Goal: Task Accomplishment & Management: Complete application form

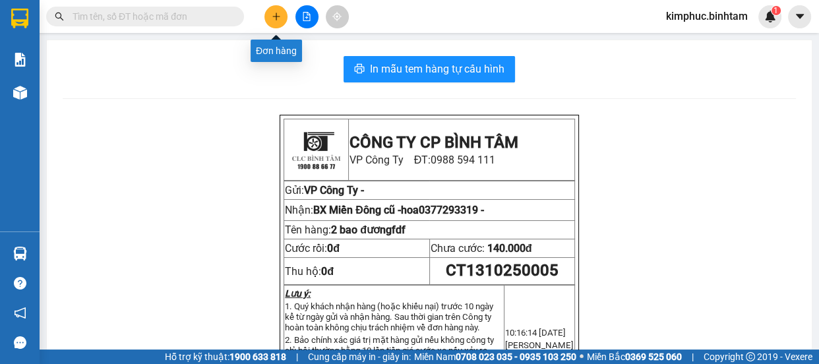
click at [283, 18] on button at bounding box center [275, 16] width 23 height 23
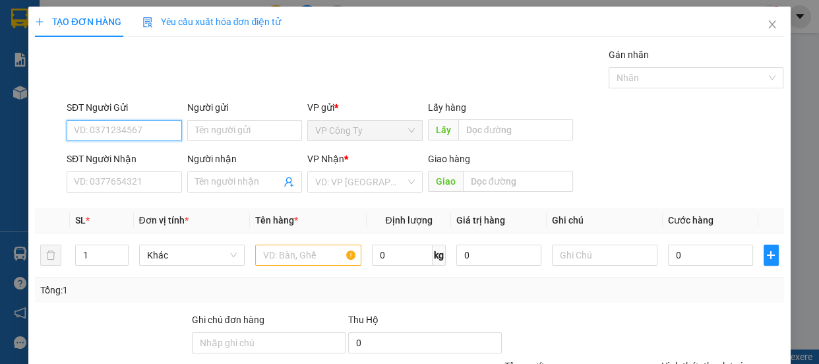
click at [124, 140] on input "SĐT Người Gửi" at bounding box center [124, 130] width 115 height 21
type input "9"
type input "0934832823"
click at [139, 133] on input "0934832823" at bounding box center [124, 130] width 115 height 21
click at [142, 152] on div "0934832823" at bounding box center [123, 157] width 98 height 15
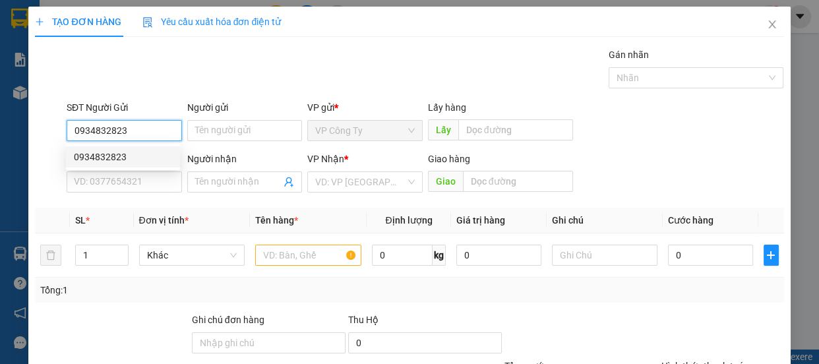
type input "0908742251"
type input "thủy"
type input "70.000"
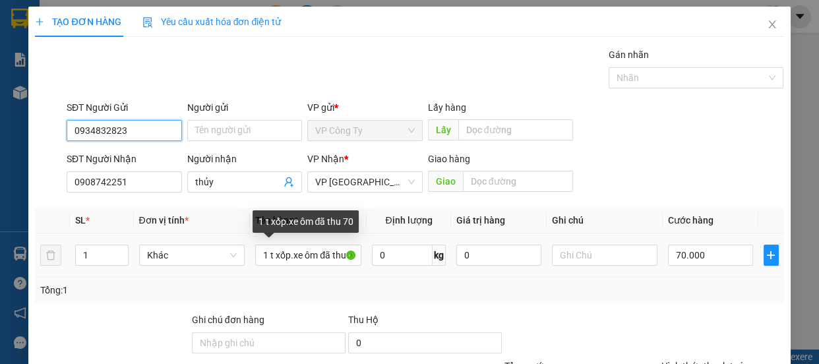
scroll to position [59, 0]
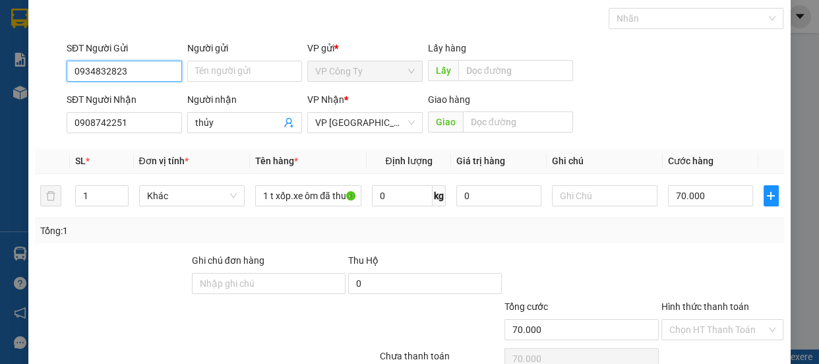
type input "0934832823"
click at [703, 302] on label "Hình thức thanh toán" at bounding box center [705, 306] width 88 height 11
click at [703, 320] on input "Hình thức thanh toán" at bounding box center [718, 330] width 98 height 20
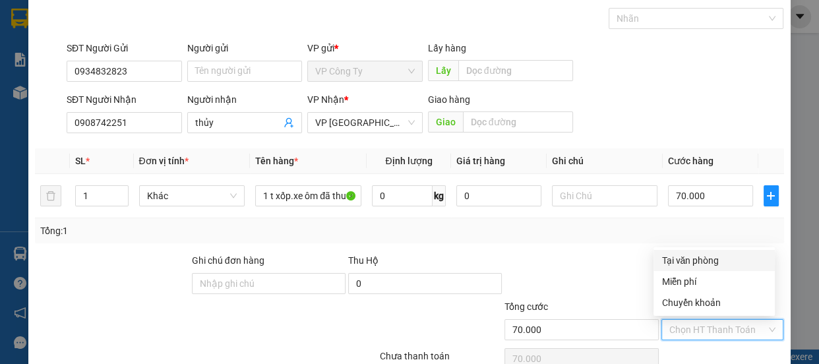
click at [696, 265] on div "Tại văn phòng" at bounding box center [714, 260] width 106 height 15
type input "0"
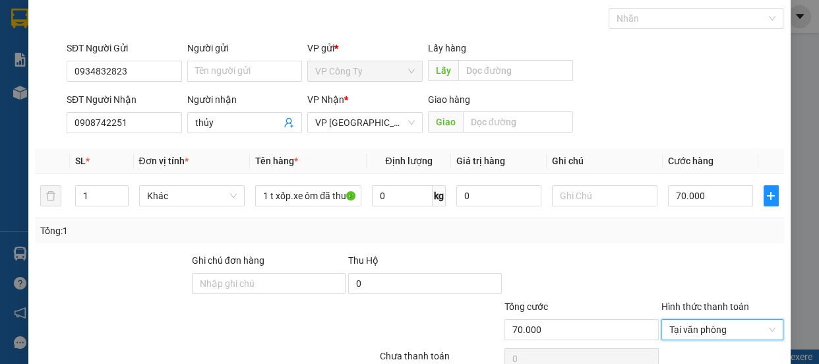
scroll to position [123, 0]
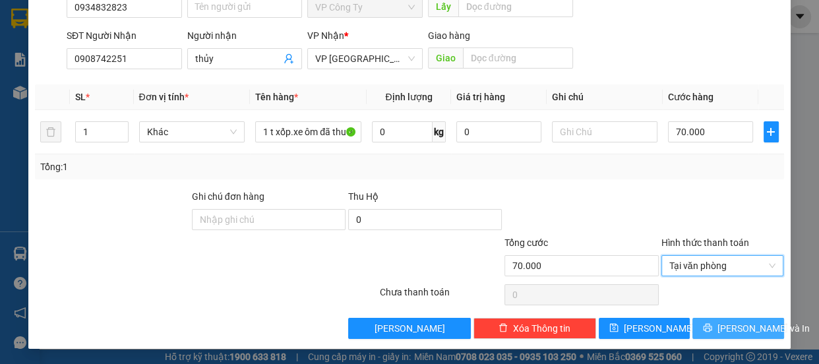
click at [730, 330] on span "Lưu và In" at bounding box center [764, 328] width 92 height 15
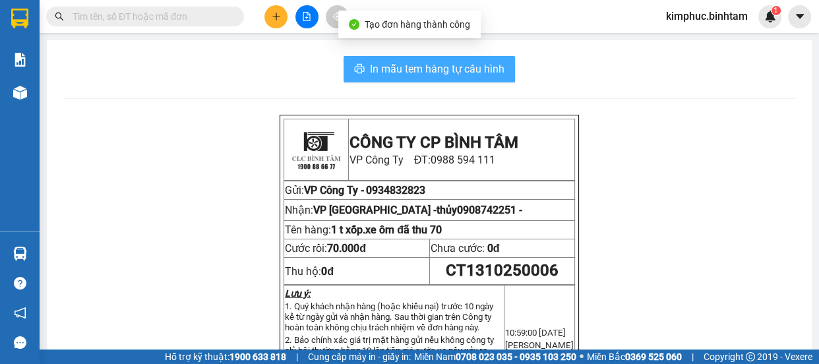
click at [456, 64] on span "In mẫu tem hàng tự cấu hình" at bounding box center [437, 69] width 135 height 16
click at [456, 63] on span "In mẫu tem hàng tự cấu hình" at bounding box center [437, 69] width 135 height 16
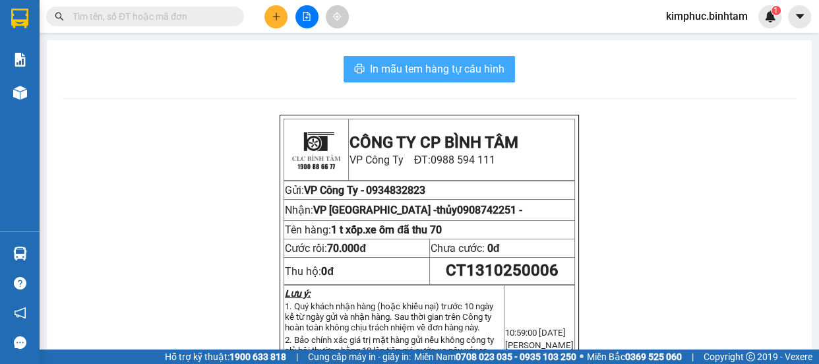
click at [456, 63] on span "In mẫu tem hàng tự cấu hình" at bounding box center [437, 69] width 135 height 16
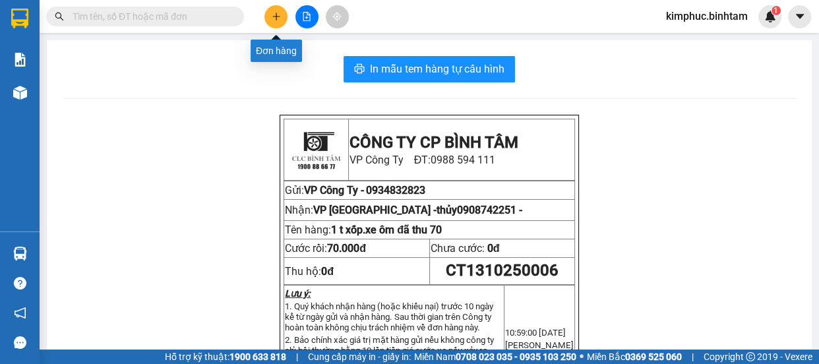
click at [274, 20] on icon "plus" at bounding box center [276, 16] width 9 height 9
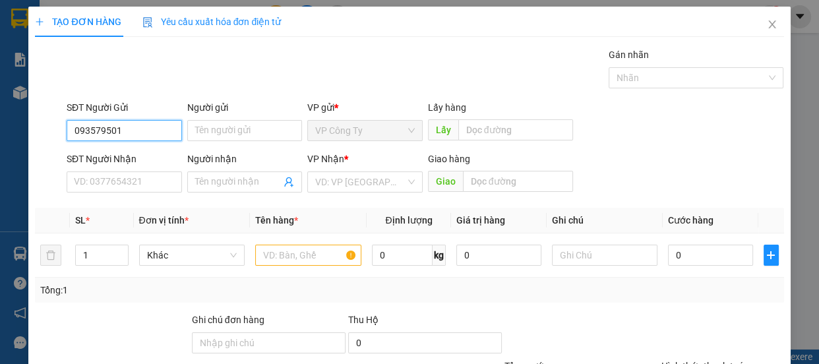
type input "0935795012"
click at [154, 130] on input "0935795012" at bounding box center [124, 130] width 115 height 21
click at [151, 153] on div "0935795012 - phương" at bounding box center [123, 157] width 98 height 15
type input "phương"
type input "0913749166"
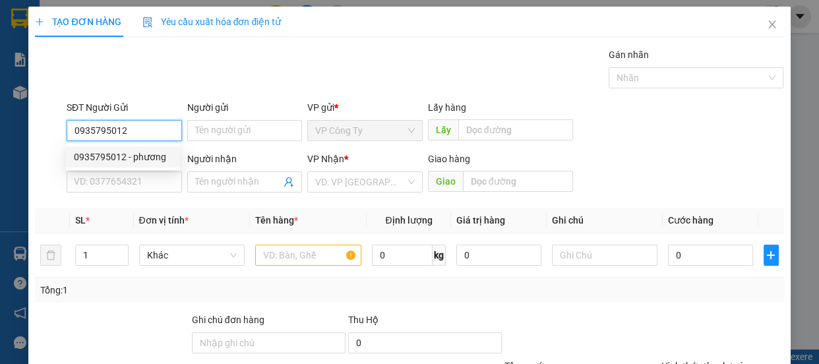
type input "tuấn"
type input "an sương"
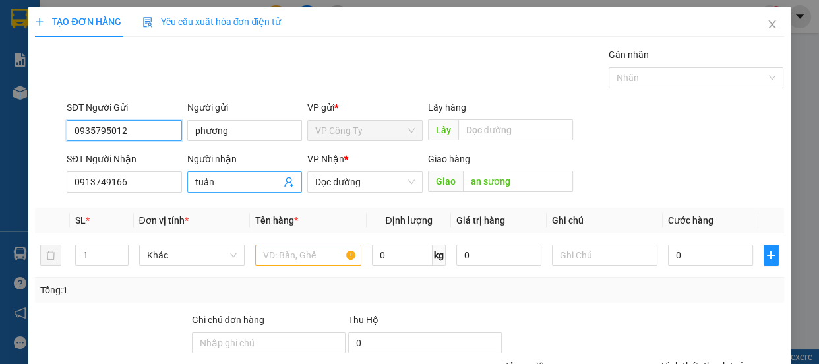
type input "70.000"
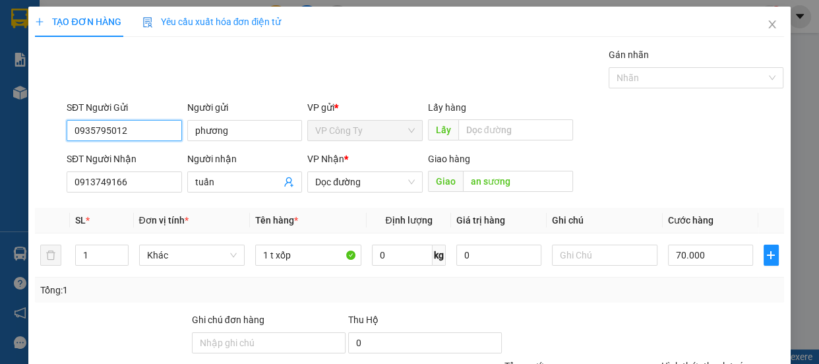
scroll to position [123, 0]
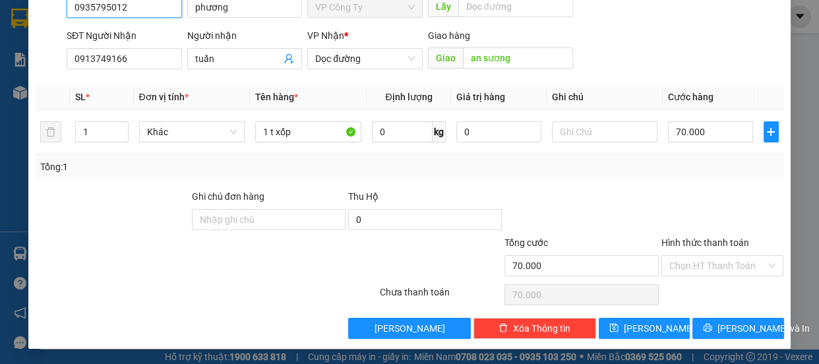
type input "0935795012"
click at [679, 235] on div "Hình thức thanh toán" at bounding box center [722, 245] width 123 height 20
click at [679, 245] on label "Hình thức thanh toán" at bounding box center [705, 242] width 88 height 11
click at [679, 256] on input "Hình thức thanh toán" at bounding box center [718, 266] width 98 height 20
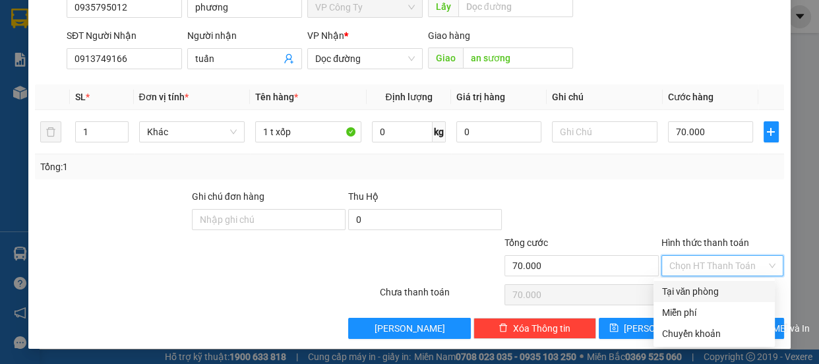
click at [678, 293] on div "Tại văn phòng" at bounding box center [714, 291] width 106 height 15
type input "0"
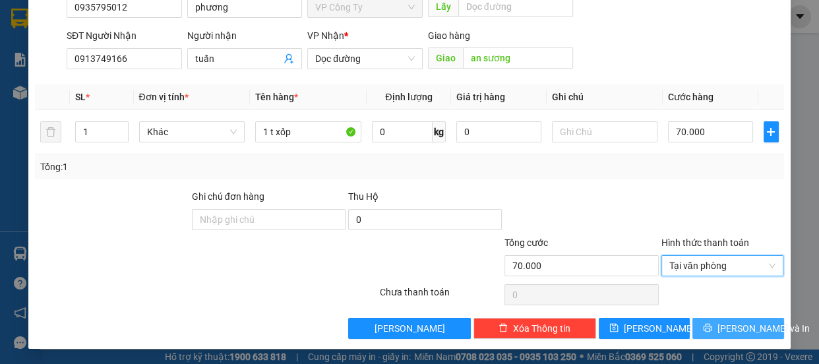
click at [720, 329] on span "Lưu và In" at bounding box center [764, 328] width 92 height 15
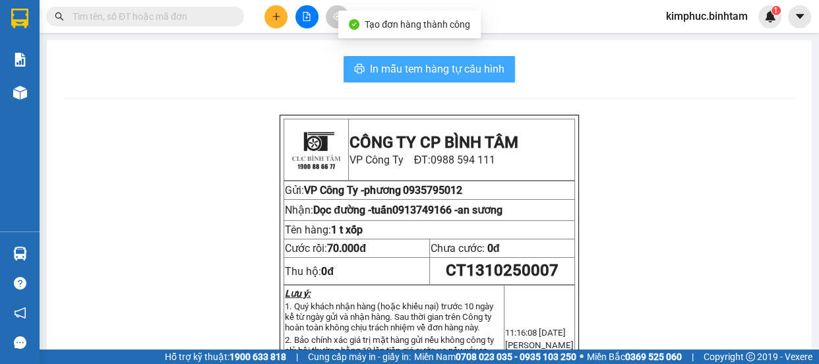
click at [489, 73] on span "In mẫu tem hàng tự cấu hình" at bounding box center [437, 69] width 135 height 16
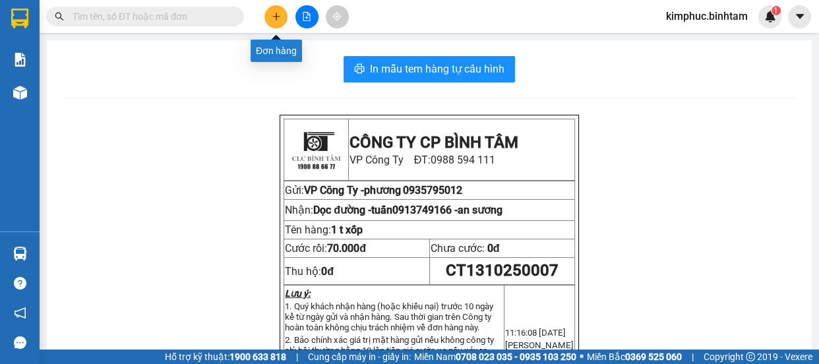
click at [272, 15] on icon "plus" at bounding box center [276, 16] width 9 height 9
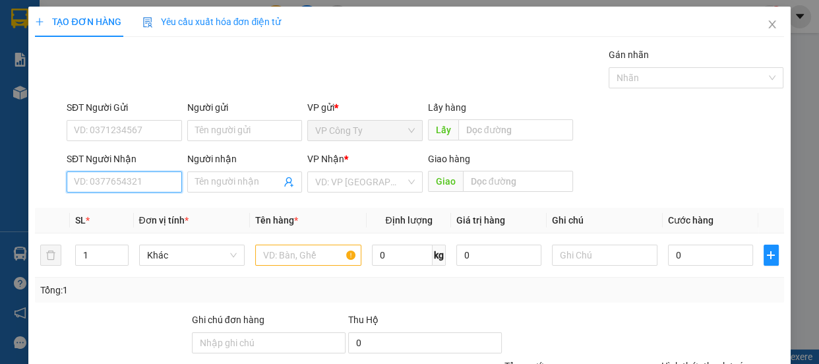
click at [138, 178] on input "SĐT Người Nhận" at bounding box center [124, 181] width 115 height 21
type input "0908110661"
click at [133, 185] on input "0908110661" at bounding box center [124, 181] width 115 height 21
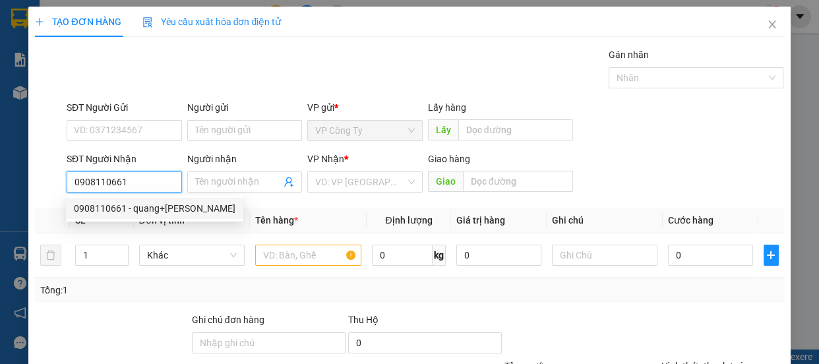
click at [140, 201] on div "0908110661 - quang+khắc sơn" at bounding box center [155, 208] width 162 height 15
type input "quang+khắc sơn"
type input "50.000"
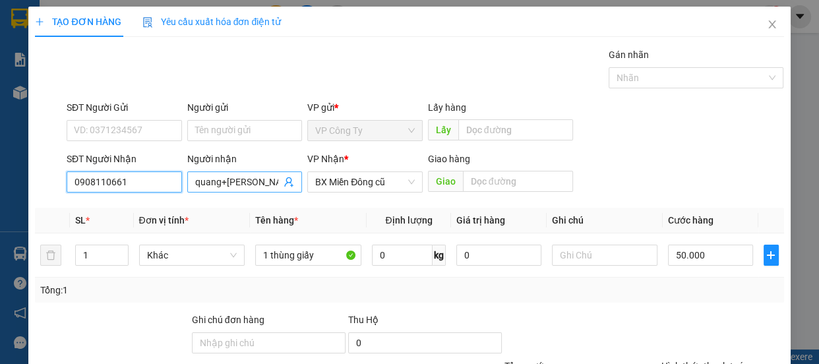
type input "0908110661"
click at [262, 181] on input "quang+khắc sơn" at bounding box center [238, 182] width 86 height 15
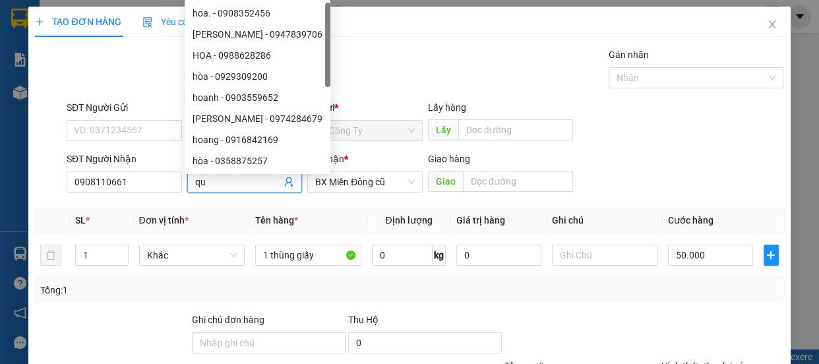
type input "q"
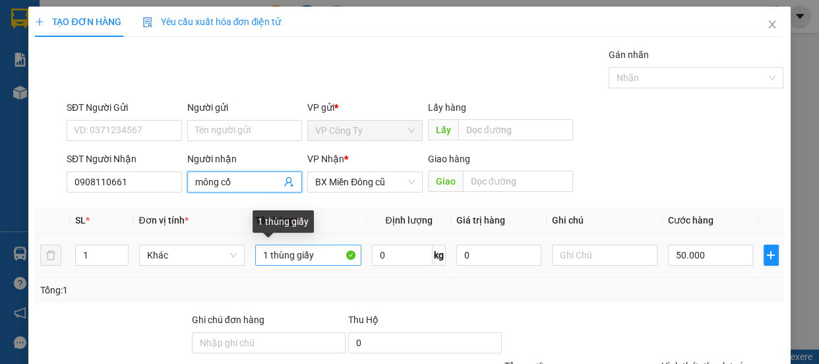
type input "mông cổ"
click at [330, 260] on input "1 thùng giấy" at bounding box center [308, 255] width 106 height 21
type input "1"
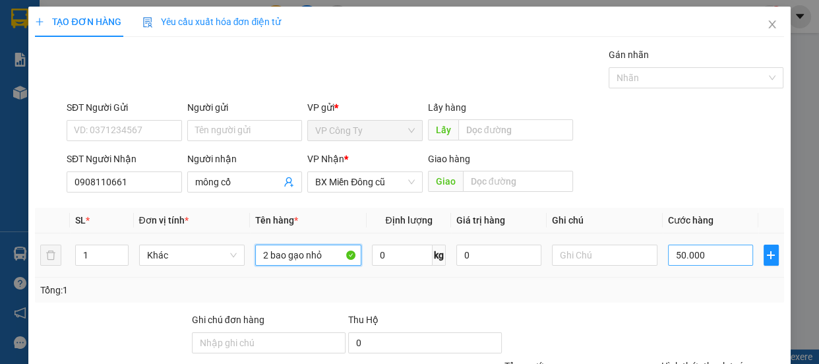
type input "2 bao gạo nhỏ"
click at [673, 254] on input "50.000" at bounding box center [710, 255] width 85 height 21
click at [675, 253] on input "50.000" at bounding box center [710, 255] width 85 height 21
type input "0"
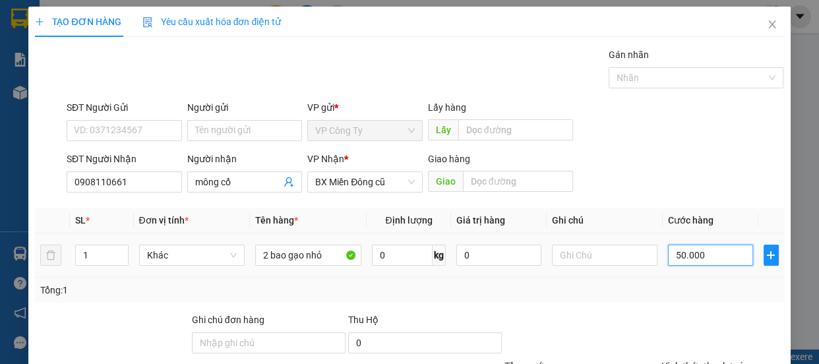
type input "0.000"
type input "10.000"
type input "100.000"
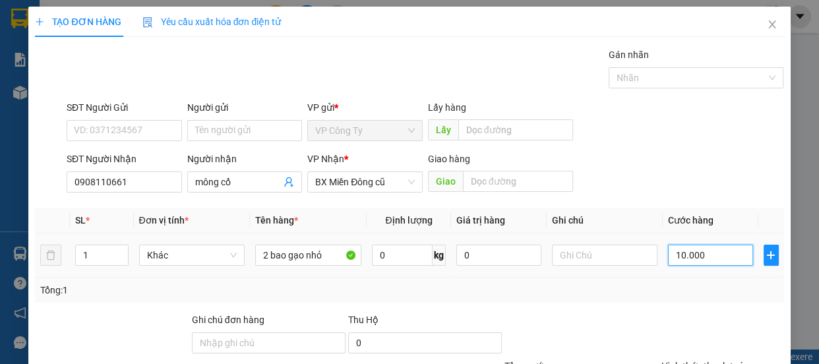
type input "100.000"
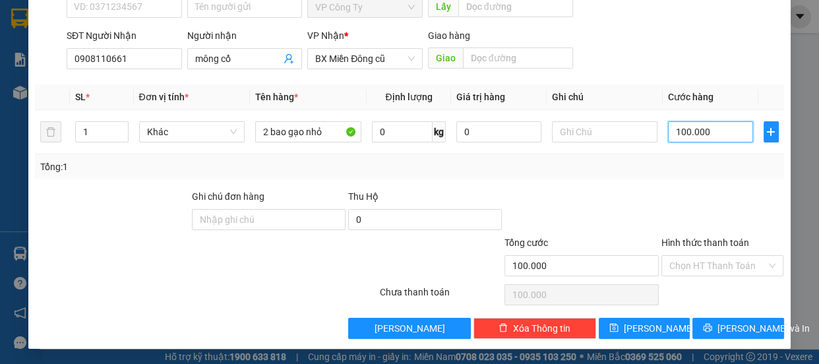
type input "100.000"
click at [694, 243] on label "Hình thức thanh toán" at bounding box center [705, 242] width 88 height 11
click at [694, 256] on input "Hình thức thanh toán" at bounding box center [718, 266] width 98 height 20
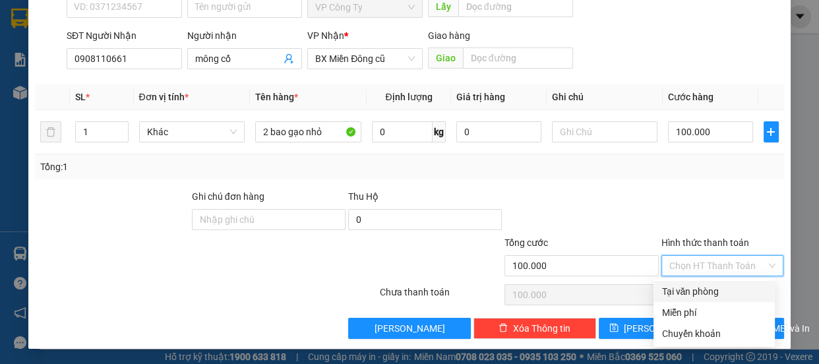
click at [698, 291] on div "Tại văn phòng" at bounding box center [714, 291] width 106 height 15
type input "0"
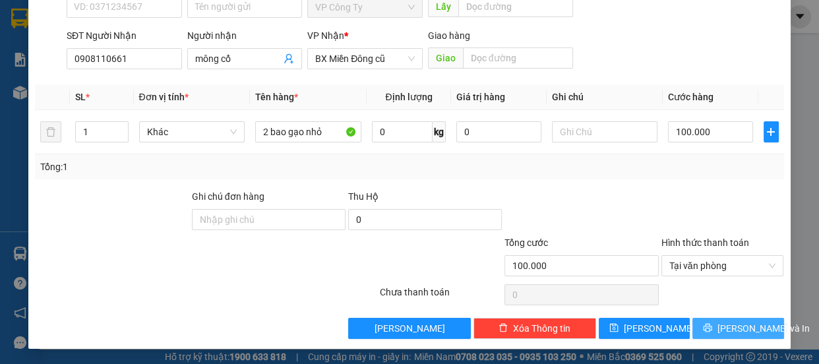
click at [720, 329] on span "Lưu và In" at bounding box center [764, 328] width 92 height 15
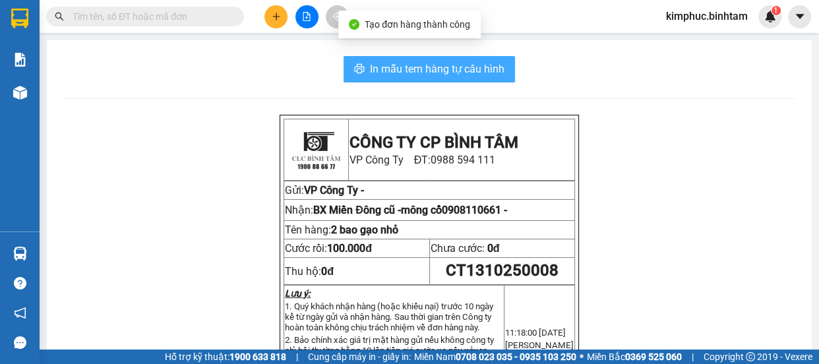
click at [391, 71] on span "In mẫu tem hàng tự cấu hình" at bounding box center [437, 69] width 135 height 16
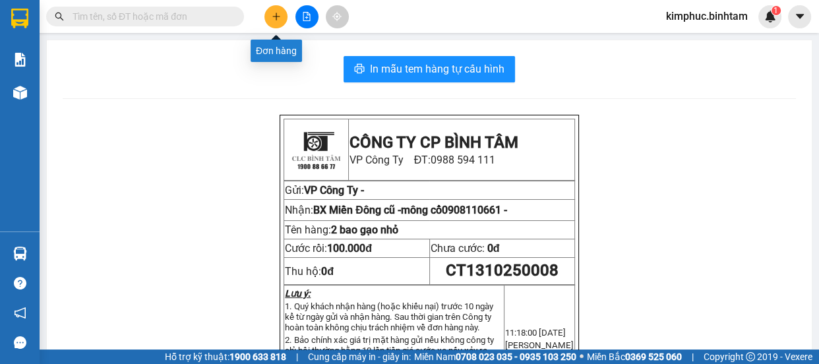
click at [280, 15] on icon "plus" at bounding box center [276, 16] width 9 height 9
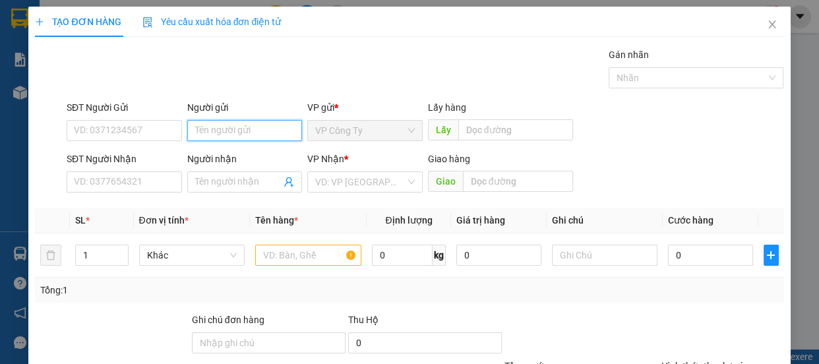
click at [210, 133] on input "Người gửi" at bounding box center [244, 130] width 115 height 21
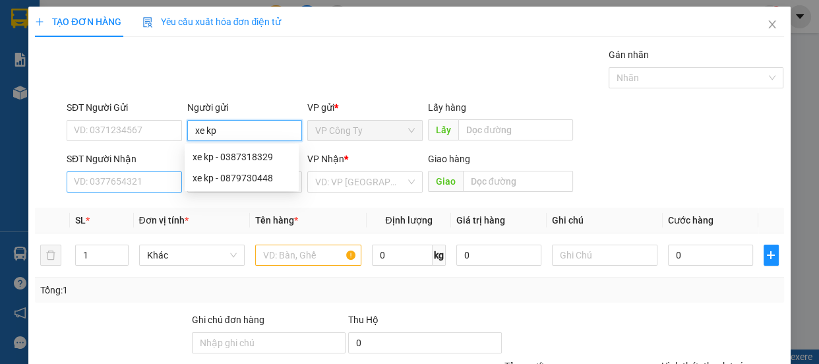
type input "xe kp"
click at [121, 187] on input "SĐT Người Nhận" at bounding box center [124, 181] width 115 height 21
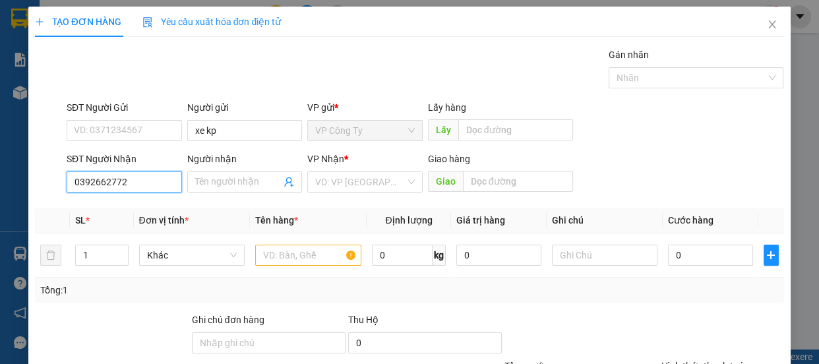
click at [135, 183] on input "0392662772" at bounding box center [124, 181] width 115 height 21
type input "0392662772"
click at [336, 183] on input "search" at bounding box center [360, 182] width 90 height 20
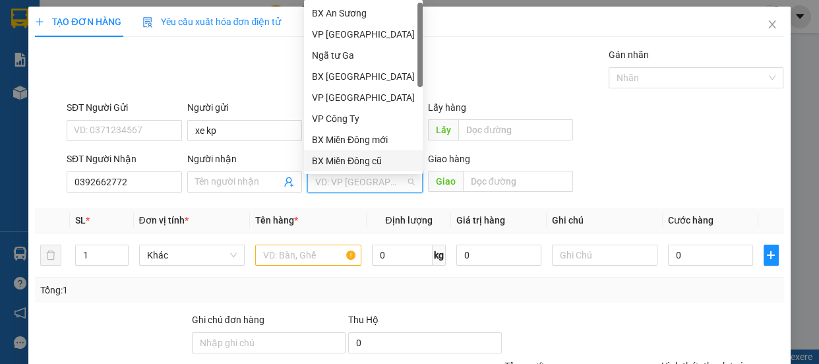
click at [352, 160] on div "BX Miền Đông cũ" at bounding box center [363, 161] width 103 height 15
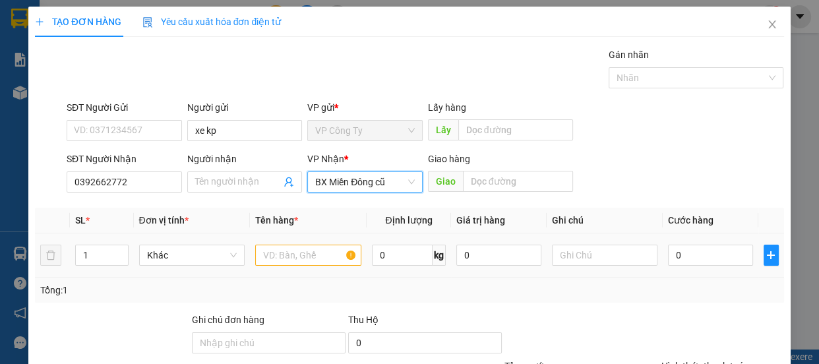
click at [315, 268] on div at bounding box center [308, 255] width 106 height 26
click at [315, 257] on input "text" at bounding box center [308, 255] width 106 height 21
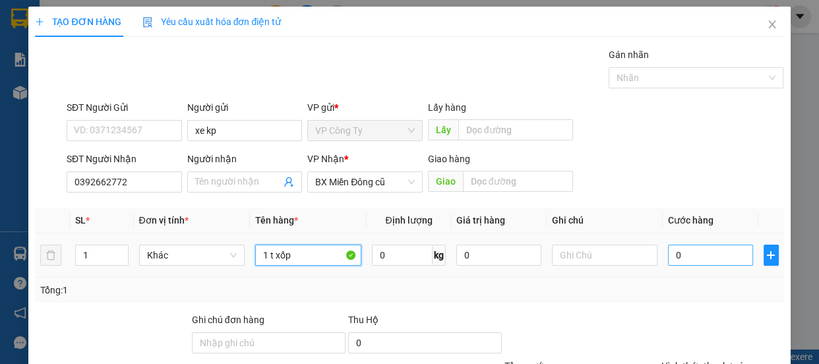
type input "1 t xốp"
drag, startPoint x: 666, startPoint y: 255, endPoint x: 672, endPoint y: 258, distance: 6.8
type input "1"
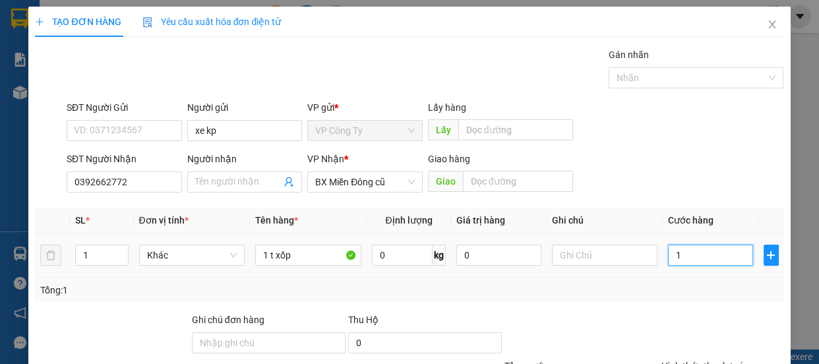
type input "10"
type input "100"
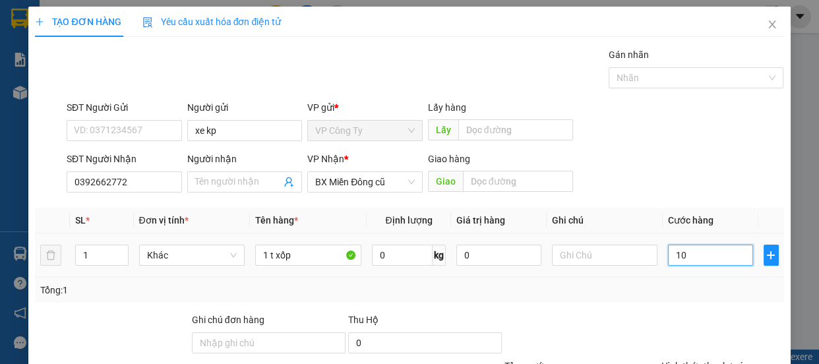
type input "100"
type input "1.000"
type input "10.000"
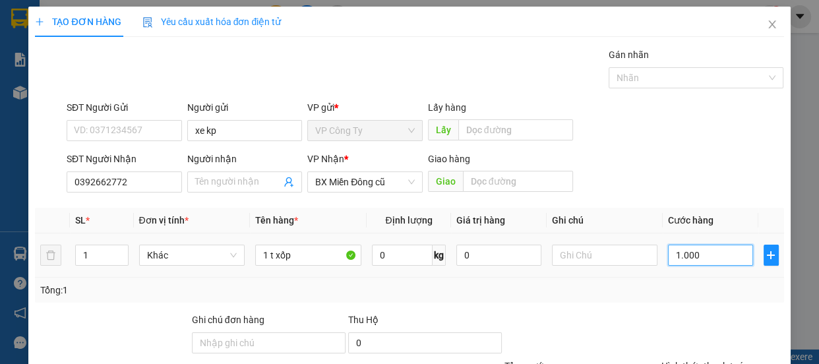
type input "10.000"
type input "100.000"
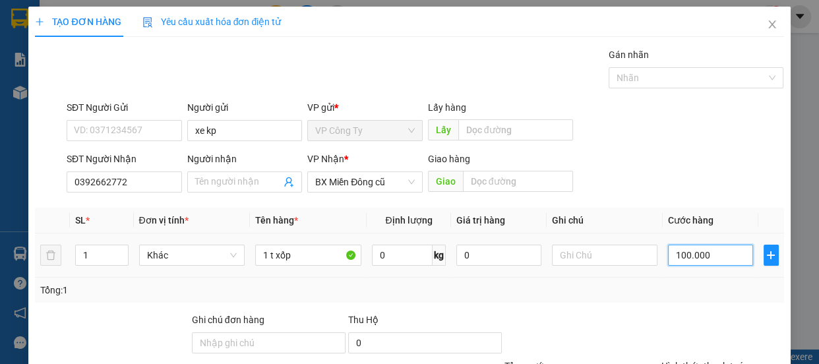
scroll to position [123, 0]
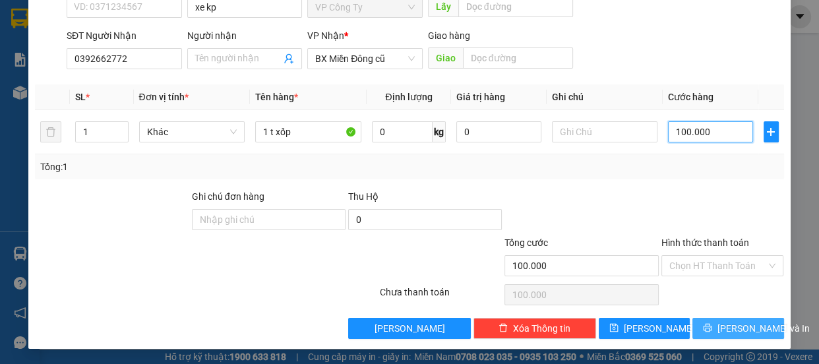
type input "100.000"
click at [699, 328] on button "Lưu và In" at bounding box center [737, 328] width 91 height 21
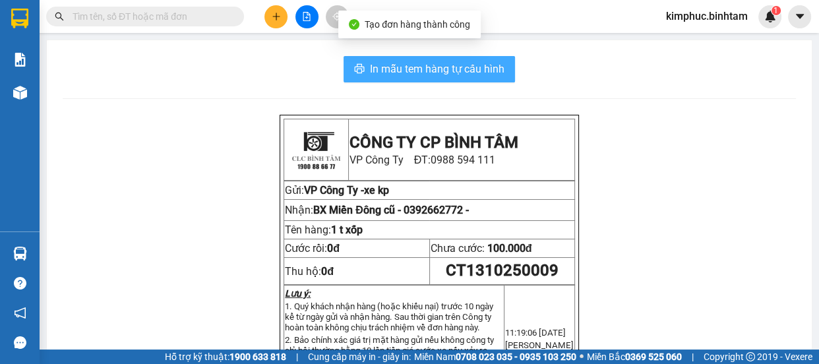
click at [377, 61] on span "In mẫu tem hàng tự cấu hình" at bounding box center [437, 69] width 135 height 16
click at [379, 61] on span "In mẫu tem hàng tự cấu hình" at bounding box center [437, 69] width 135 height 16
click at [379, 65] on span "In mẫu tem hàng tự cấu hình" at bounding box center [437, 69] width 135 height 16
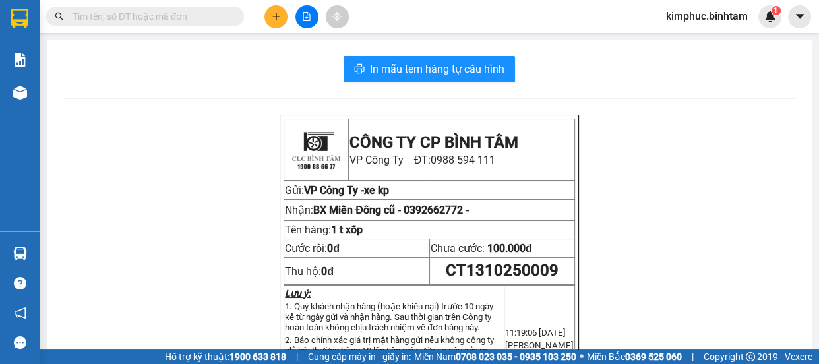
click at [177, 23] on input "text" at bounding box center [151, 16] width 156 height 15
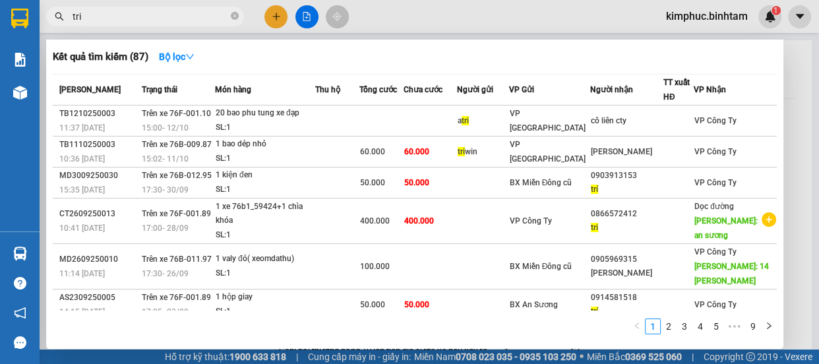
type input "tri"
click at [278, 14] on div at bounding box center [409, 182] width 819 height 364
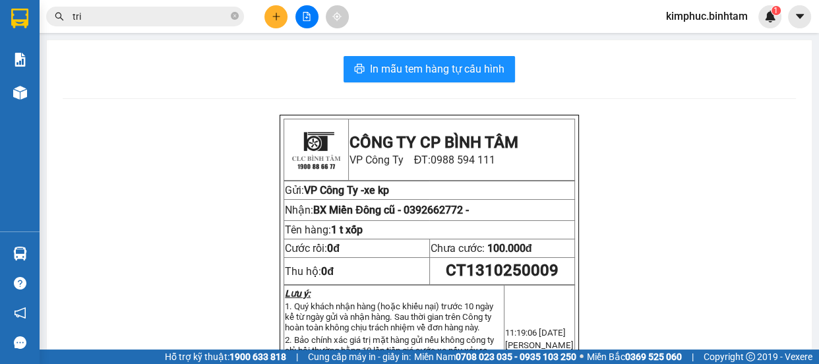
click at [283, 18] on button at bounding box center [275, 16] width 23 height 23
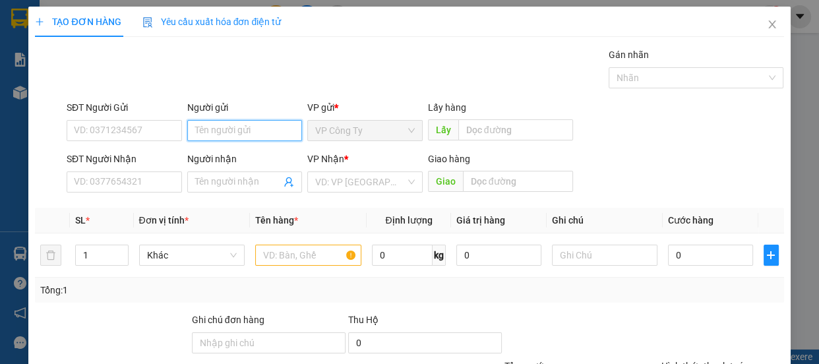
click at [204, 130] on input "Người gửi" at bounding box center [244, 130] width 115 height 21
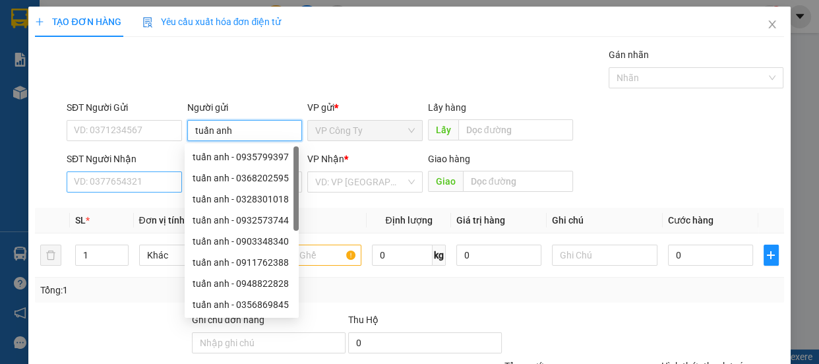
type input "tuấn anh"
click at [139, 190] on input "SĐT Người Nhận" at bounding box center [124, 181] width 115 height 21
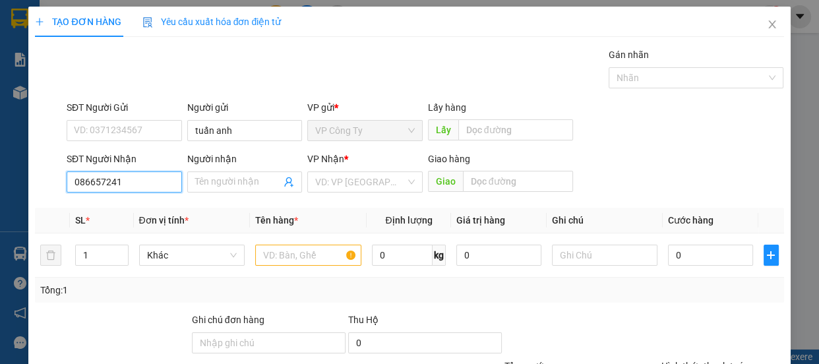
type input "0866572412"
click at [155, 175] on input "0866572412" at bounding box center [124, 181] width 115 height 21
click at [158, 202] on div "0866572412 - tri" at bounding box center [123, 208] width 98 height 15
type input "tri"
type input "an sương"
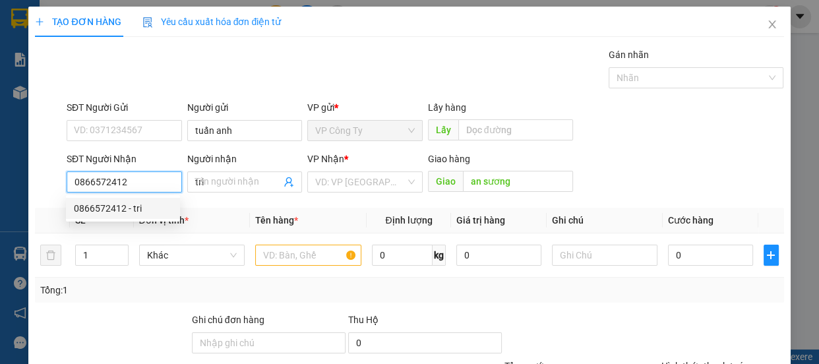
type input "400.000"
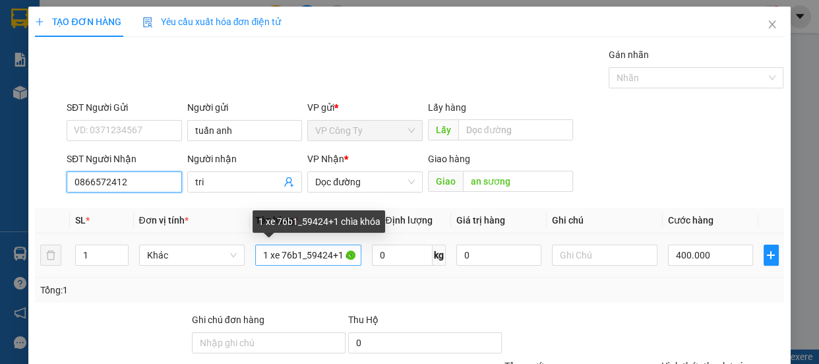
type input "0866572412"
click at [334, 253] on input "1 xe 76b1_59424+1 chìa khóa" at bounding box center [308, 255] width 106 height 21
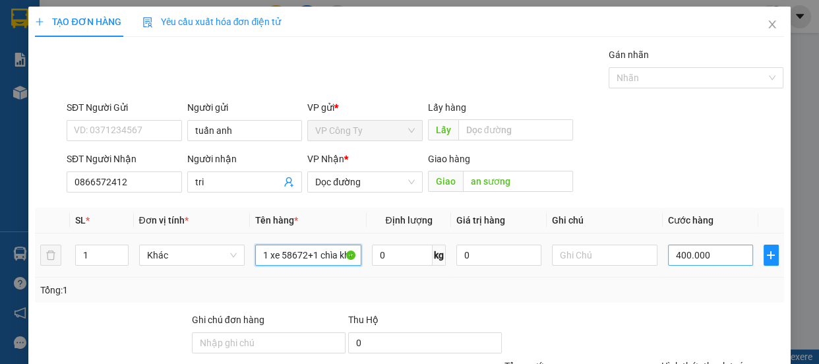
type input "1 xe 58672+1 chìa khóa"
click at [681, 251] on input "400.000" at bounding box center [710, 255] width 85 height 21
click at [679, 251] on input "400.000" at bounding box center [710, 255] width 85 height 21
type input "40.000"
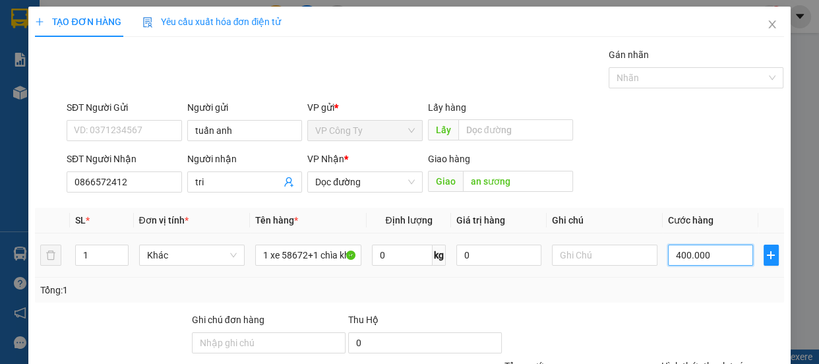
type input "40.000"
type input "450.000"
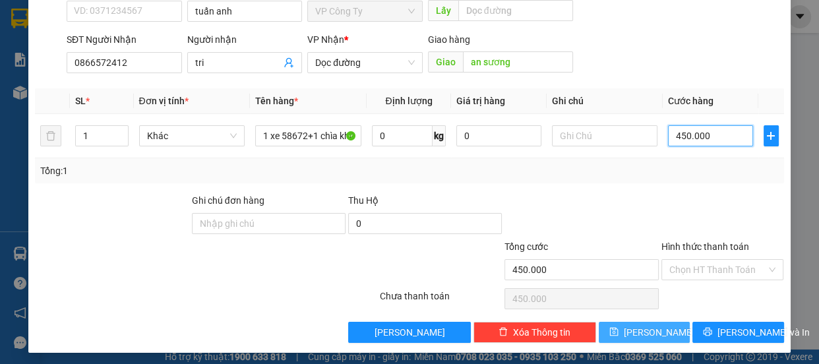
type input "450.000"
click at [666, 336] on button "Lưu" at bounding box center [644, 332] width 91 height 21
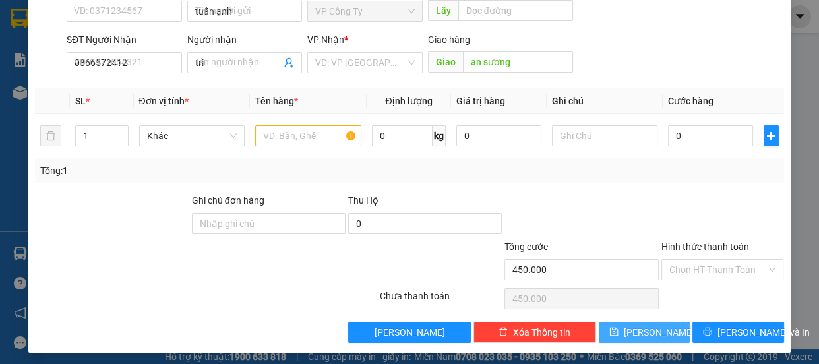
type input "0"
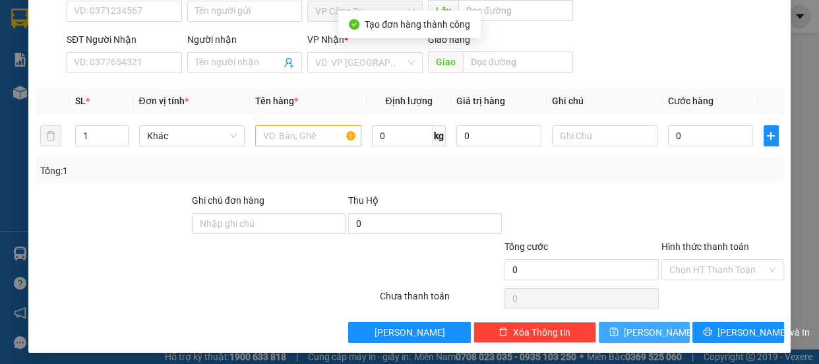
scroll to position [0, 0]
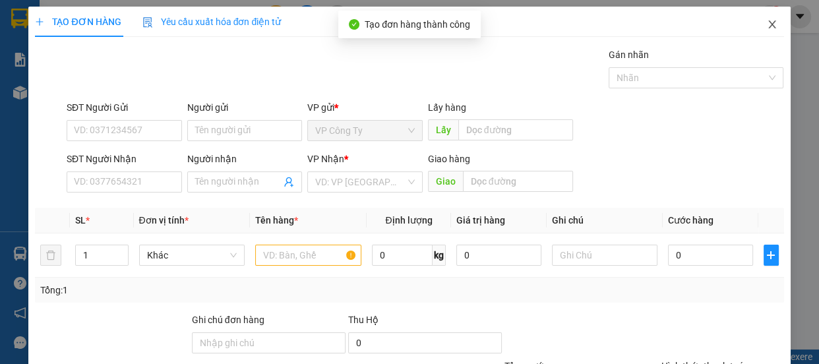
click at [767, 24] on icon "close" at bounding box center [772, 24] width 11 height 11
click at [758, 24] on div "kimphuc.binhtam 1" at bounding box center [719, 16] width 126 height 23
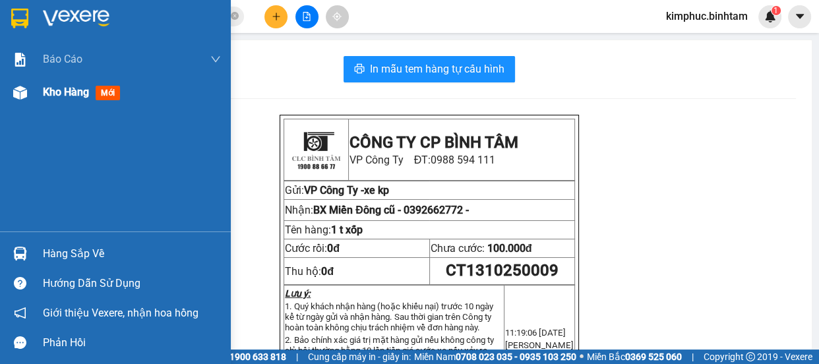
click at [69, 97] on span "Kho hàng" at bounding box center [66, 92] width 46 height 13
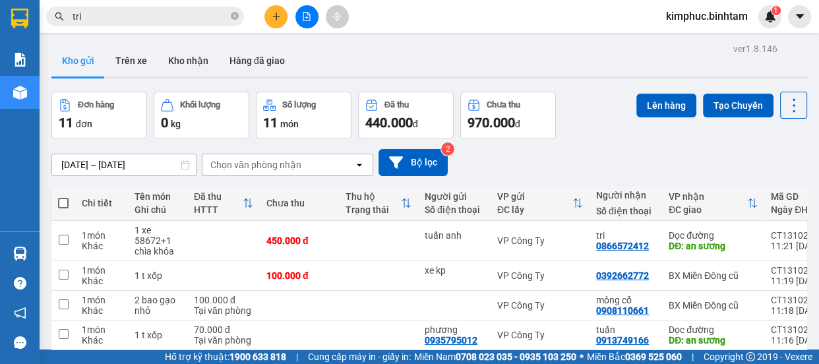
scroll to position [268, 0]
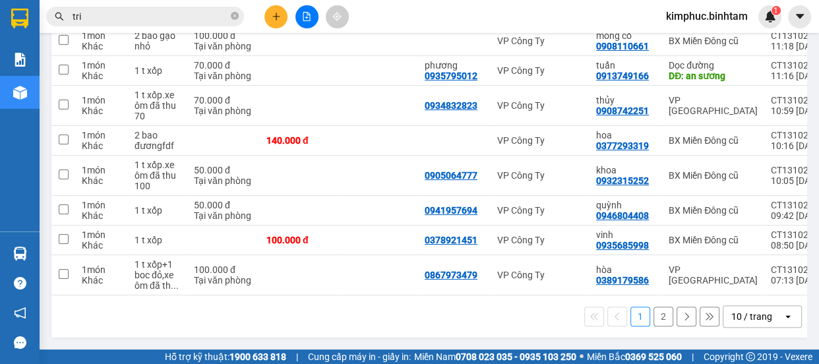
click at [662, 317] on button "2" at bounding box center [664, 317] width 20 height 20
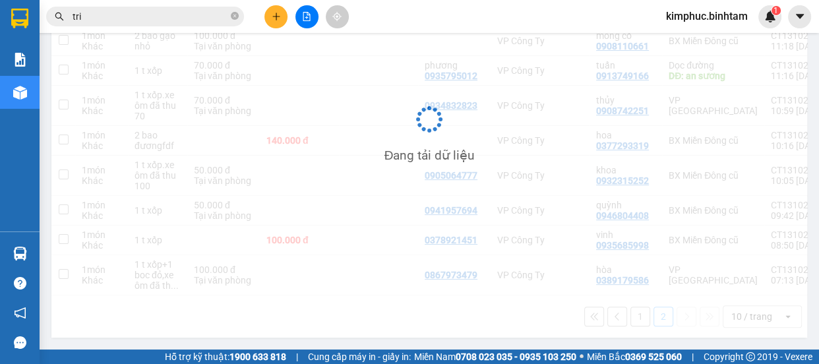
scroll to position [60, 0]
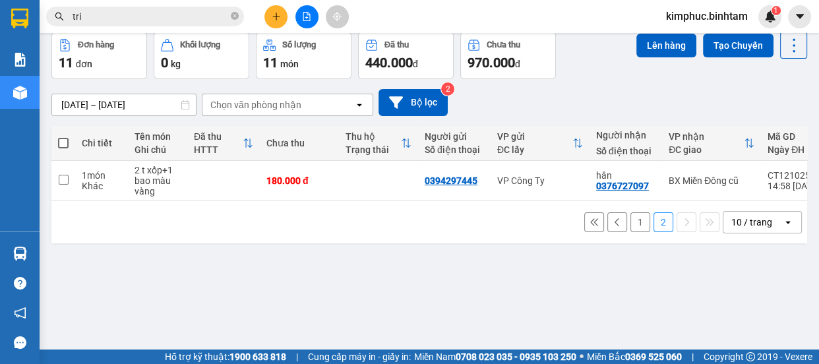
click at [631, 230] on button "1" at bounding box center [640, 222] width 20 height 20
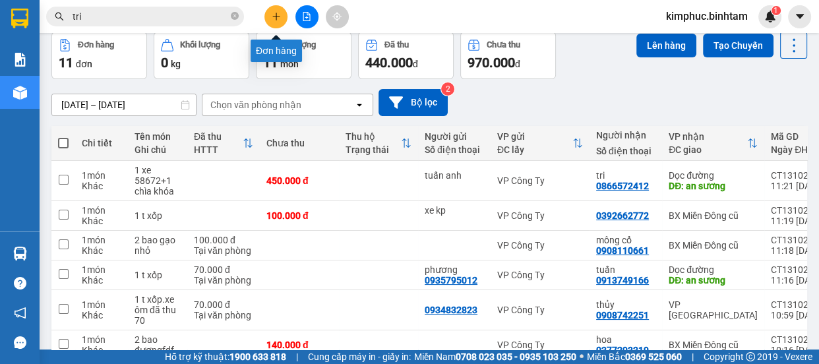
click at [273, 19] on icon "plus" at bounding box center [276, 16] width 9 height 9
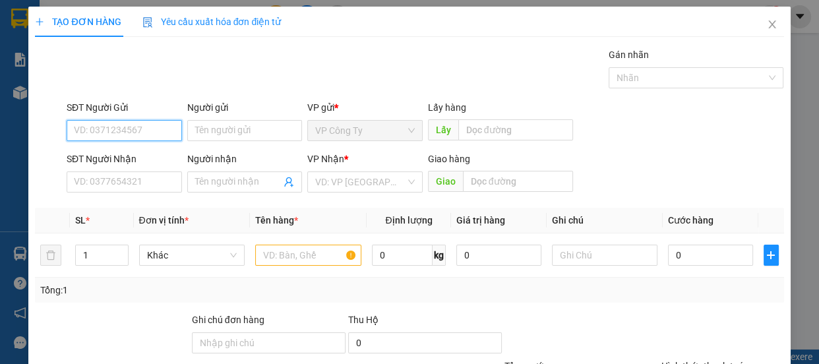
click at [150, 125] on input "SĐT Người Gửi" at bounding box center [124, 130] width 115 height 21
click at [153, 127] on input "0948359182" at bounding box center [124, 130] width 115 height 21
type input "0948359182"
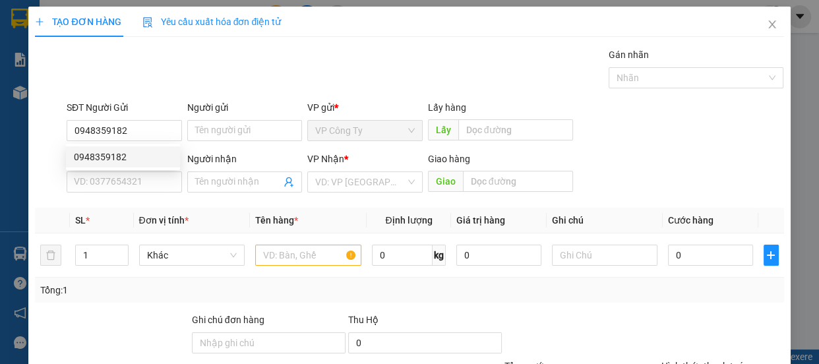
click at [154, 145] on div "0948359182 0948359182" at bounding box center [123, 157] width 114 height 26
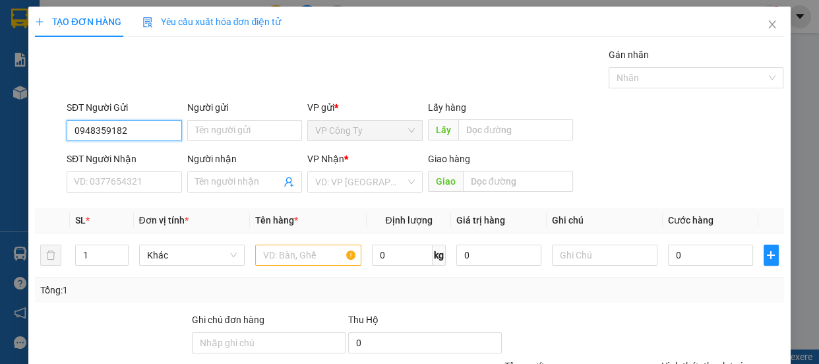
click at [151, 129] on input "0948359182" at bounding box center [124, 130] width 115 height 21
click at [146, 154] on div "0948359182" at bounding box center [123, 157] width 98 height 15
type input "0903367123"
type input "minh hà"
type input "120.000"
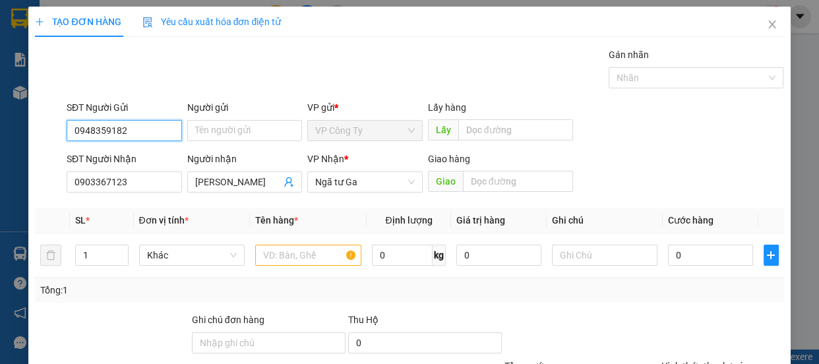
type input "120.000"
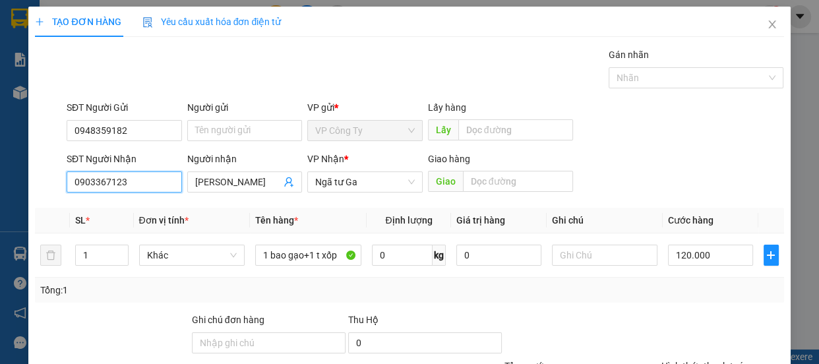
click at [146, 183] on input "0903367123" at bounding box center [124, 181] width 115 height 21
type input "0"
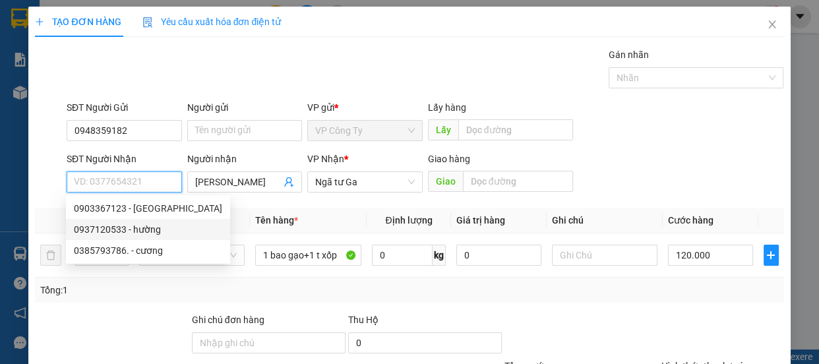
click at [138, 228] on div "0937120533 - hường" at bounding box center [148, 229] width 148 height 15
type input "0937120533"
type input "hường"
type input "an sương"
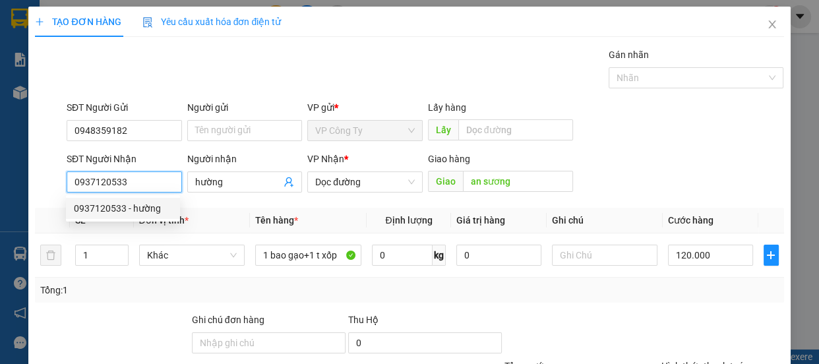
type input "80.000"
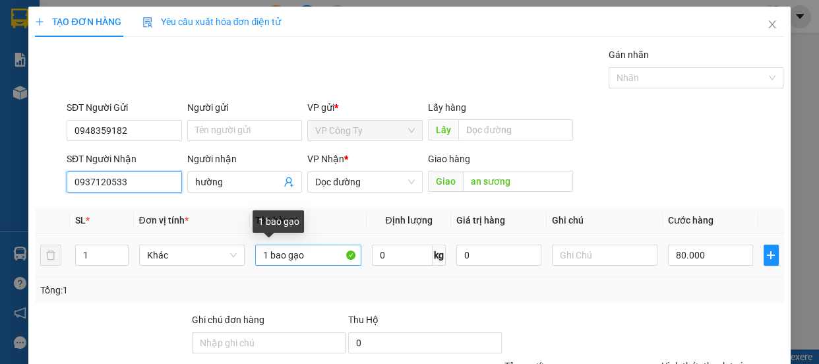
type input "0937120533"
click at [324, 251] on input "1 bao gạo" at bounding box center [308, 255] width 106 height 21
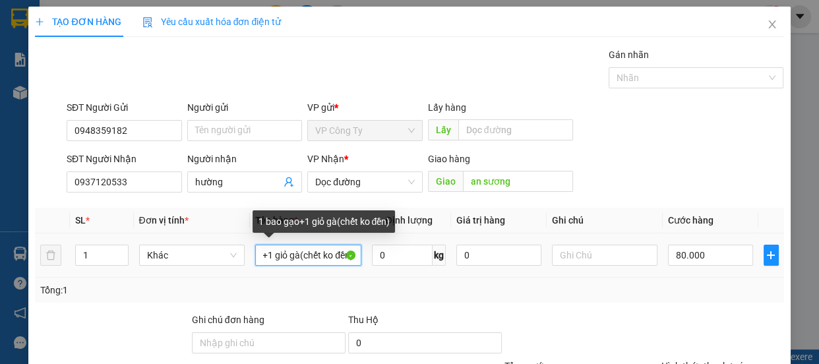
scroll to position [0, 45]
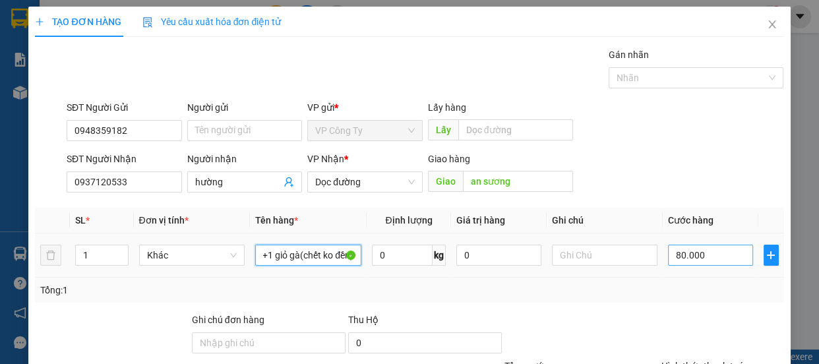
type input "1 bao gạo+1 giỏ gà(chết ko đền)"
click at [670, 257] on input "80.000" at bounding box center [710, 255] width 85 height 21
click at [671, 257] on input "80.000" at bounding box center [710, 255] width 85 height 21
click at [672, 256] on input "80.000" at bounding box center [710, 255] width 85 height 21
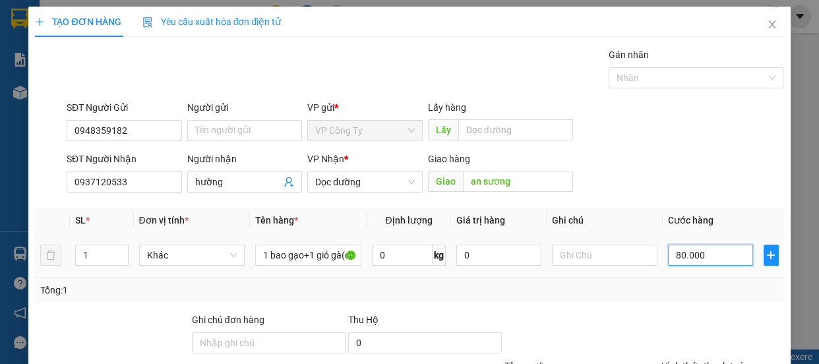
click at [676, 257] on input "80.000" at bounding box center [710, 255] width 85 height 21
click at [675, 255] on input "80.000" at bounding box center [710, 255] width 85 height 21
type input "0"
type input "0.000"
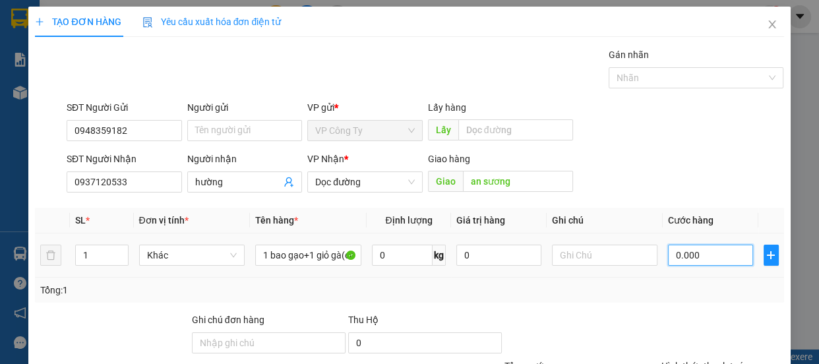
type input "10.000"
type input "150.000"
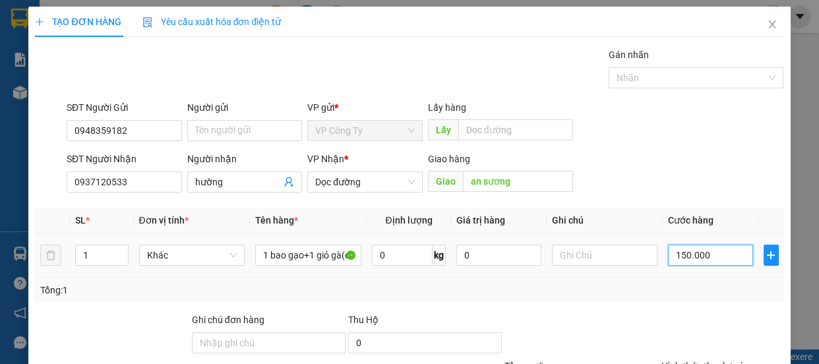
type input "10.000"
type input "170.000"
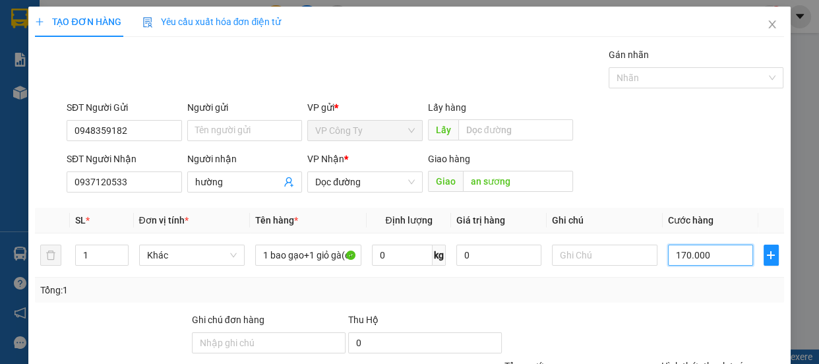
scroll to position [123, 0]
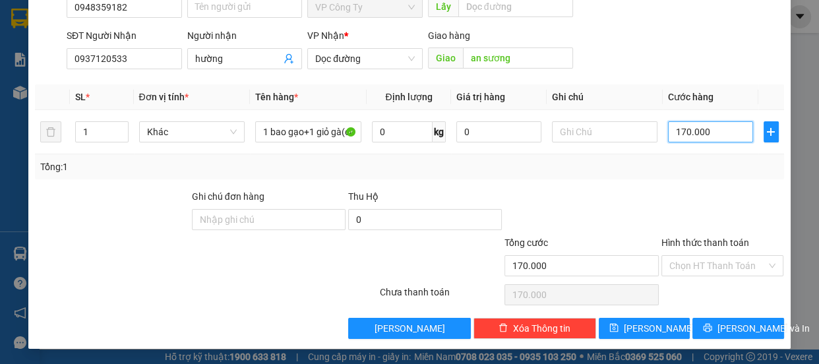
type input "170.000"
click at [708, 237] on label "Hình thức thanh toán" at bounding box center [705, 242] width 88 height 11
click at [708, 256] on input "Hình thức thanh toán" at bounding box center [718, 266] width 98 height 20
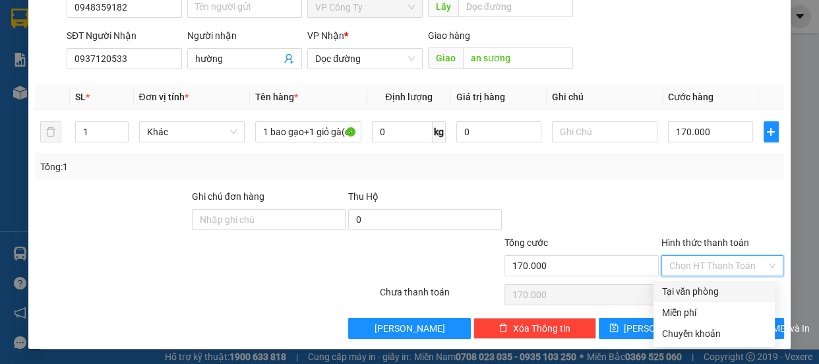
click at [700, 290] on div "Tại văn phòng" at bounding box center [714, 291] width 106 height 15
type input "0"
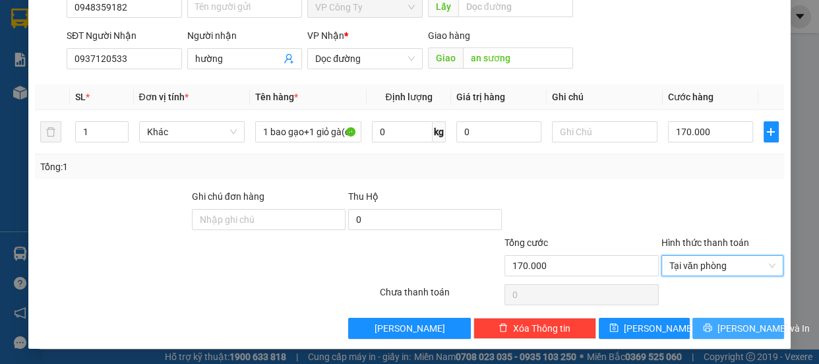
click at [714, 332] on button "Lưu và In" at bounding box center [737, 328] width 91 height 21
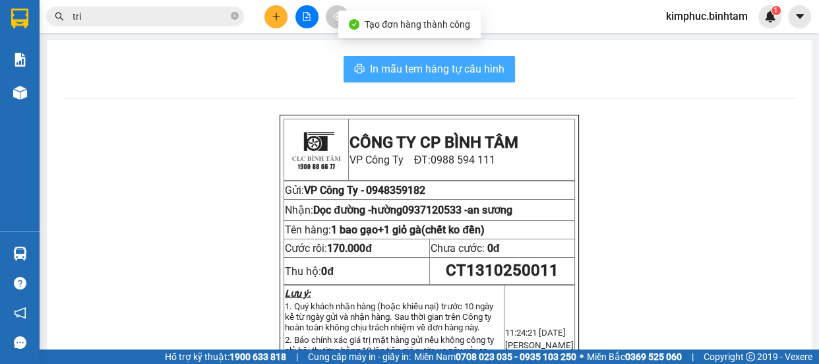
click at [450, 72] on span "In mẫu tem hàng tự cấu hình" at bounding box center [437, 69] width 135 height 16
click at [411, 75] on span "In mẫu tem hàng tự cấu hình" at bounding box center [437, 69] width 135 height 16
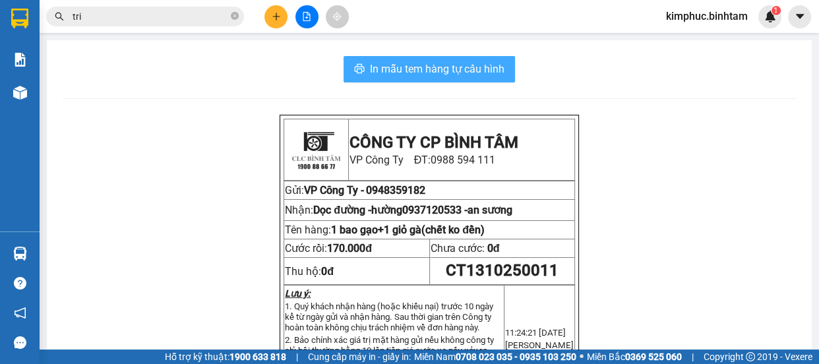
click at [411, 75] on span "In mẫu tem hàng tự cấu hình" at bounding box center [437, 69] width 135 height 16
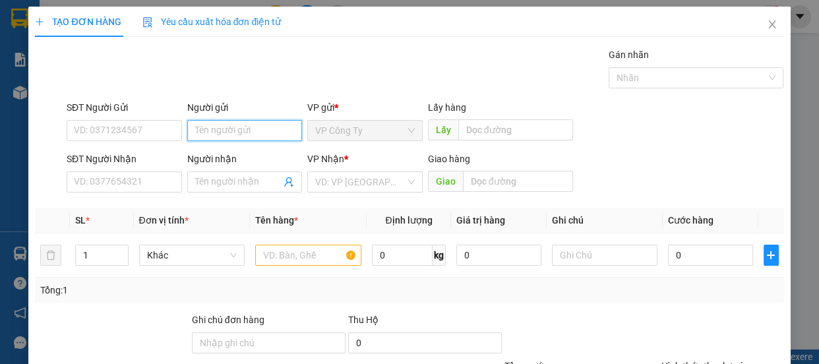
click at [215, 123] on input "Người gửi" at bounding box center [244, 130] width 115 height 21
type input "thắng"
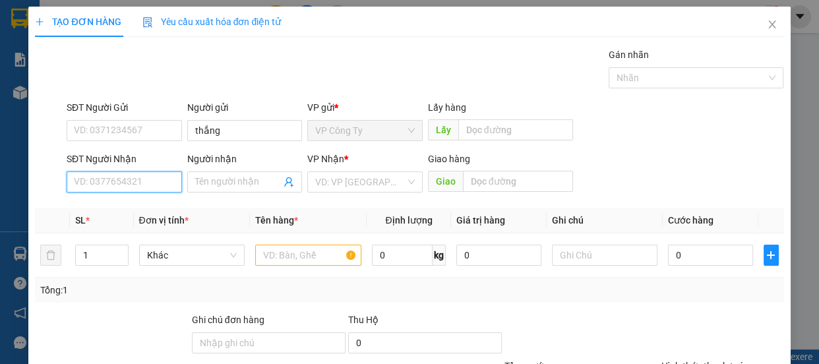
click at [136, 178] on input "SĐT Người Nhận" at bounding box center [124, 181] width 115 height 21
type input "0947839645"
click at [144, 185] on input "0947839645" at bounding box center [124, 181] width 115 height 21
click at [145, 215] on div "0947839645 - hiền" at bounding box center [123, 208] width 98 height 15
type input "hiền"
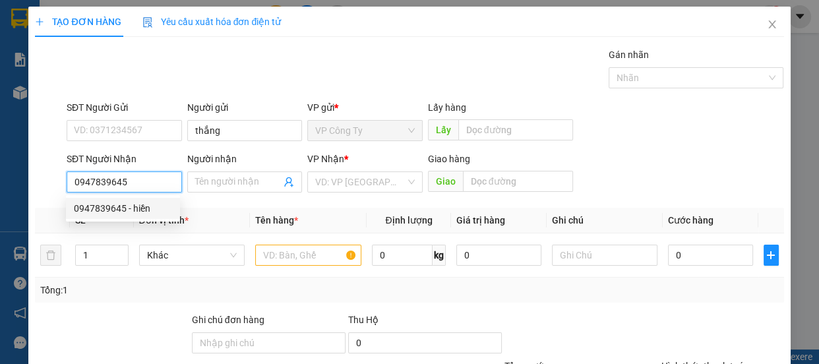
type input "hà tĩnh"
type input "90.000"
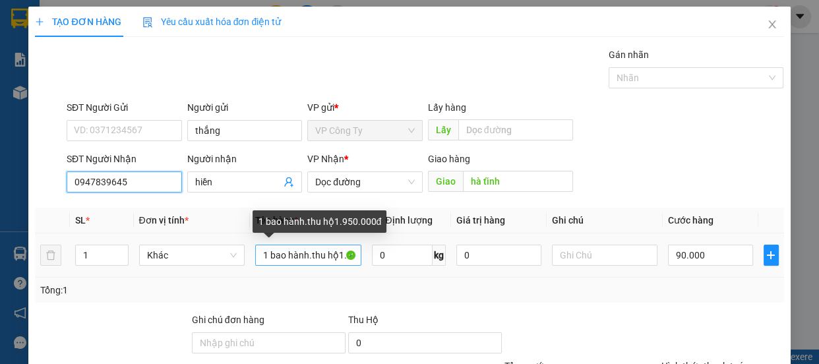
type input "0947839645"
click at [343, 258] on input "1 bao hành.thu hộ1.950.000đ" at bounding box center [308, 255] width 106 height 21
click at [343, 260] on input "1 bao hành.thu hộ1950.000đ" at bounding box center [308, 255] width 106 height 21
click at [344, 255] on input "1 bao hành.thu hộ150.000đ" at bounding box center [308, 255] width 106 height 21
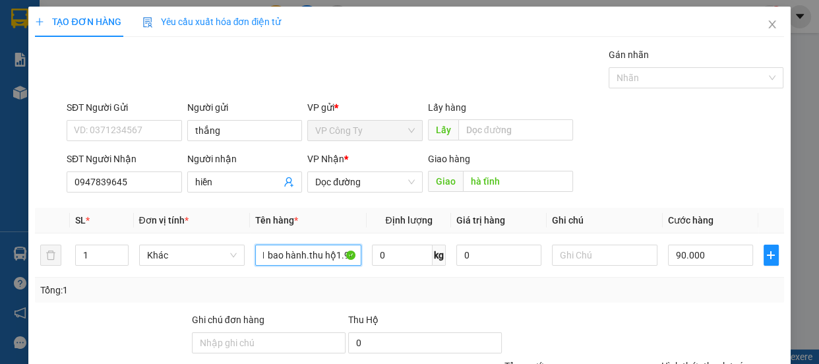
scroll to position [123, 0]
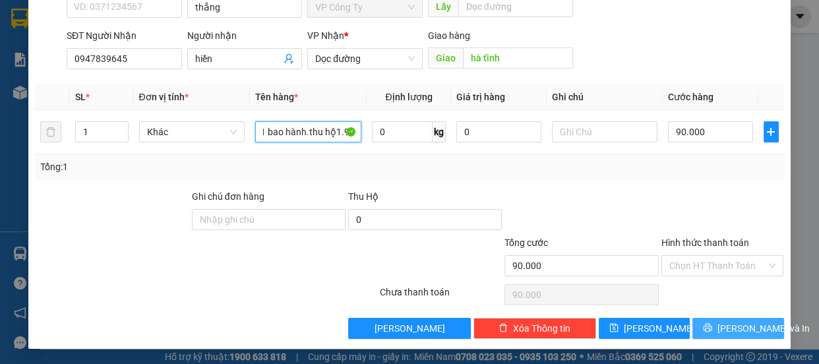
type input "1 bao hành.thu hộ1.900.000đ"
click at [733, 321] on span "Lưu và In" at bounding box center [764, 328] width 92 height 15
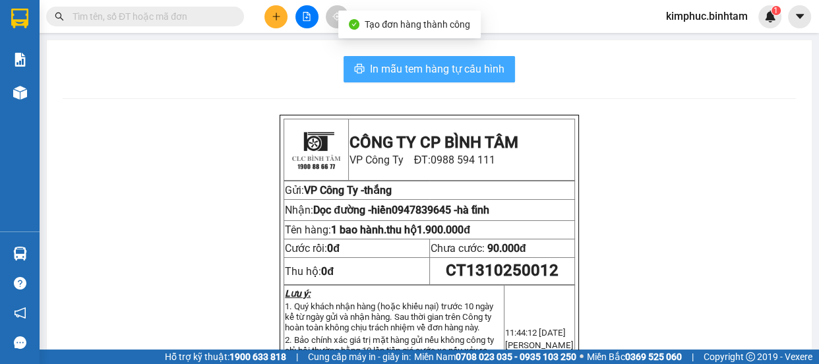
click at [464, 59] on button "In mẫu tem hàng tự cấu hình" at bounding box center [429, 69] width 171 height 26
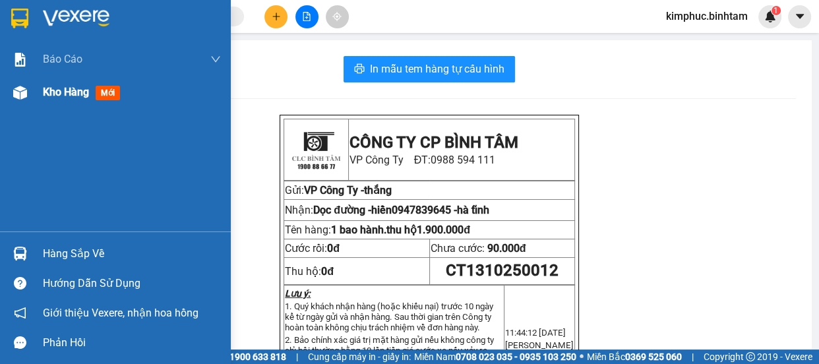
click at [56, 95] on span "Kho hàng" at bounding box center [66, 92] width 46 height 13
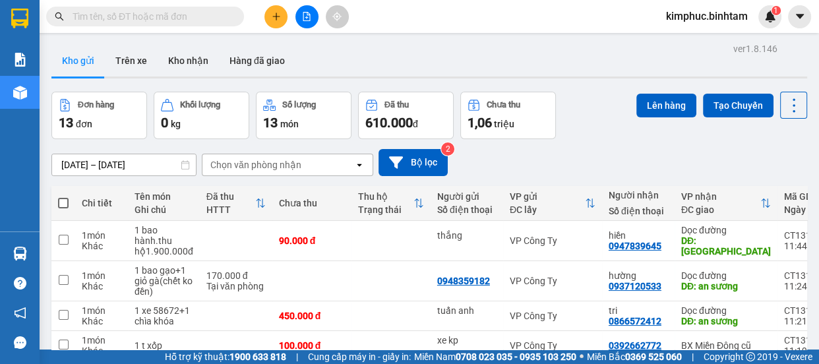
click at [168, 9] on input "text" at bounding box center [151, 16] width 156 height 15
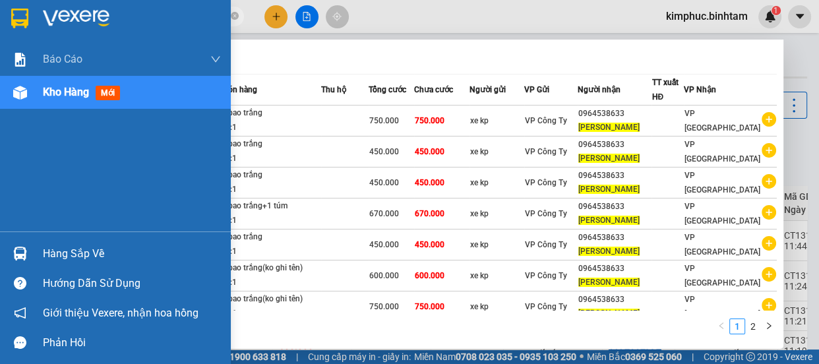
click at [93, 94] on div "Kho hàng mới" at bounding box center [84, 92] width 82 height 16
click at [30, 142] on div "Báo cáo Báo cáo dòng tiền (nhân viên) Báo cáo thống kê đơn huỷ Doanh số tạo đơn…" at bounding box center [115, 137] width 231 height 189
click at [86, 147] on div "Báo cáo Báo cáo dòng tiền (nhân viên) Báo cáo thống kê đơn huỷ Doanh số tạo đơn…" at bounding box center [115, 137] width 231 height 189
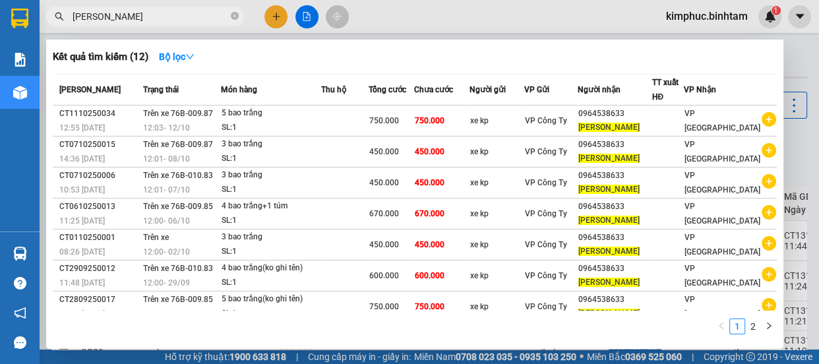
click at [152, 15] on input "minh anh" at bounding box center [151, 16] width 156 height 15
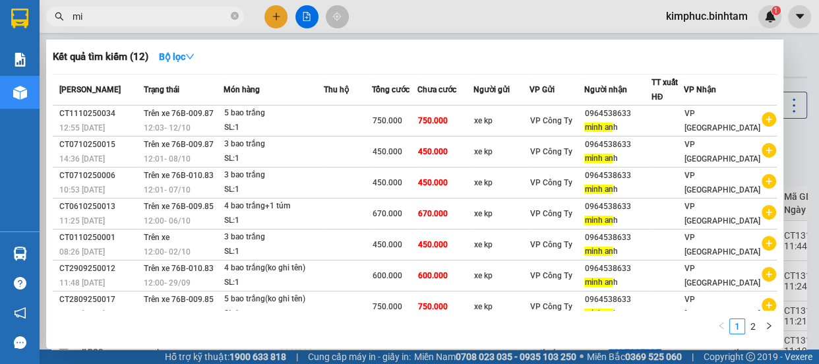
type input "m"
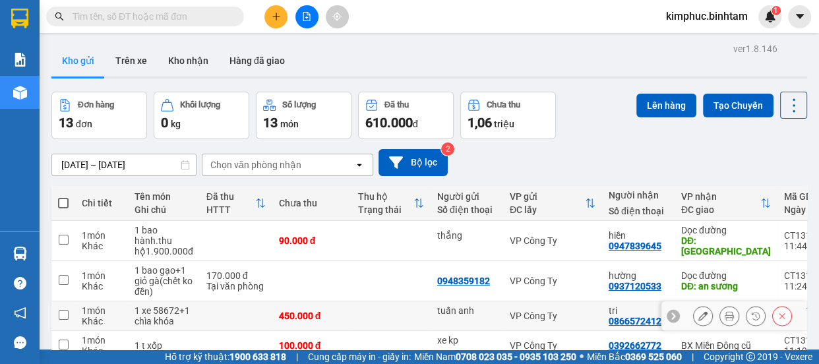
scroll to position [268, 0]
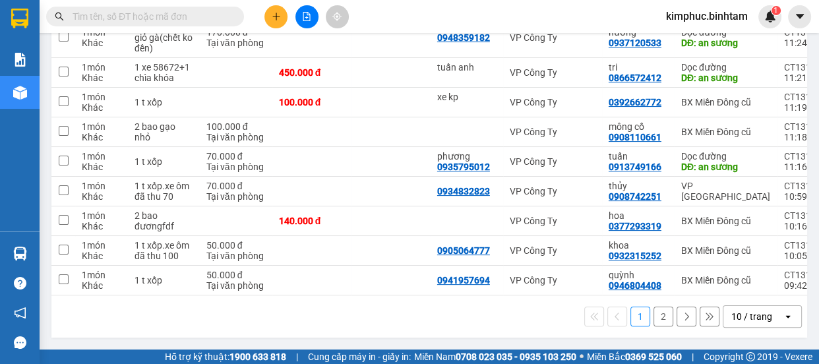
click at [663, 319] on button "2" at bounding box center [664, 317] width 20 height 20
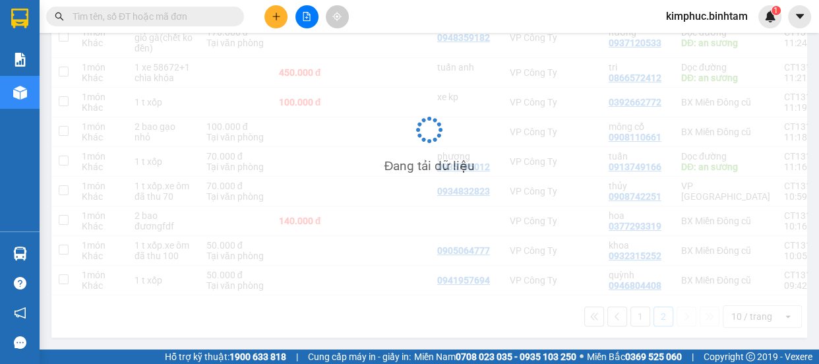
scroll to position [60, 0]
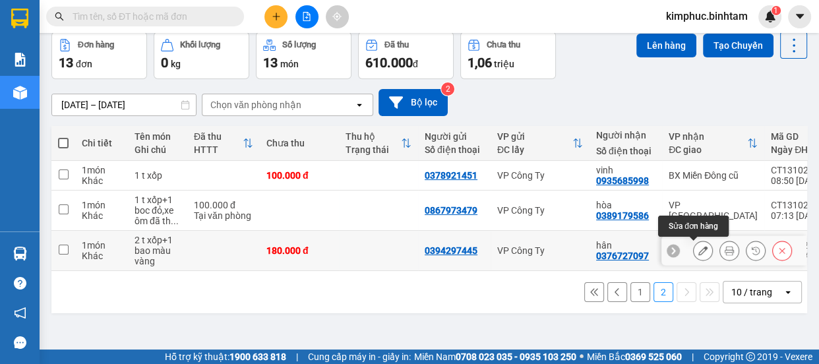
click at [694, 249] on button at bounding box center [703, 250] width 18 height 23
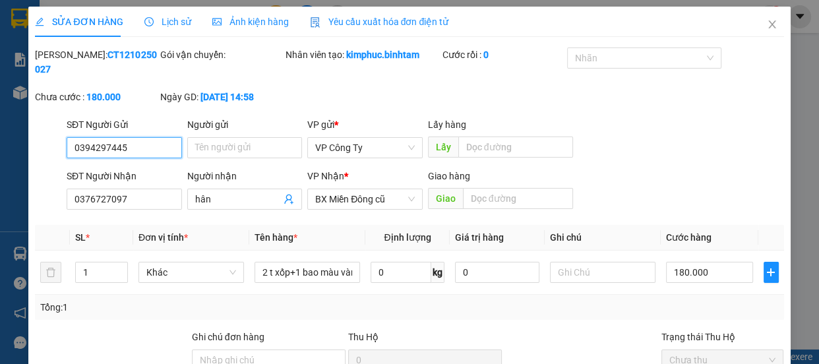
type input "0394297445"
type input "0376727097"
type input "hân"
type input "180.000"
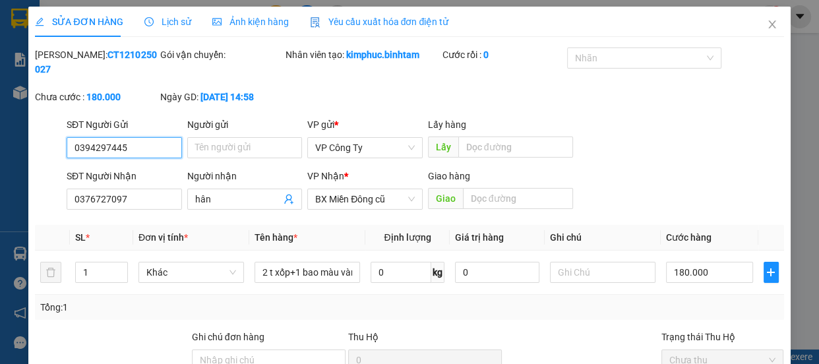
click at [143, 144] on input "0394297445" at bounding box center [124, 147] width 115 height 21
type input "0"
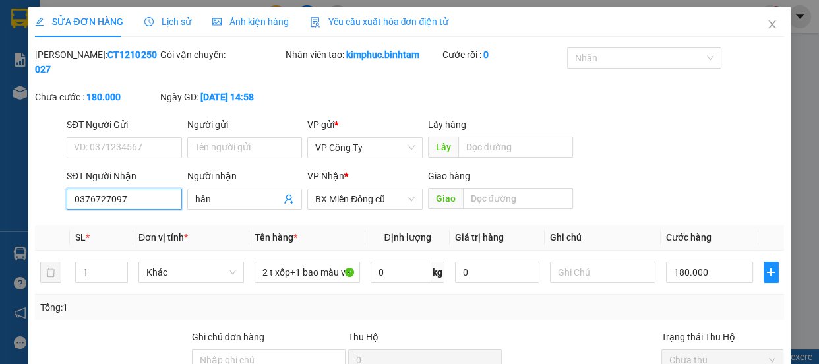
click at [129, 199] on input "0376727097" at bounding box center [124, 199] width 115 height 21
type input "0"
click at [141, 202] on input "0964538633" at bounding box center [124, 199] width 115 height 21
type input "0964538633"
click at [234, 201] on input "hân" at bounding box center [238, 199] width 86 height 15
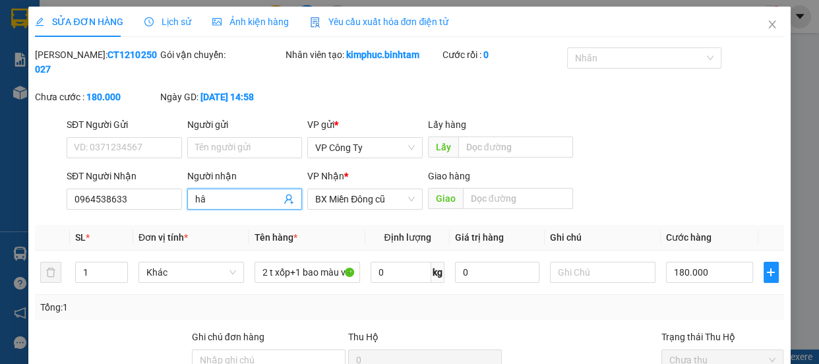
type input "h"
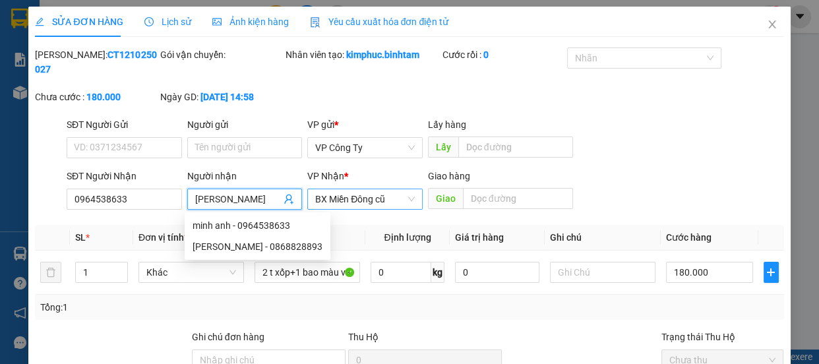
click at [369, 206] on span "BX Miền Đông cũ" at bounding box center [365, 199] width 100 height 20
type input "minh anh"
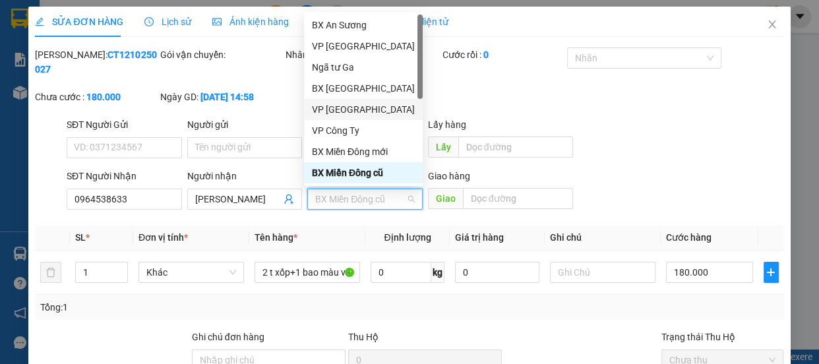
click at [352, 104] on div "VP Hà Nội" at bounding box center [363, 109] width 103 height 15
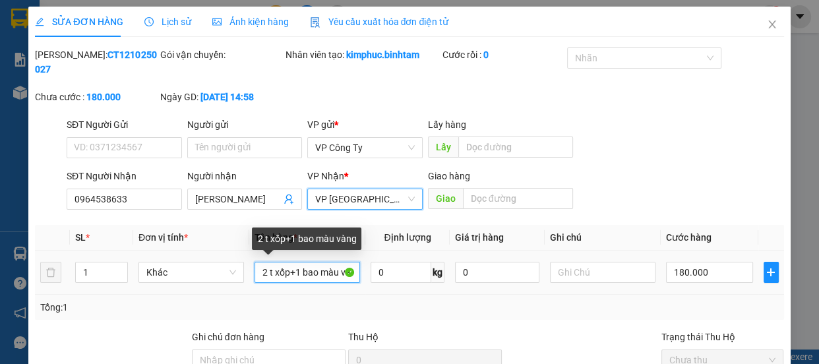
click at [340, 274] on input "2 t xốp+1 bao màu vàng" at bounding box center [308, 272] width 106 height 21
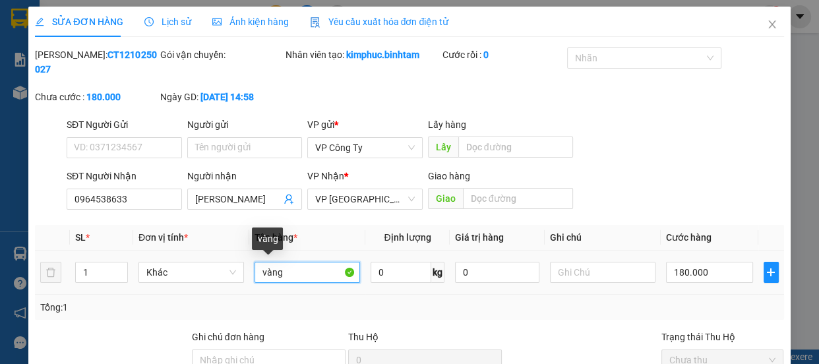
click at [336, 274] on input "vàng" at bounding box center [308, 272] width 106 height 21
type input "v"
type input "5 bao trắng"
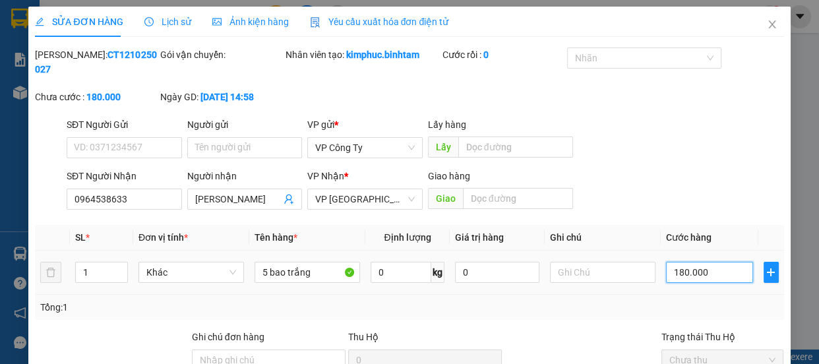
click at [675, 271] on input "180.000" at bounding box center [709, 272] width 87 height 21
click at [675, 274] on input "180.000" at bounding box center [709, 272] width 87 height 21
type input "10.000"
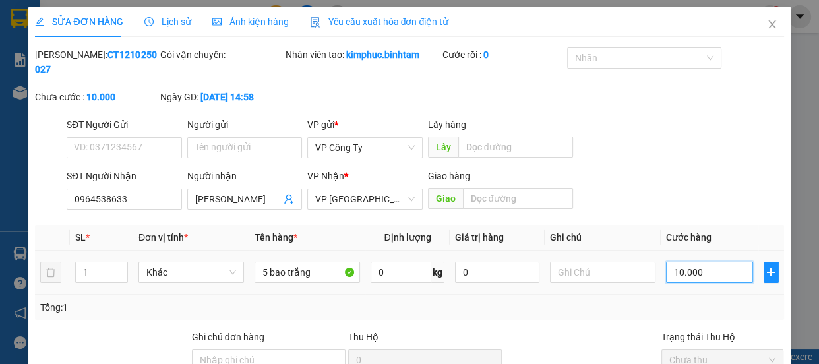
type input "0"
type input "0.000"
type input "70.000"
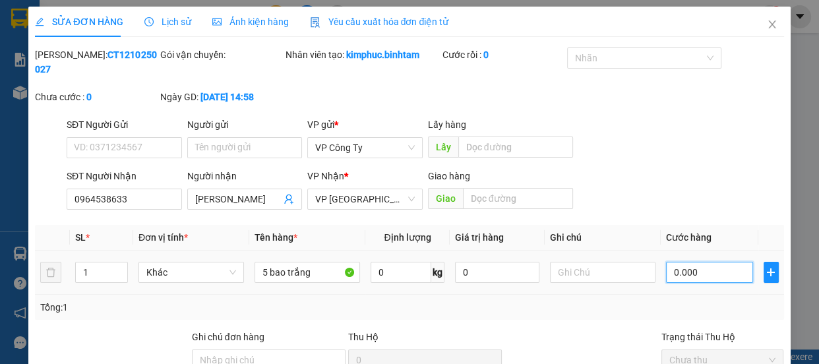
type input "70.000"
type input "750.000"
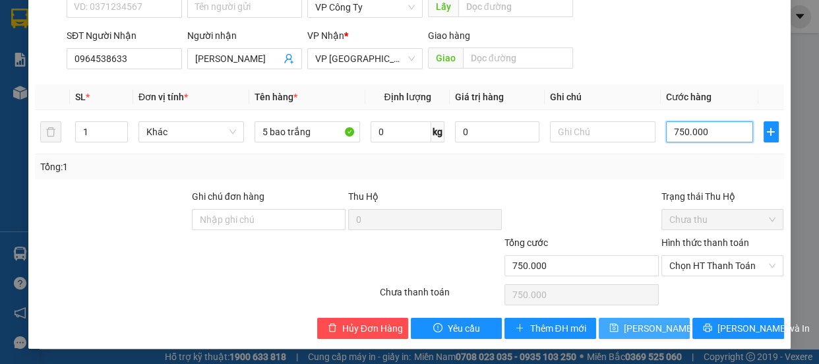
type input "750.000"
click at [660, 327] on span "Lưu thay đổi" at bounding box center [677, 328] width 106 height 15
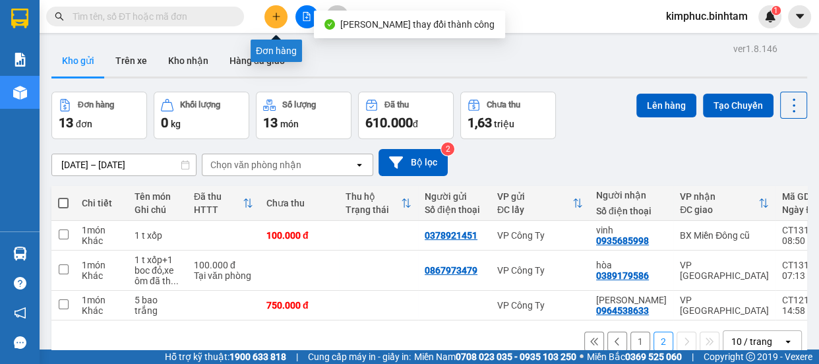
click at [278, 14] on icon "plus" at bounding box center [276, 16] width 9 height 9
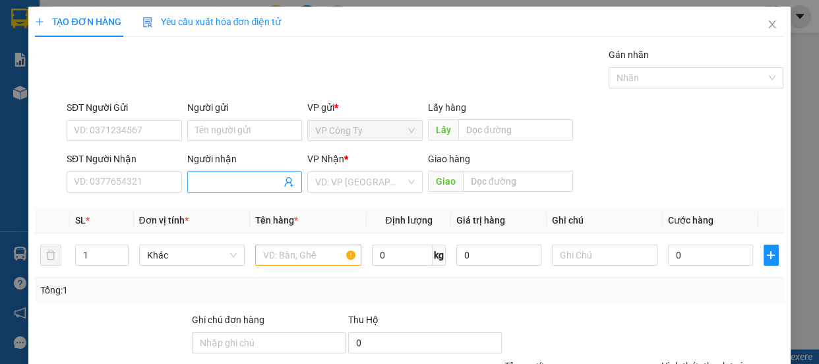
click at [216, 185] on input "Người nhận" at bounding box center [238, 182] width 86 height 15
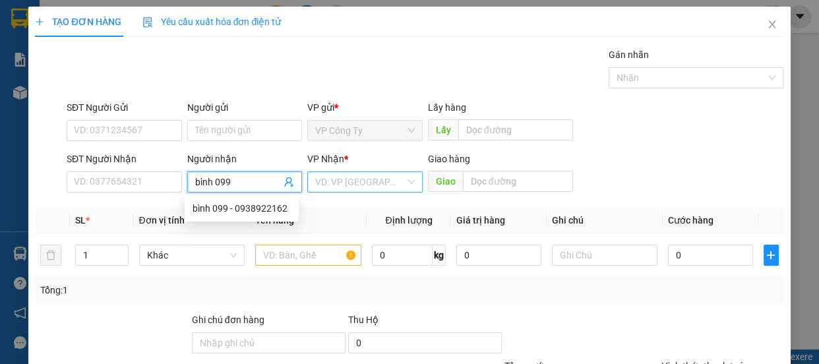
type input "bình 099"
click at [325, 186] on input "search" at bounding box center [360, 182] width 90 height 20
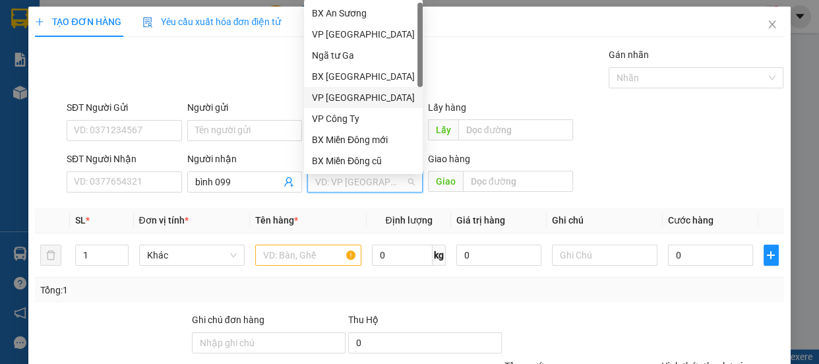
click at [352, 98] on div "VP Hà Nội" at bounding box center [363, 97] width 103 height 15
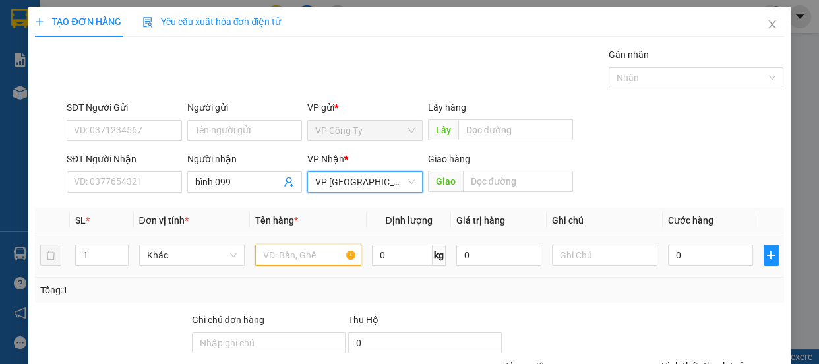
click at [285, 264] on input "text" at bounding box center [308, 255] width 106 height 21
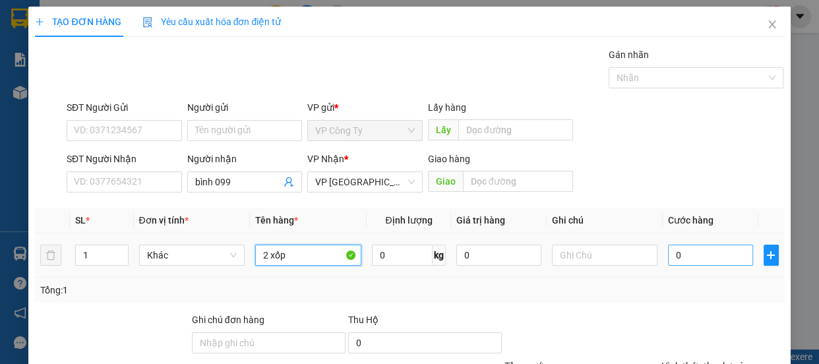
type input "2 xốp"
click at [670, 255] on input "0" at bounding box center [710, 255] width 85 height 21
click at [669, 254] on input "0" at bounding box center [710, 255] width 85 height 21
type input "10"
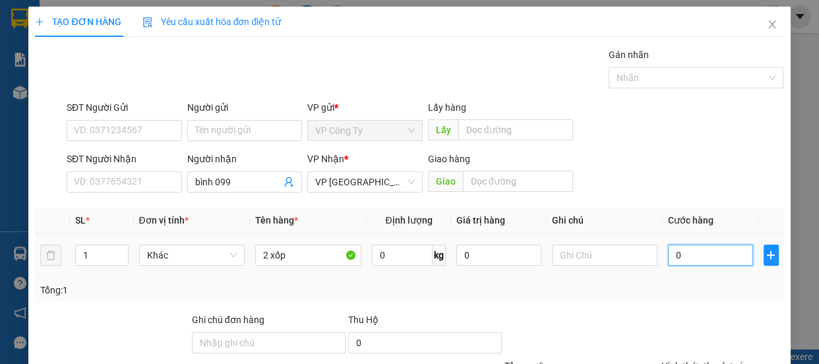
type input "10"
type input "150"
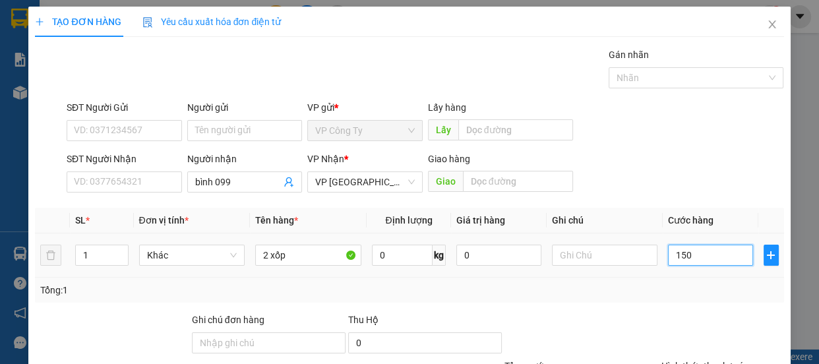
type input "1.500"
type input "15.000"
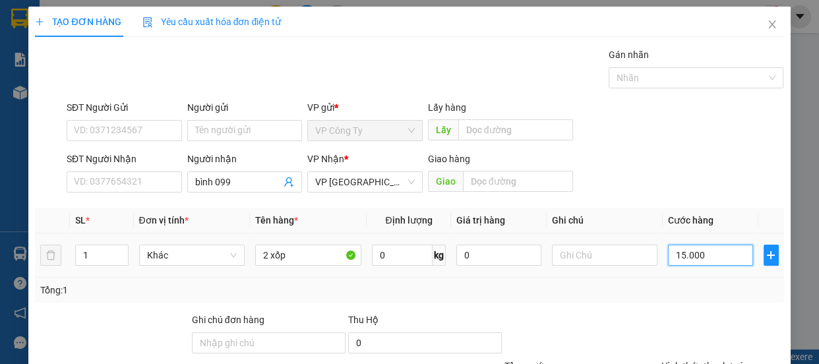
type input "15.000"
type input "150.000"
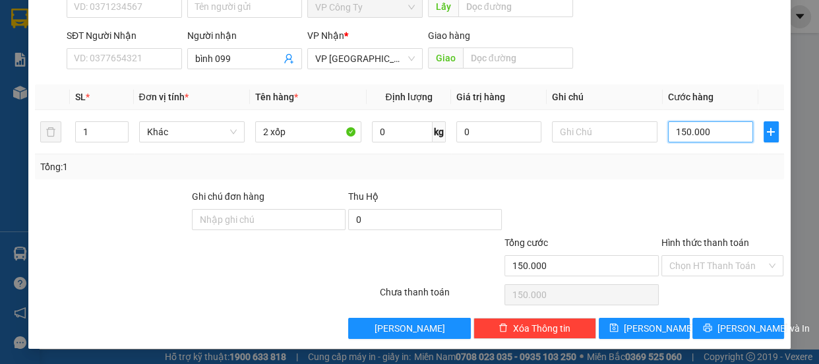
type input "150.000"
click at [679, 246] on label "Hình thức thanh toán" at bounding box center [705, 242] width 88 height 11
click at [679, 256] on input "Hình thức thanh toán" at bounding box center [718, 266] width 98 height 20
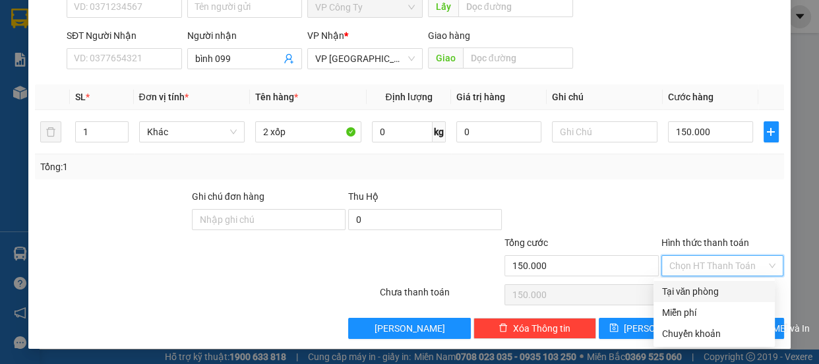
click at [681, 289] on div "Tại văn phòng" at bounding box center [714, 291] width 106 height 15
type input "0"
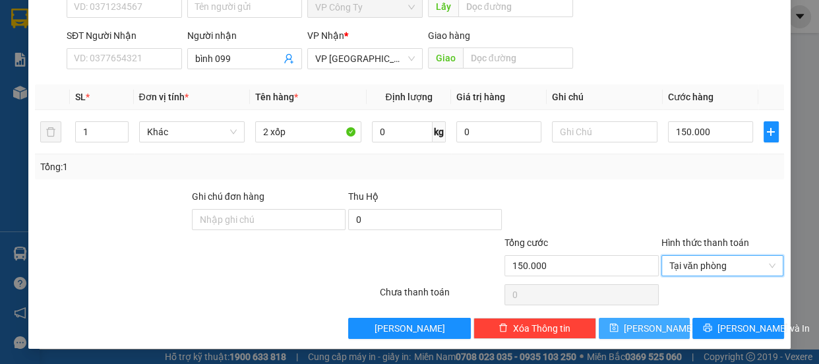
click at [646, 324] on span "Lưu" at bounding box center [659, 328] width 71 height 15
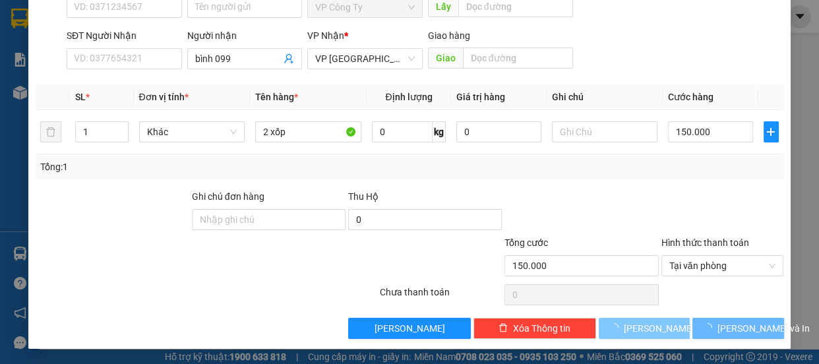
type input "0"
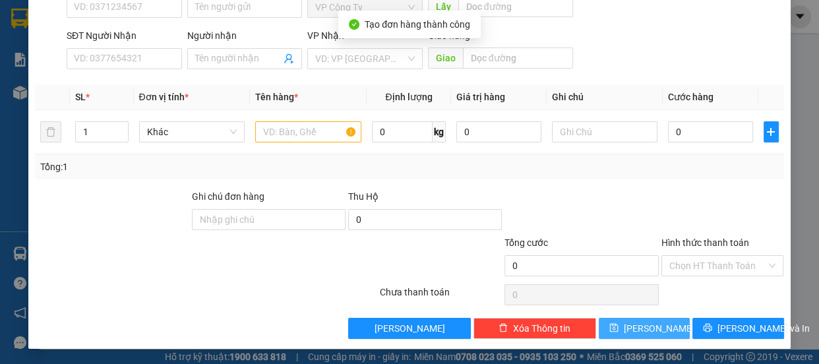
scroll to position [0, 0]
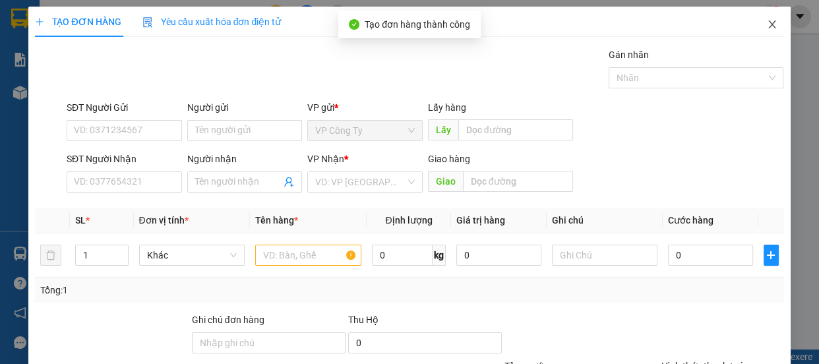
click at [767, 26] on icon "close" at bounding box center [772, 24] width 11 height 11
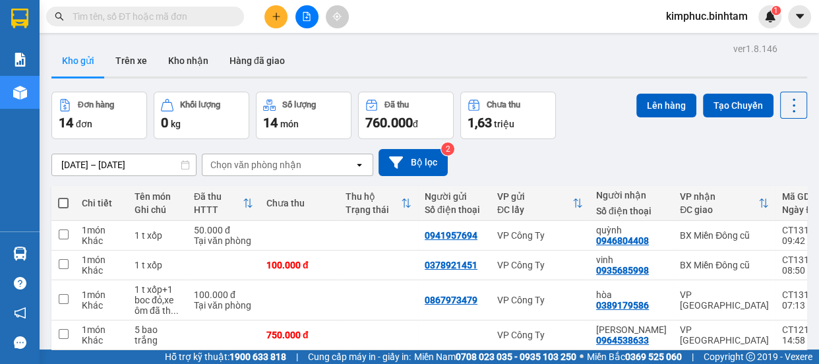
scroll to position [60, 0]
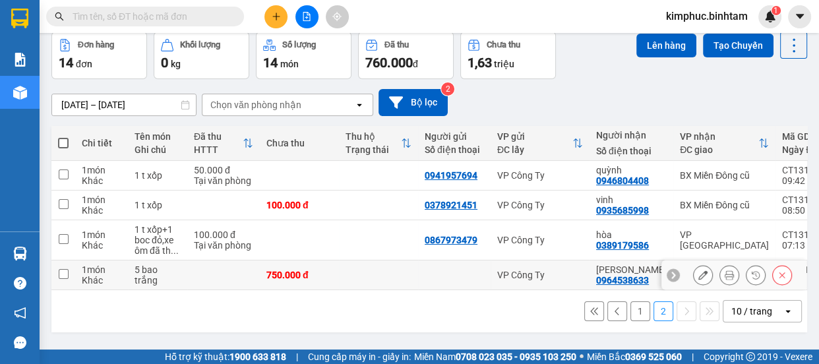
click at [69, 274] on td at bounding box center [63, 276] width 24 height 30
checkbox input "true"
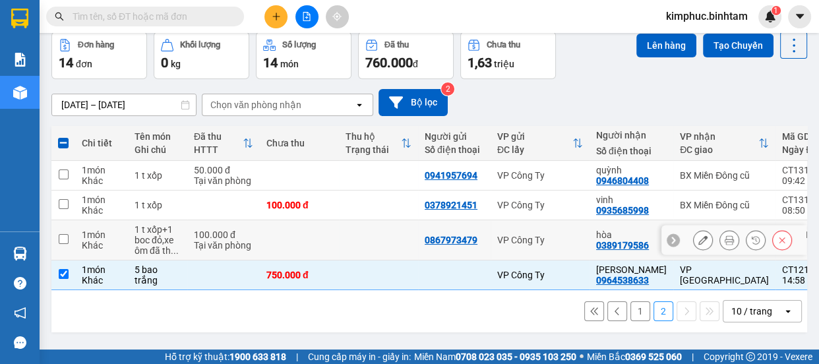
scroll to position [0, 0]
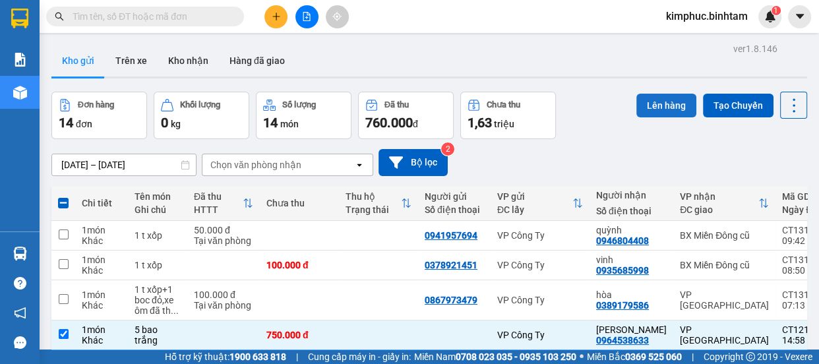
click at [648, 105] on button "Lên hàng" at bounding box center [666, 106] width 60 height 24
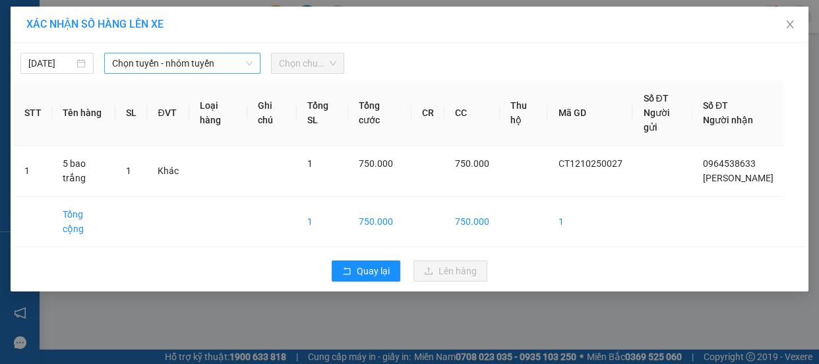
click at [150, 56] on span "Chọn tuyến - nhóm tuyến" at bounding box center [182, 63] width 140 height 20
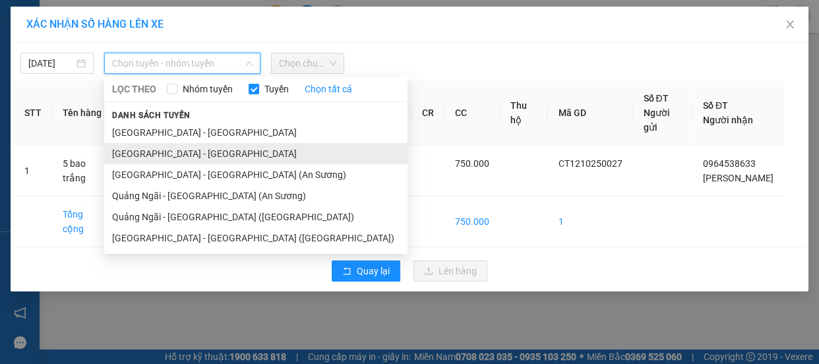
click at [165, 153] on li "Quảng Ngãi - Hà Nội" at bounding box center [255, 153] width 303 height 21
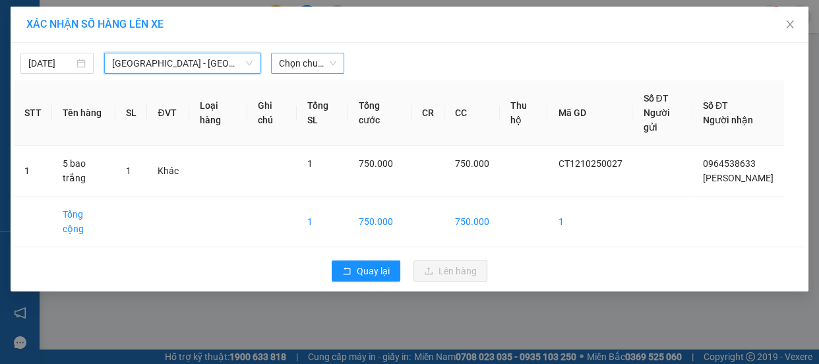
click at [315, 63] on span "Chọn chuyến" at bounding box center [307, 63] width 57 height 20
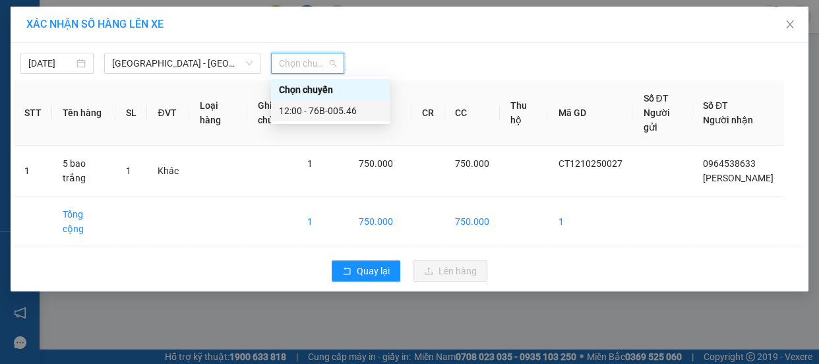
click at [324, 108] on div "12:00 - 76B-005.46" at bounding box center [330, 111] width 103 height 15
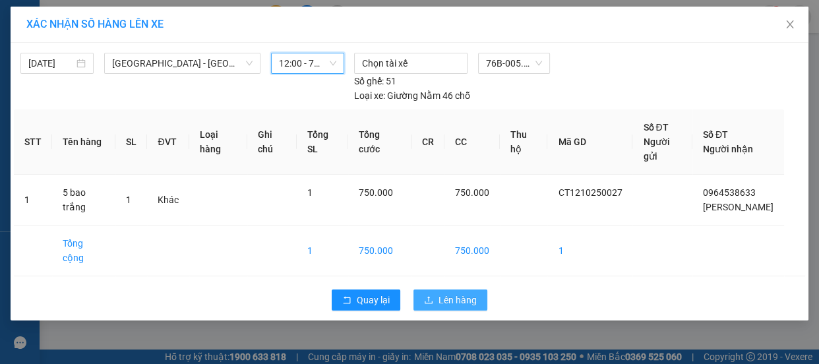
click at [476, 290] on button "Lên hàng" at bounding box center [451, 300] width 74 height 21
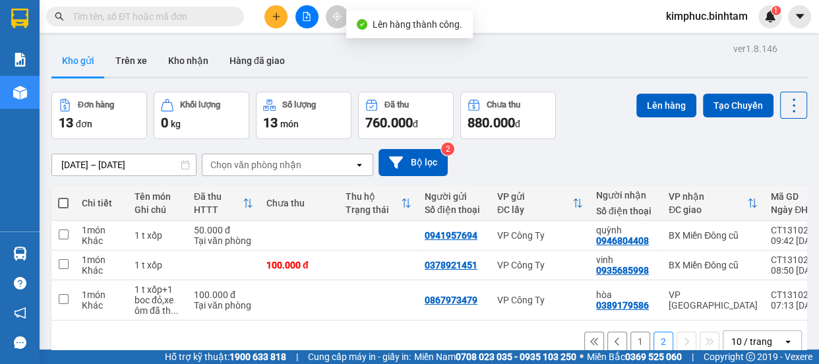
scroll to position [60, 0]
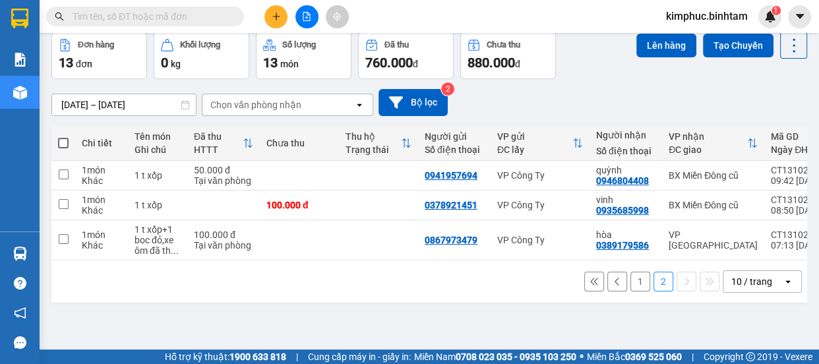
click at [631, 285] on button "1" at bounding box center [640, 282] width 20 height 20
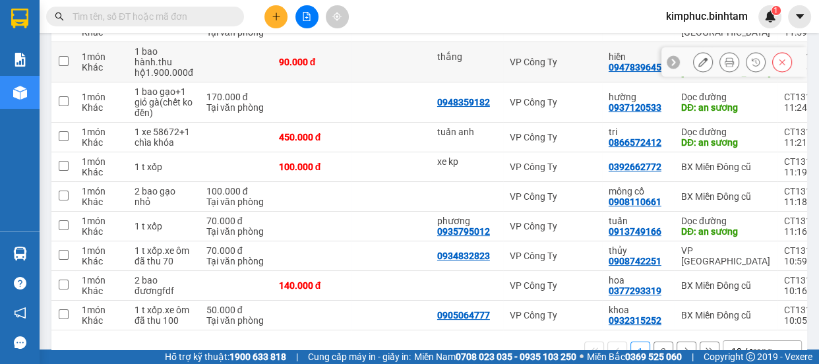
scroll to position [88, 0]
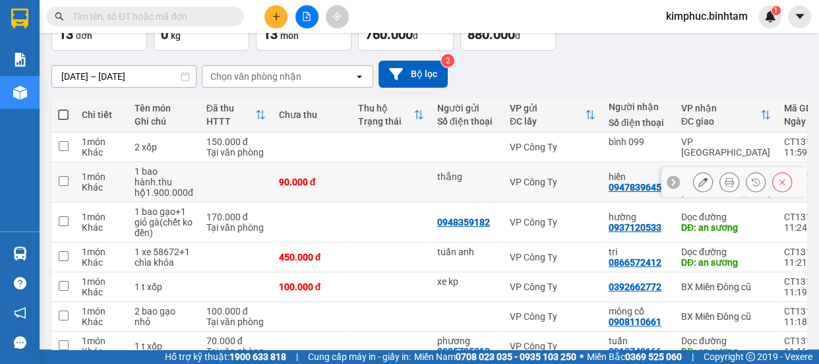
click at [67, 180] on input "checkbox" at bounding box center [64, 181] width 10 height 10
checkbox input "true"
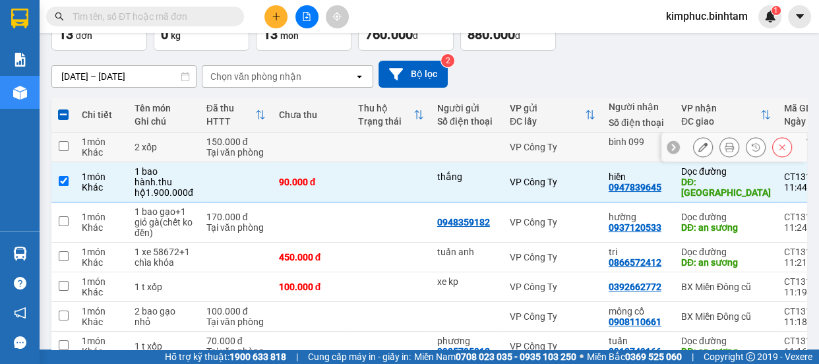
click at [65, 144] on input "checkbox" at bounding box center [64, 146] width 10 height 10
checkbox input "true"
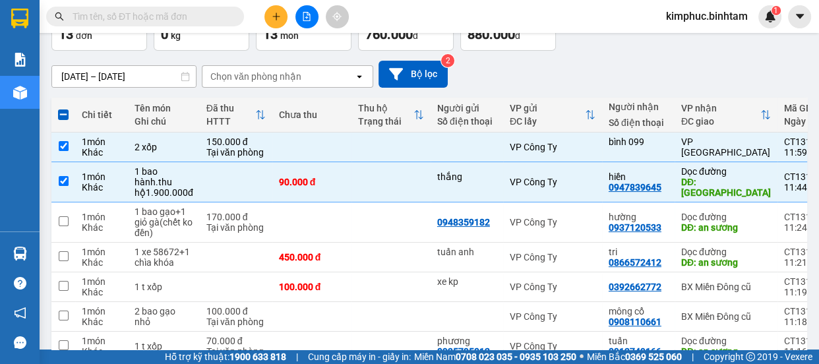
scroll to position [0, 0]
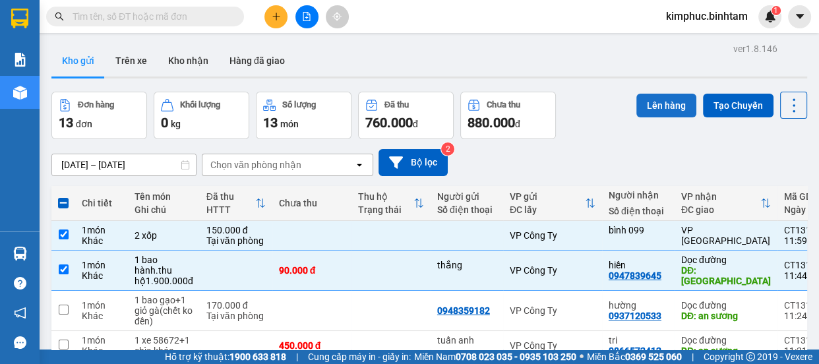
click at [650, 104] on button "Lên hàng" at bounding box center [666, 106] width 60 height 24
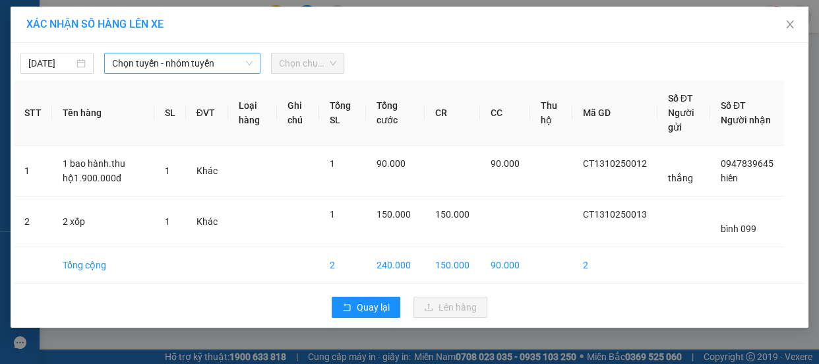
click at [142, 63] on span "Chọn tuyến - nhóm tuyến" at bounding box center [182, 63] width 140 height 20
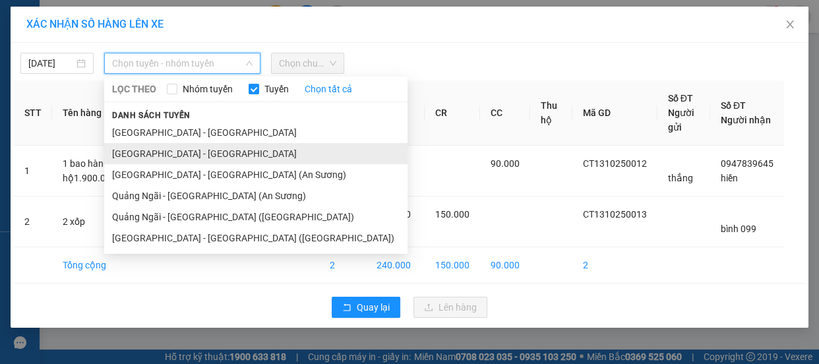
click at [156, 154] on li "Quảng Ngãi - Hà Nội" at bounding box center [255, 153] width 303 height 21
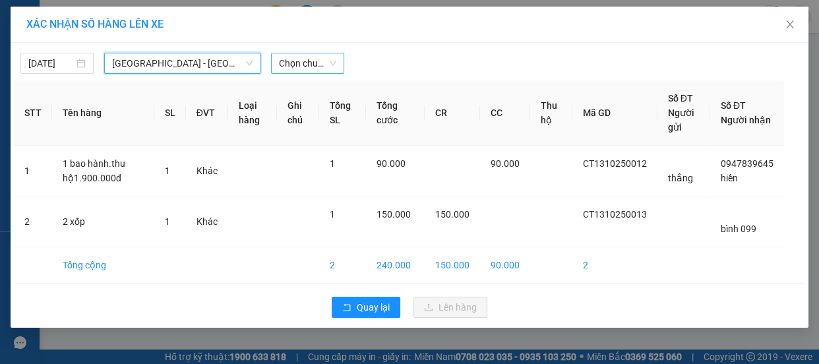
click at [307, 63] on span "Chọn chuyến" at bounding box center [307, 63] width 57 height 20
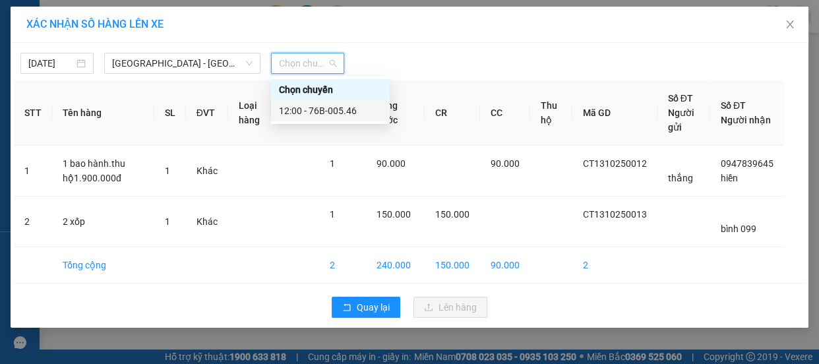
click at [323, 112] on div "12:00 - 76B-005.46" at bounding box center [330, 111] width 103 height 15
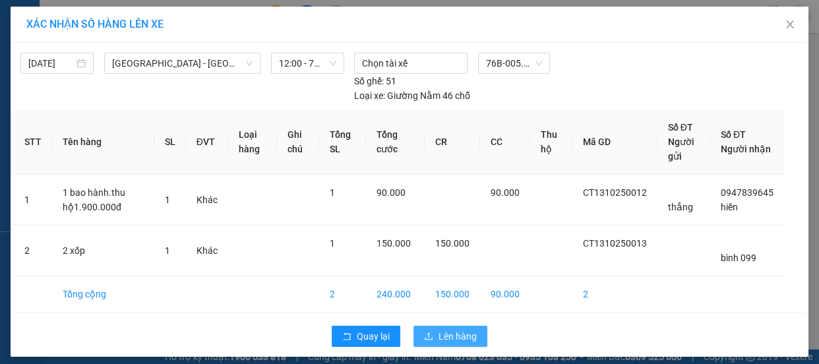
click at [439, 334] on span "Lên hàng" at bounding box center [458, 336] width 38 height 15
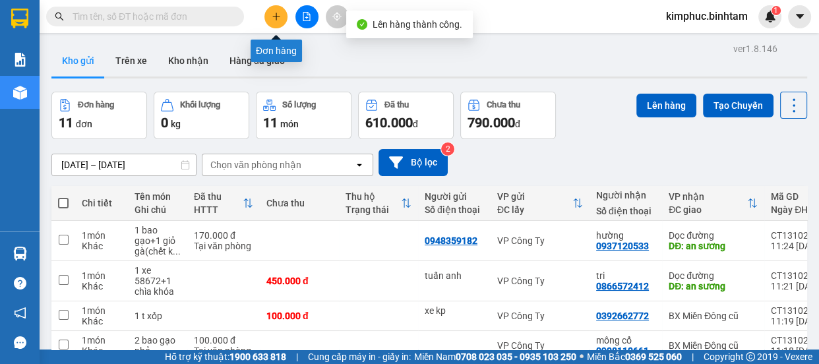
click at [278, 16] on icon "plus" at bounding box center [276, 16] width 9 height 9
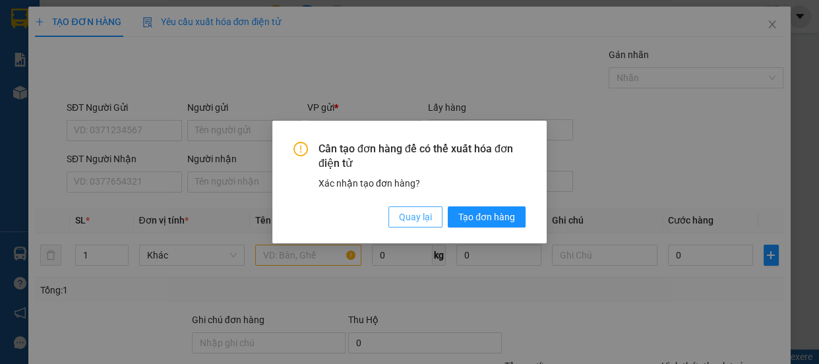
click at [412, 226] on button "Quay lại" at bounding box center [415, 216] width 54 height 21
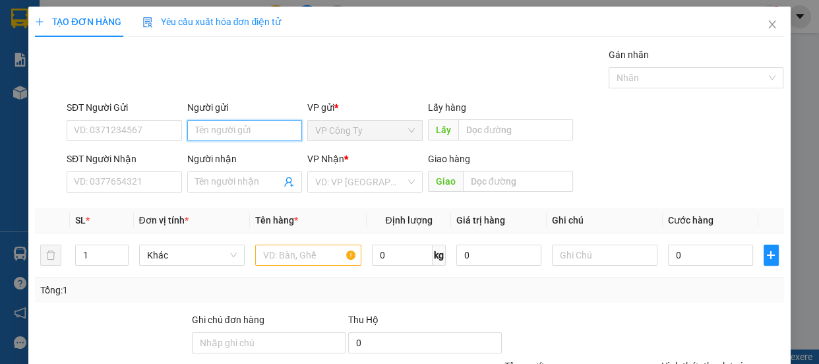
click at [224, 132] on input "Người gửi" at bounding box center [244, 130] width 115 height 21
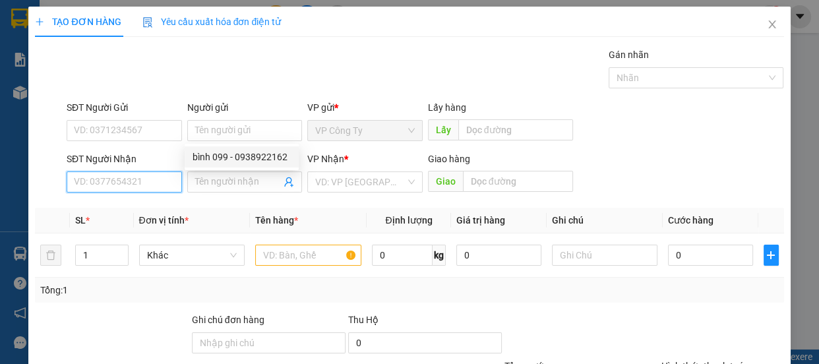
click at [144, 180] on input "SĐT Người Nhận" at bounding box center [124, 181] width 115 height 21
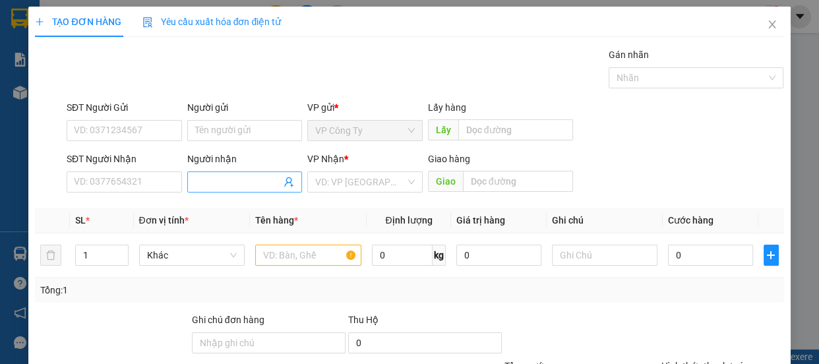
click at [210, 181] on input "Người nhận" at bounding box center [238, 182] width 86 height 15
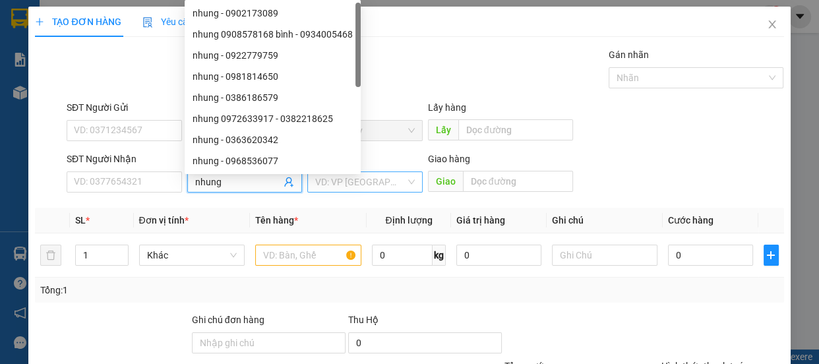
type input "nhung"
click at [392, 186] on input "search" at bounding box center [360, 182] width 90 height 20
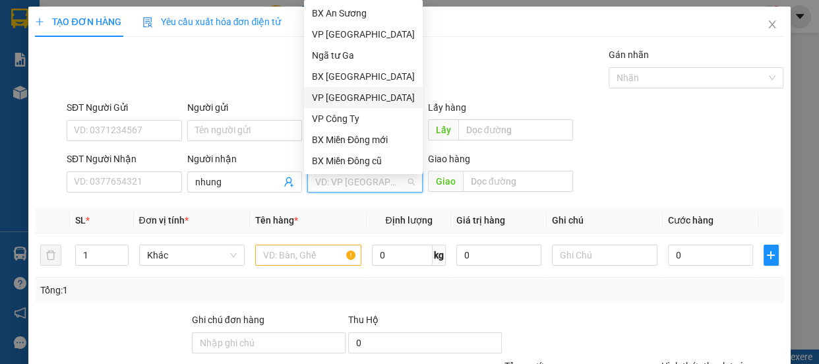
click at [349, 96] on div "VP Hà Nội" at bounding box center [363, 97] width 103 height 15
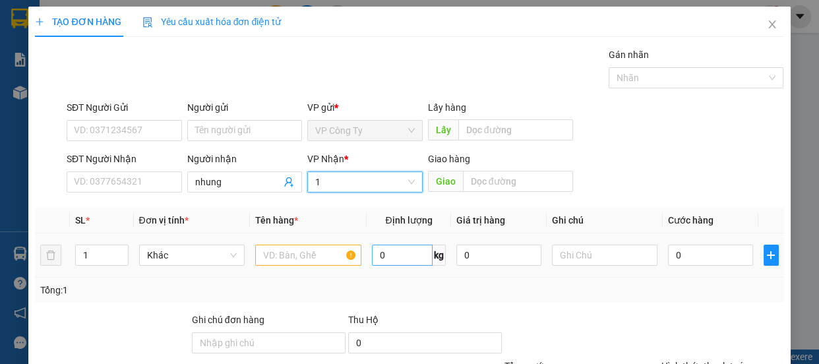
type input "1"
click at [334, 255] on input "text" at bounding box center [308, 255] width 106 height 21
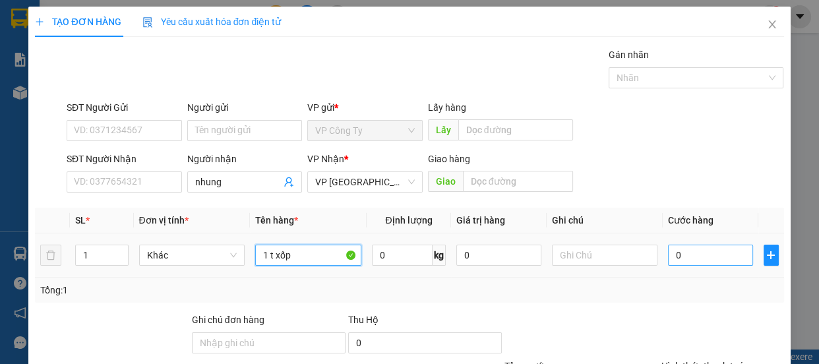
type input "1 t xốp"
click at [669, 257] on input "0" at bounding box center [710, 255] width 85 height 21
type input "20"
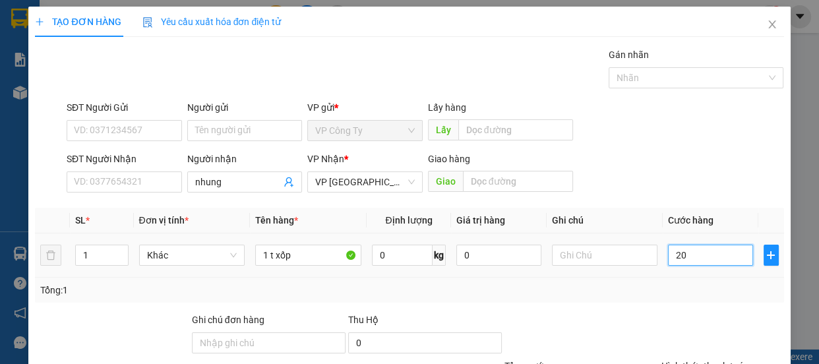
type input "200"
type input "2.000"
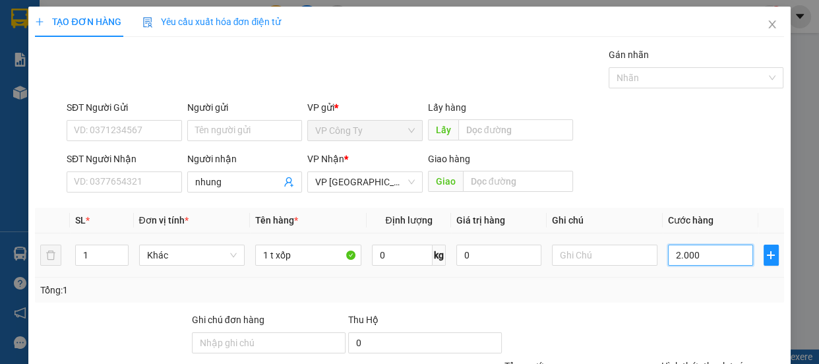
type input "2.000"
type input "20.000"
type input "200.000"
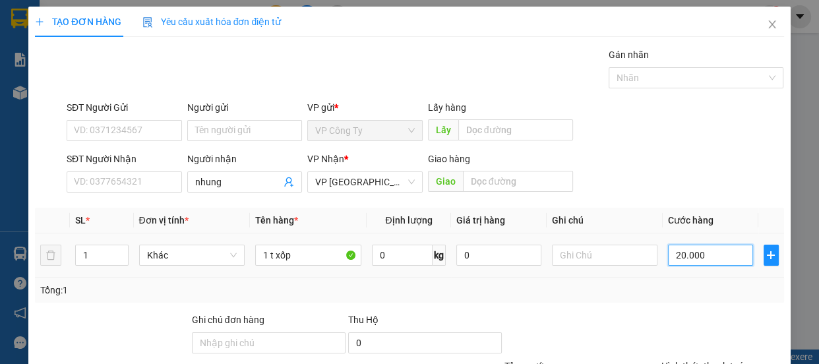
type input "200.000"
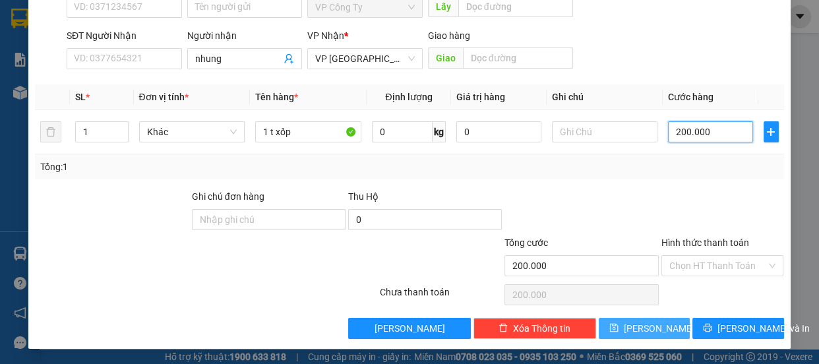
type input "200.000"
click at [665, 326] on button "Lưu" at bounding box center [644, 328] width 91 height 21
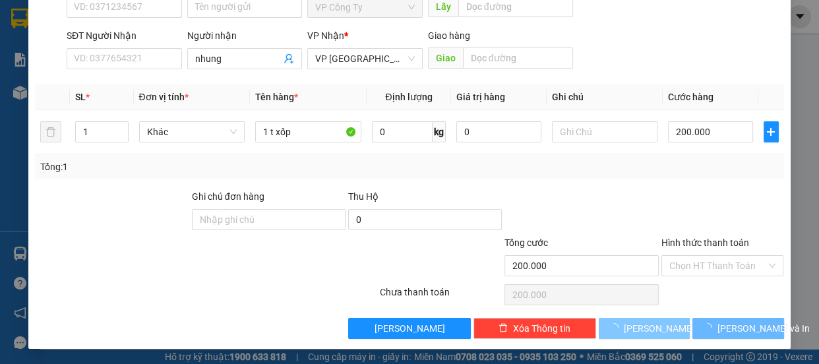
type input "0"
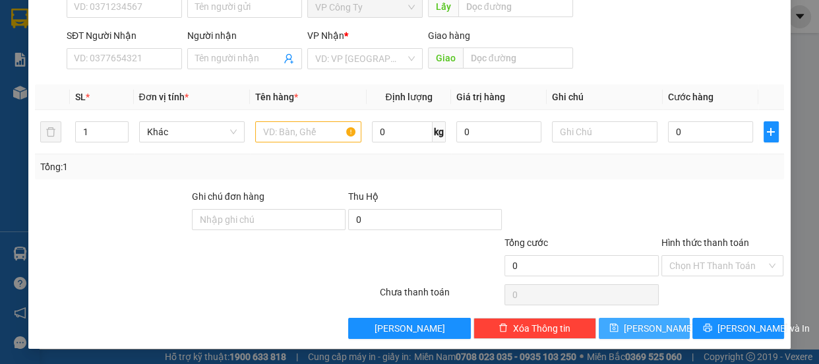
scroll to position [3, 0]
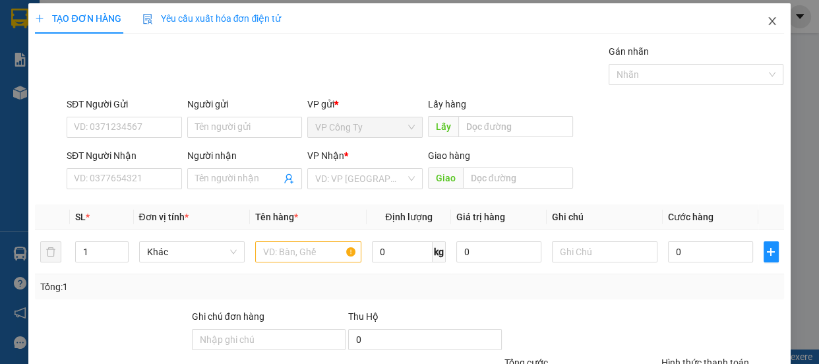
click at [768, 20] on icon "close" at bounding box center [771, 21] width 7 height 8
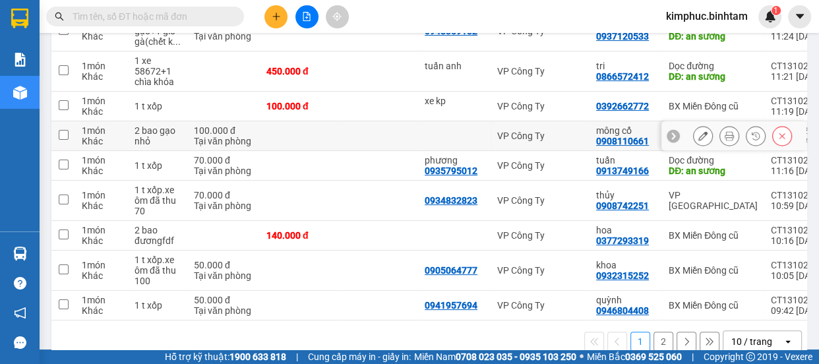
scroll to position [59, 0]
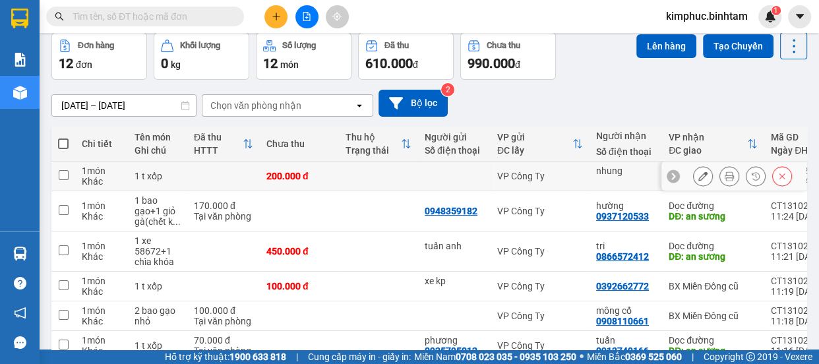
click at [57, 171] on td at bounding box center [63, 177] width 24 height 30
checkbox input "true"
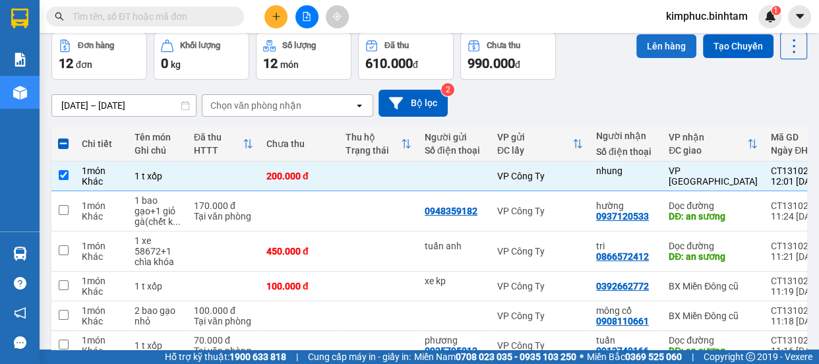
click at [662, 50] on button "Lên hàng" at bounding box center [666, 46] width 60 height 24
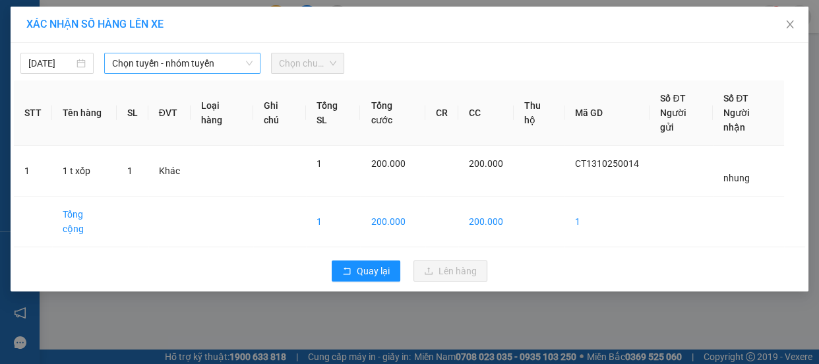
click at [180, 59] on span "Chọn tuyến - nhóm tuyến" at bounding box center [182, 63] width 140 height 20
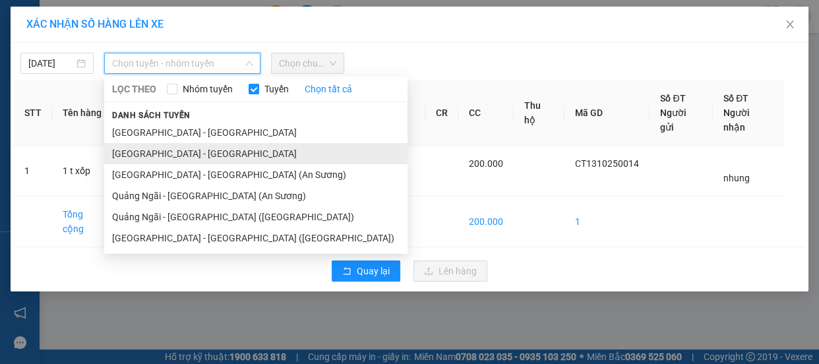
click at [185, 149] on li "Quảng Ngãi - Hà Nội" at bounding box center [255, 153] width 303 height 21
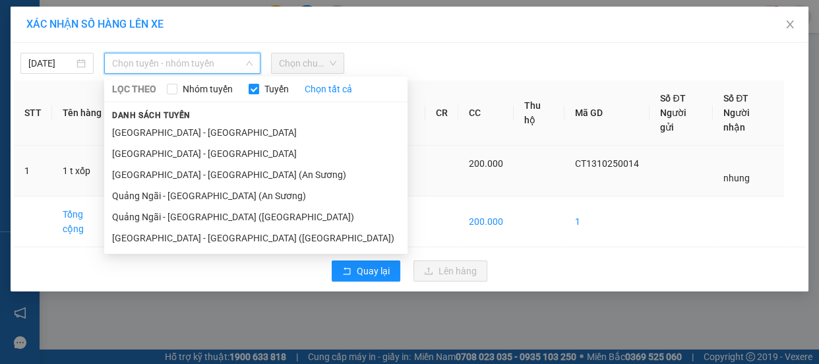
click at [185, 149] on td "Khác" at bounding box center [169, 171] width 42 height 51
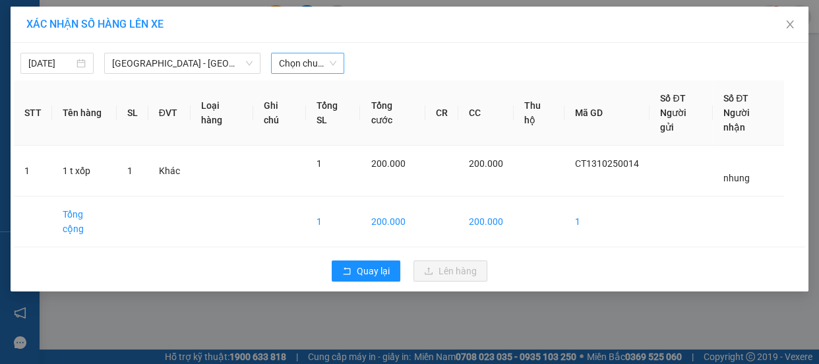
click at [310, 64] on span "Chọn chuyến" at bounding box center [307, 63] width 57 height 20
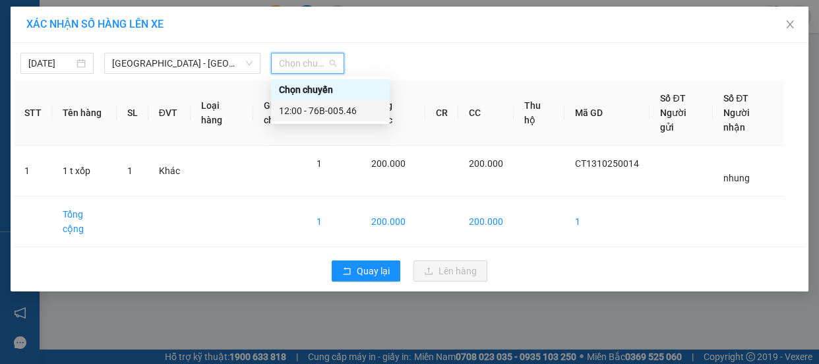
click at [331, 119] on div "12:00 - 76B-005.46" at bounding box center [330, 110] width 119 height 21
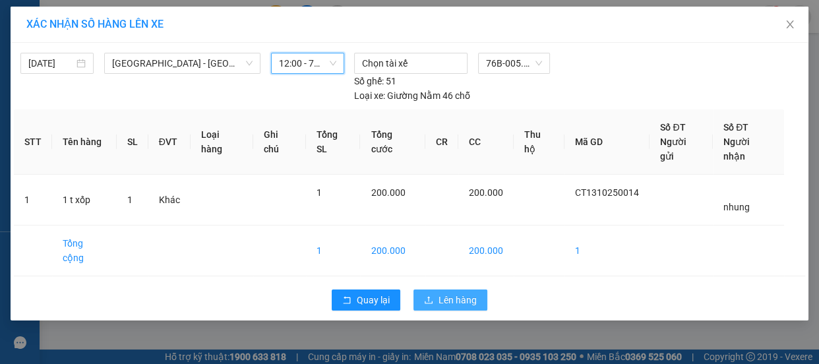
click at [453, 293] on span "Lên hàng" at bounding box center [458, 300] width 38 height 15
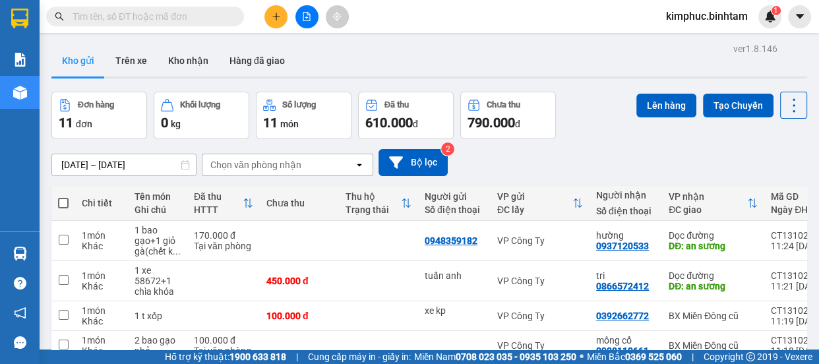
click at [198, 13] on input "text" at bounding box center [151, 16] width 156 height 15
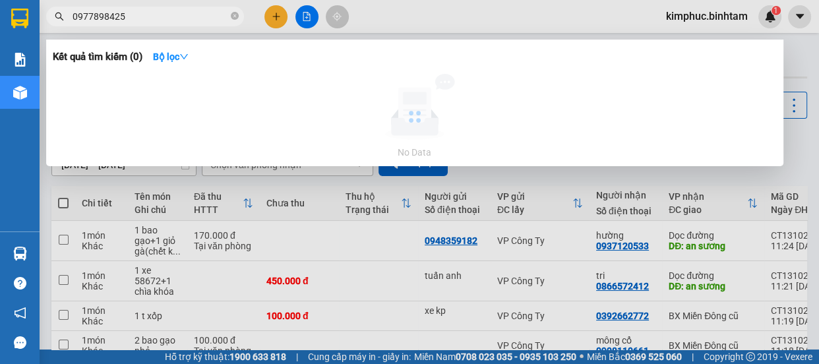
click at [210, 9] on input "0977898425" at bounding box center [151, 16] width 156 height 15
type input "0977898425"
click at [792, 144] on div at bounding box center [409, 182] width 819 height 364
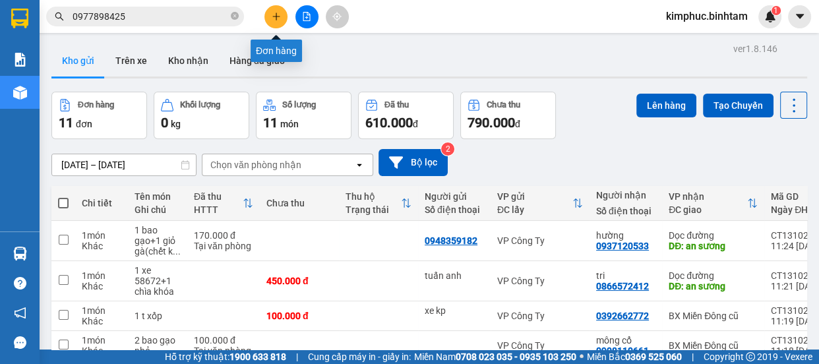
click at [277, 26] on button at bounding box center [275, 16] width 23 height 23
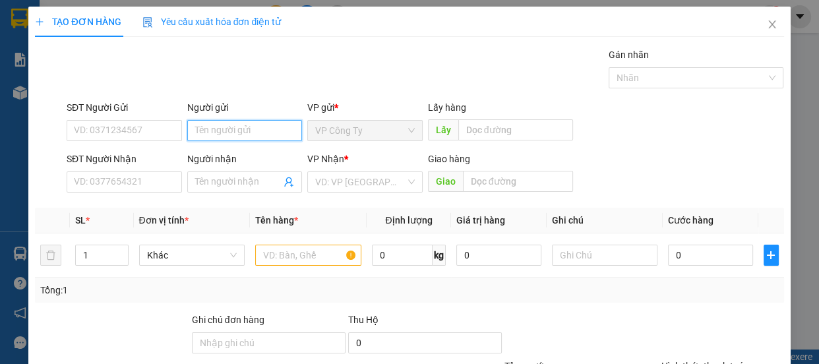
click at [257, 128] on input "Người gửi" at bounding box center [244, 130] width 115 height 21
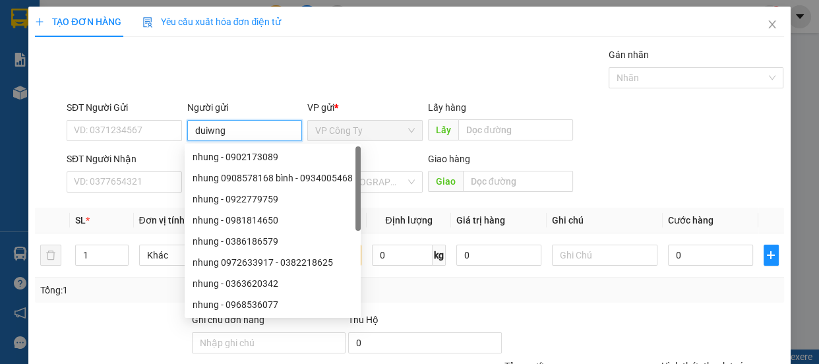
click at [253, 128] on input "duiwng" at bounding box center [244, 130] width 115 height 21
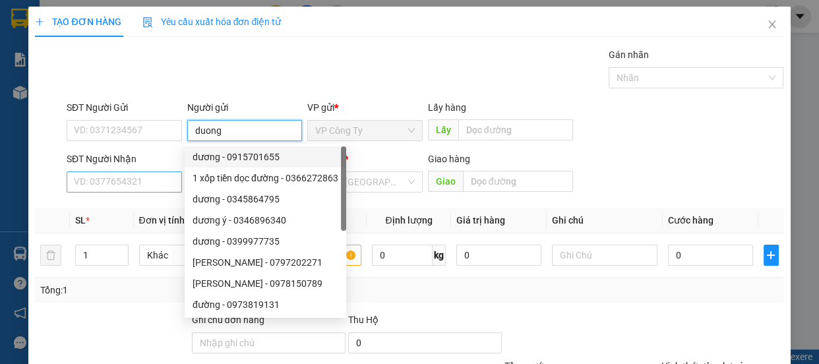
type input "duong"
click at [145, 181] on input "SĐT Người Nhận" at bounding box center [124, 181] width 115 height 21
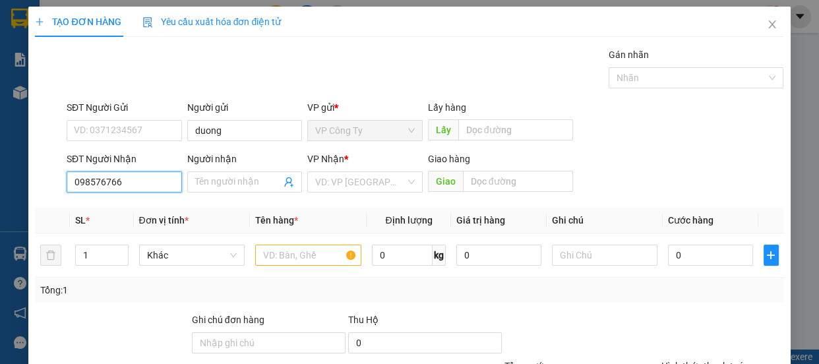
type input "0985767669"
click at [152, 183] on input "0985767669" at bounding box center [124, 181] width 115 height 21
click at [154, 208] on div "0985767669 - nguyệt" at bounding box center [123, 208] width 98 height 15
type input "nguyệt"
type input "quản trị"
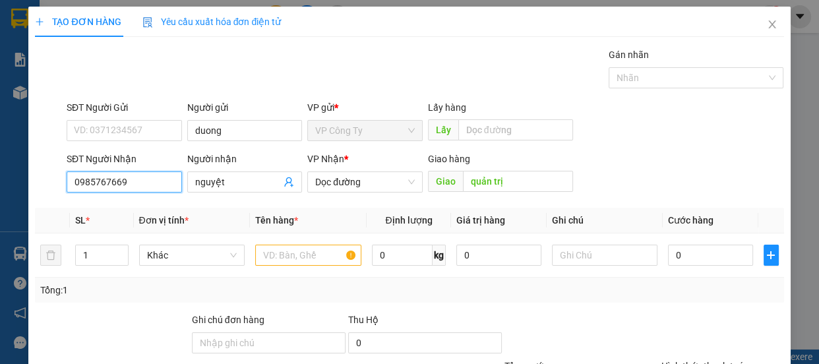
type input "60.000"
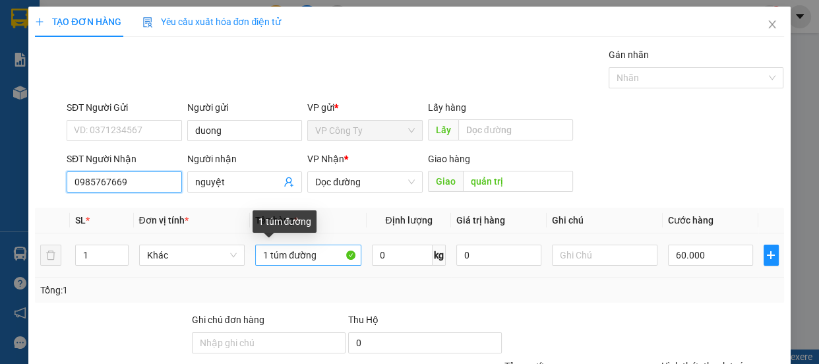
type input "0985767669"
click at [322, 259] on input "1 túm đường" at bounding box center [308, 255] width 106 height 21
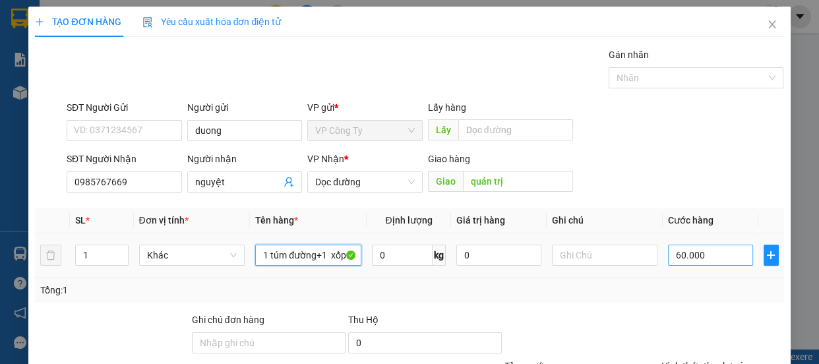
type input "1 túm đường+1 xốp"
click at [673, 251] on input "60.000" at bounding box center [710, 255] width 85 height 21
click at [672, 251] on input "60.000" at bounding box center [710, 255] width 85 height 21
type input "0"
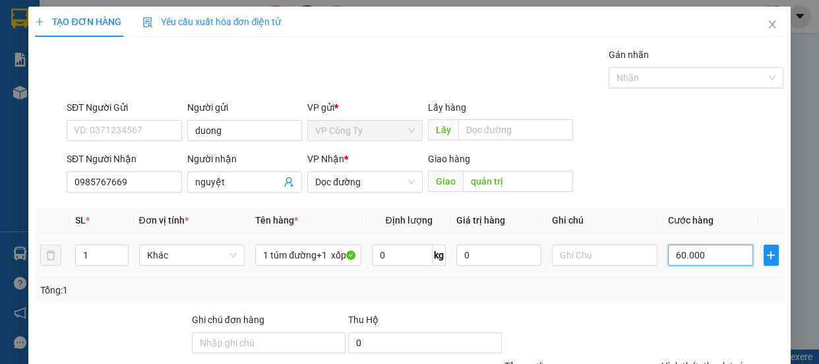
type input "0.000"
type input "10.000"
type input "130.000"
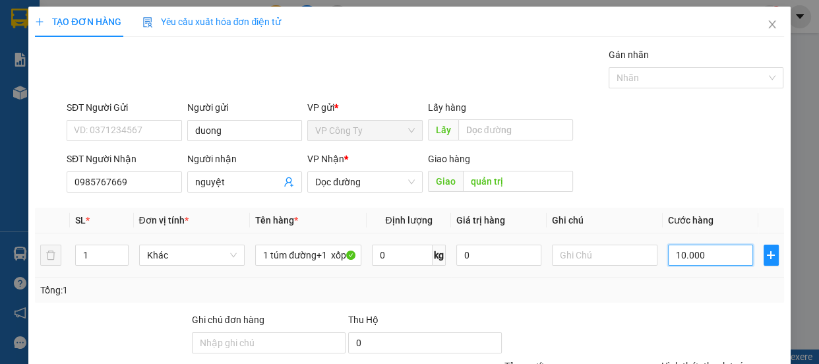
type input "130.000"
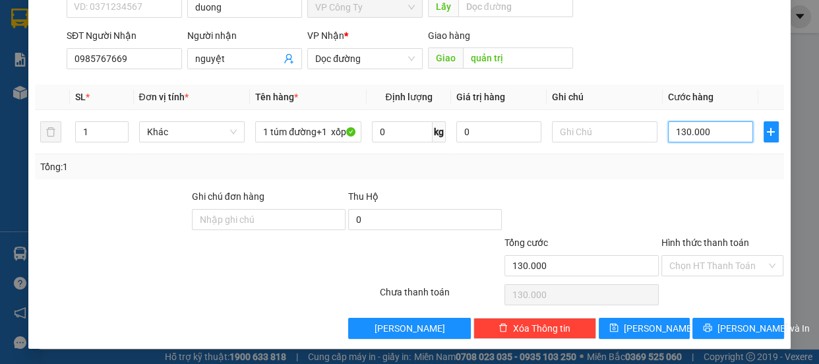
type input "130.000"
click at [733, 341] on div "TẠO ĐƠN HÀNG Yêu cầu xuất hóa đơn điện tử Transit Pickup Surcharge Ids Transit …" at bounding box center [409, 116] width 762 height 466
click at [731, 331] on span "Lưu và In" at bounding box center [764, 328] width 92 height 15
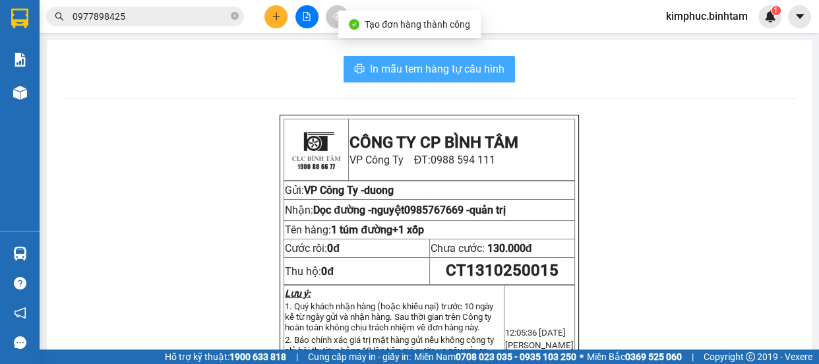
click at [464, 69] on span "In mẫu tem hàng tự cấu hình" at bounding box center [437, 69] width 135 height 16
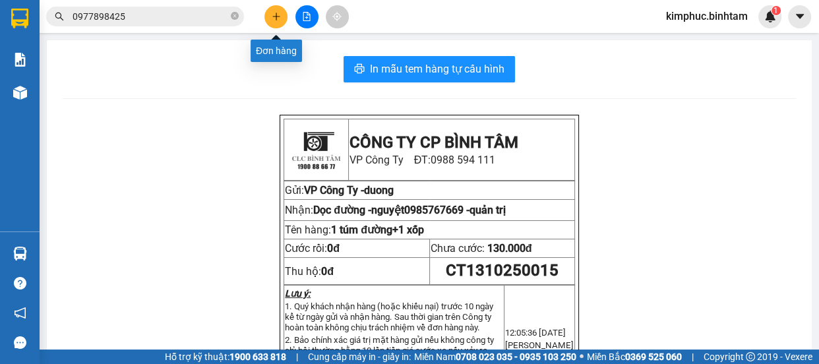
click at [281, 15] on button at bounding box center [275, 16] width 23 height 23
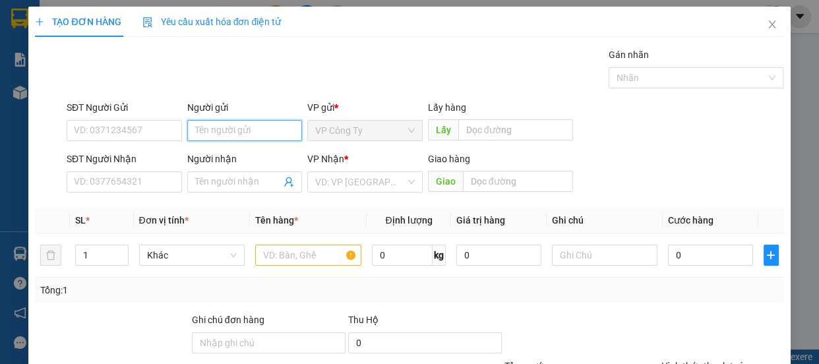
click at [198, 127] on input "Người gửi" at bounding box center [244, 130] width 115 height 21
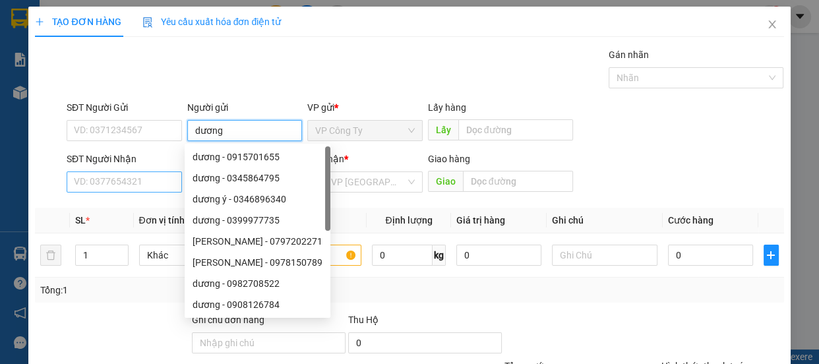
type input "dương"
click at [136, 179] on input "SĐT Người Nhận" at bounding box center [124, 181] width 115 height 21
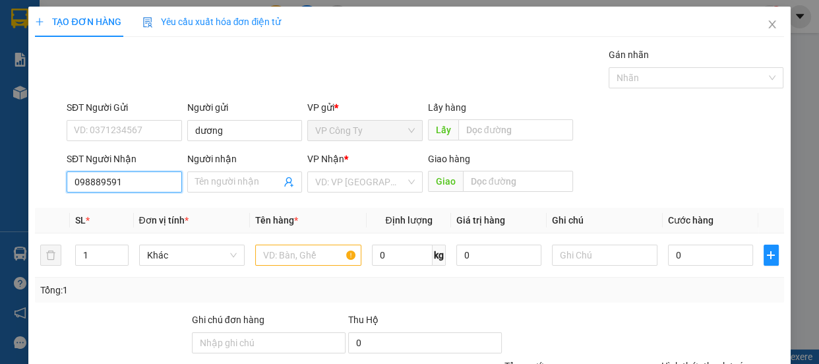
type input "0988895919"
click at [142, 179] on input "0988895919" at bounding box center [124, 181] width 115 height 21
click at [149, 210] on div "0988895919 - dung" at bounding box center [123, 208] width 98 height 15
type input "dung"
type input "100.000"
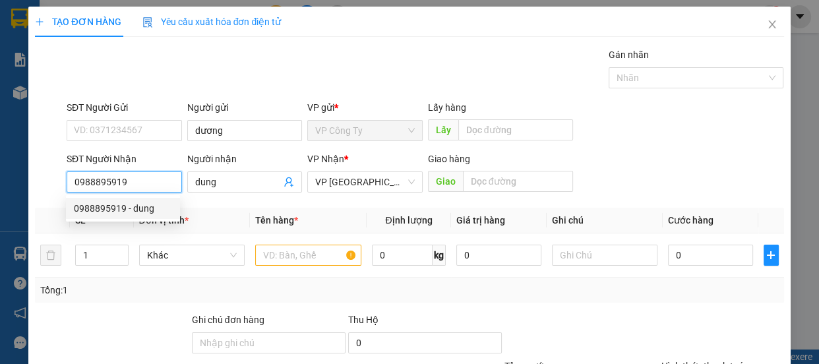
type input "100.000"
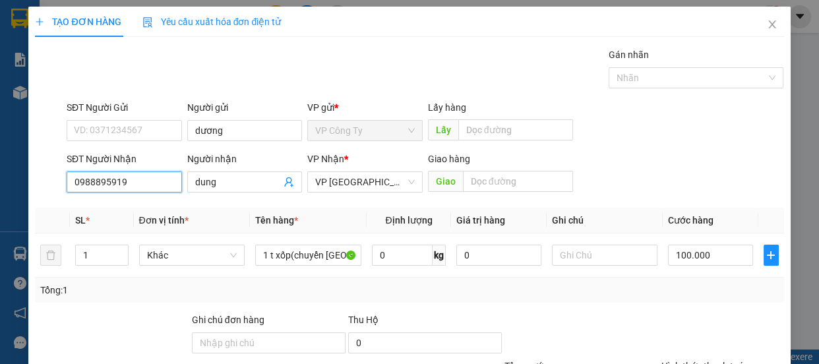
scroll to position [123, 0]
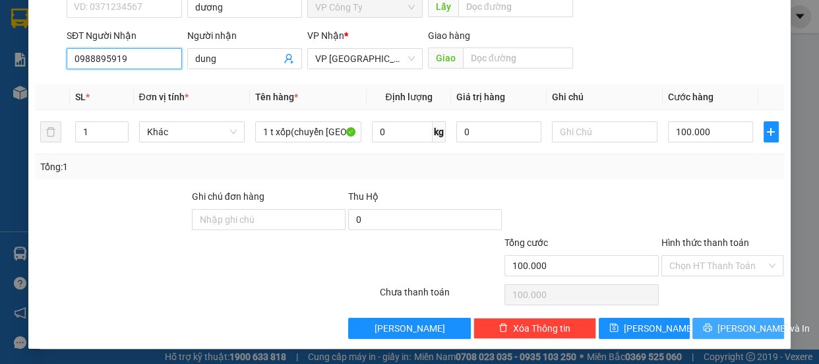
type input "0988895919"
click at [756, 318] on button "Lưu và In" at bounding box center [737, 328] width 91 height 21
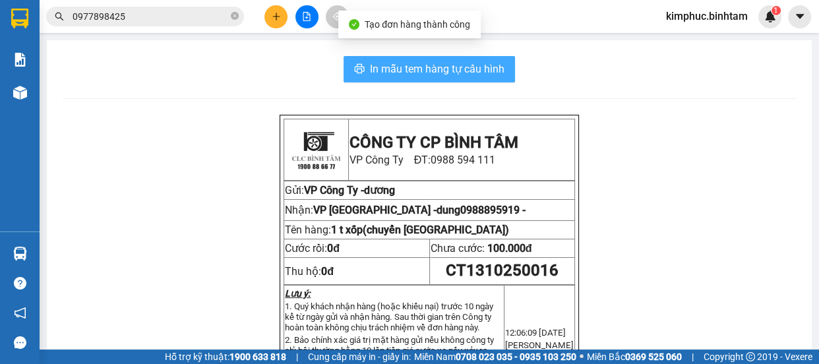
click at [466, 69] on span "In mẫu tem hàng tự cấu hình" at bounding box center [437, 69] width 135 height 16
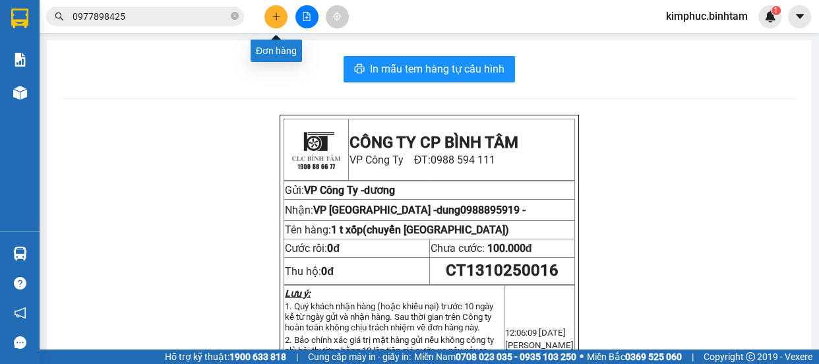
click at [274, 12] on icon "plus" at bounding box center [276, 16] width 9 height 9
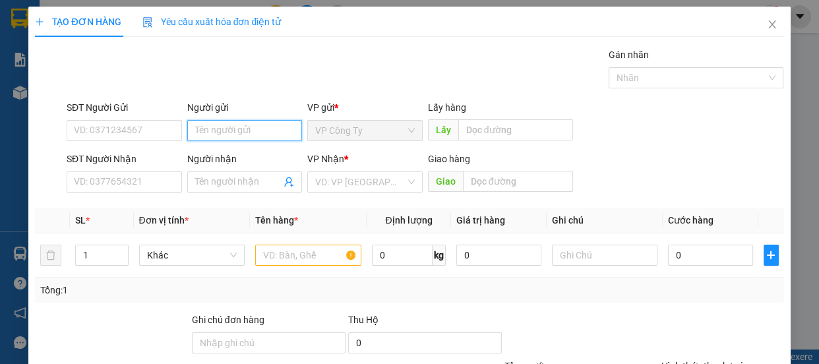
click at [197, 129] on input "Người gửi" at bounding box center [244, 130] width 115 height 21
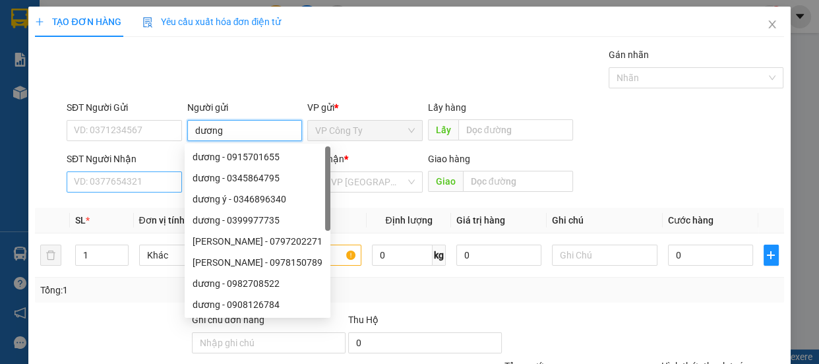
type input "dương"
click at [125, 182] on input "SĐT Người Nhận" at bounding box center [124, 181] width 115 height 21
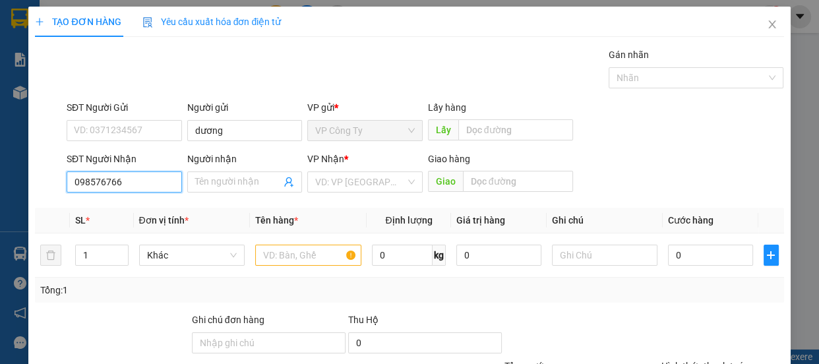
type input "0985767669"
click at [144, 178] on input "0985767669" at bounding box center [124, 181] width 115 height 21
click at [150, 208] on div "0985767669 - nguyệt" at bounding box center [123, 208] width 98 height 15
type input "nguyệt"
type input "quản trị"
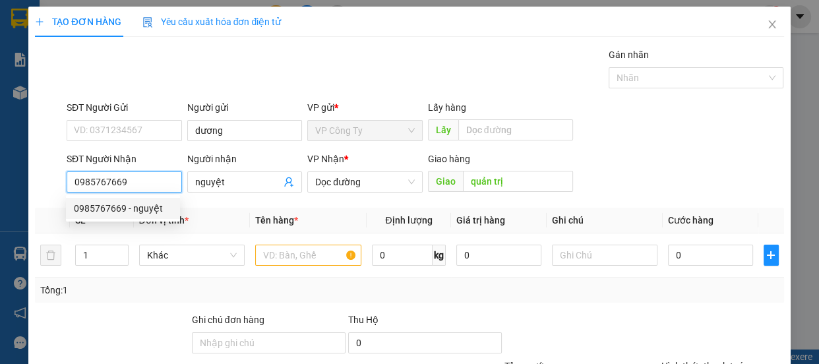
type input "130.000"
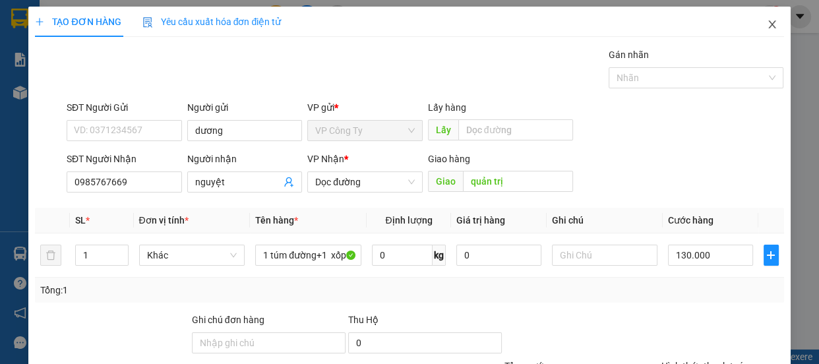
click at [767, 28] on icon "close" at bounding box center [772, 24] width 11 height 11
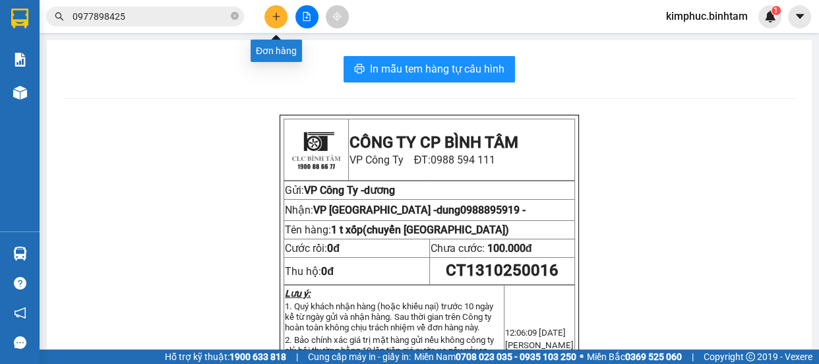
click at [277, 16] on icon "plus" at bounding box center [275, 16] width 7 height 1
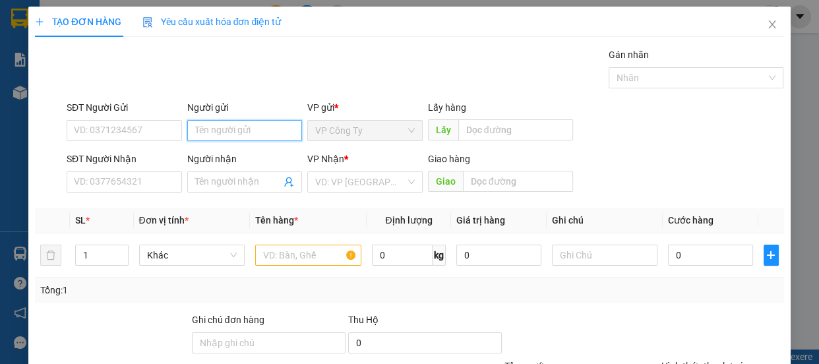
click at [200, 133] on input "Người gửi" at bounding box center [244, 130] width 115 height 21
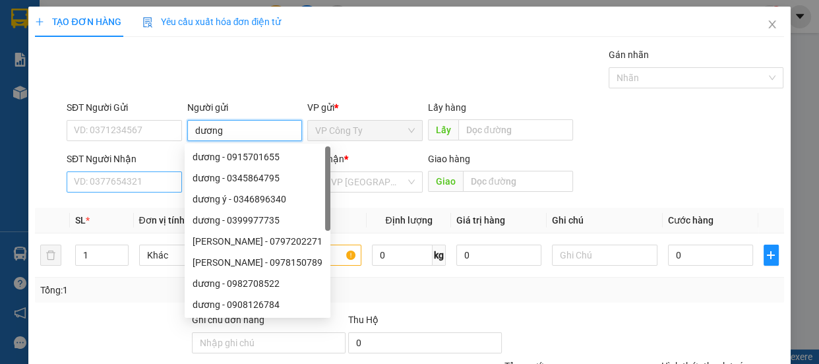
type input "dương"
click at [115, 187] on input "SĐT Người Nhận" at bounding box center [124, 181] width 115 height 21
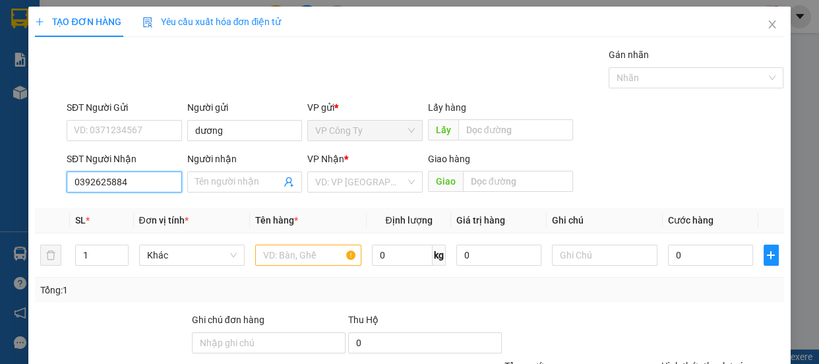
click at [138, 179] on input "0392625884" at bounding box center [124, 181] width 115 height 21
click at [139, 178] on input "0392625884" at bounding box center [124, 181] width 115 height 21
click at [143, 182] on input "0392625884" at bounding box center [124, 181] width 115 height 21
type input "0392625884"
click at [214, 184] on input "Người nhận" at bounding box center [238, 182] width 86 height 15
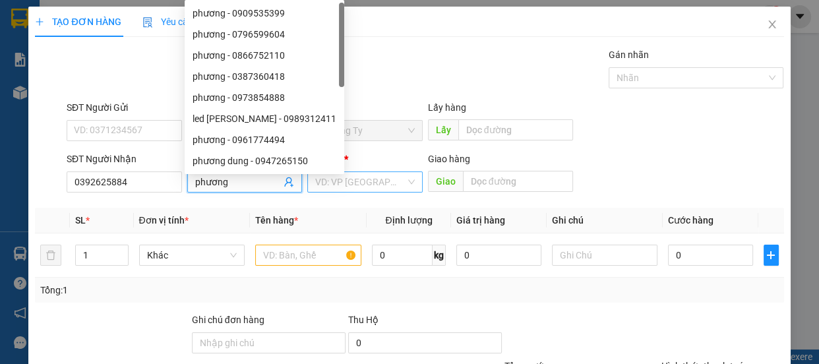
type input "phương"
click at [340, 184] on input "search" at bounding box center [360, 182] width 90 height 20
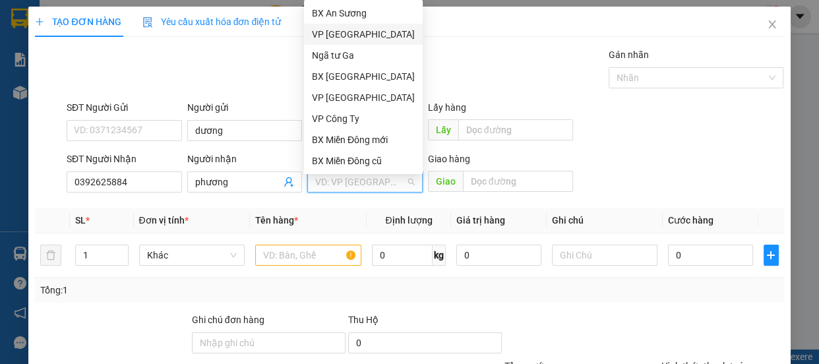
click at [342, 36] on div "VP [PERSON_NAME]" at bounding box center [363, 34] width 103 height 15
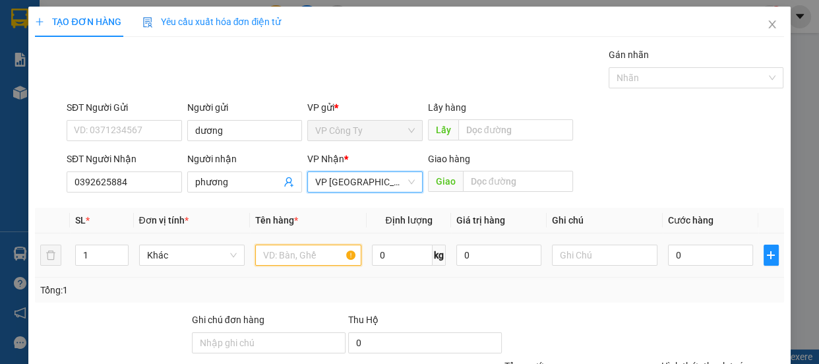
click at [291, 260] on input "text" at bounding box center [308, 255] width 106 height 21
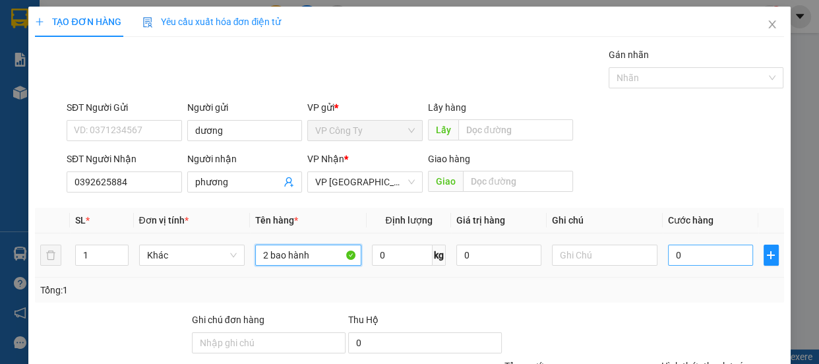
type input "2 bao hành"
click at [668, 257] on input "0" at bounding box center [710, 255] width 85 height 21
click at [668, 258] on input "0" at bounding box center [710, 255] width 85 height 21
type input "1"
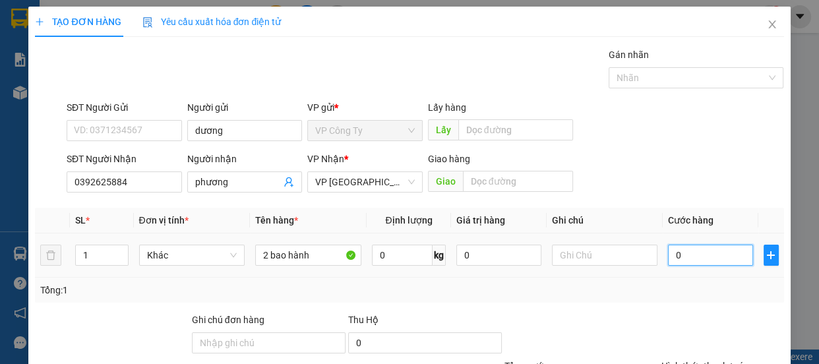
type input "1"
type input "16"
type input "160"
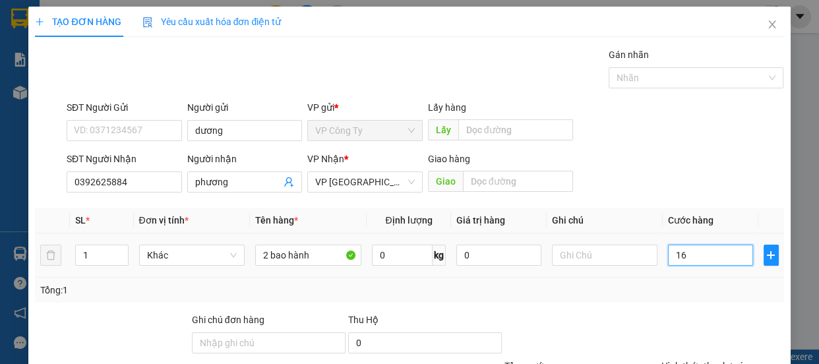
type input "160"
type input "1.600"
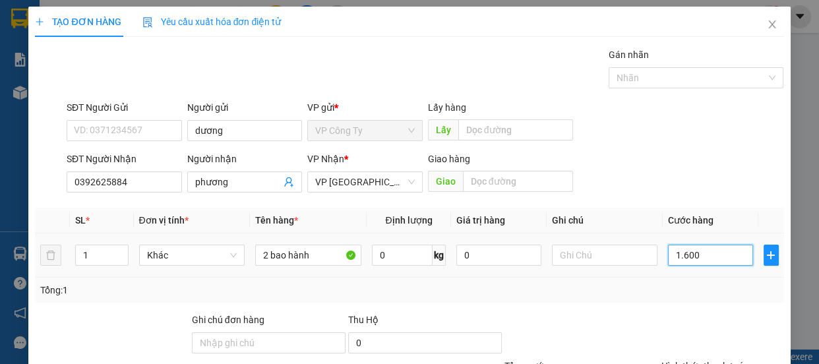
type input "16.000"
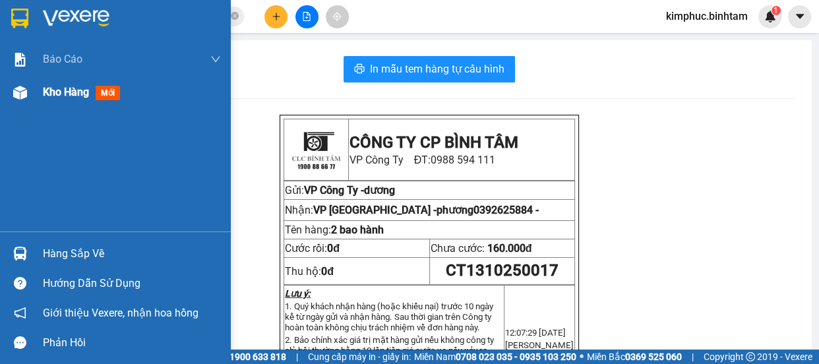
click at [70, 94] on span "Kho hàng" at bounding box center [66, 92] width 46 height 13
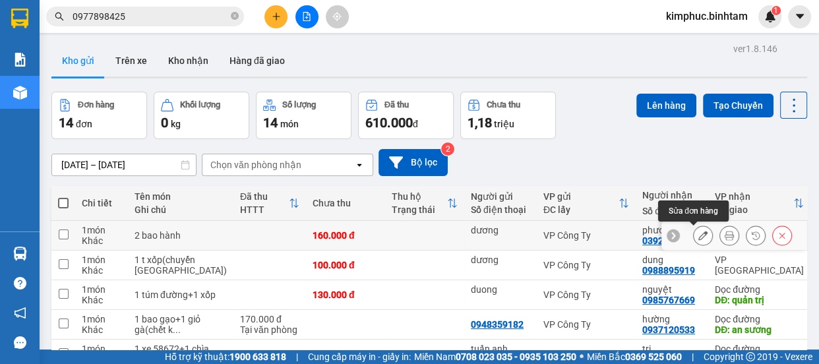
click at [698, 236] on icon at bounding box center [702, 235] width 9 height 9
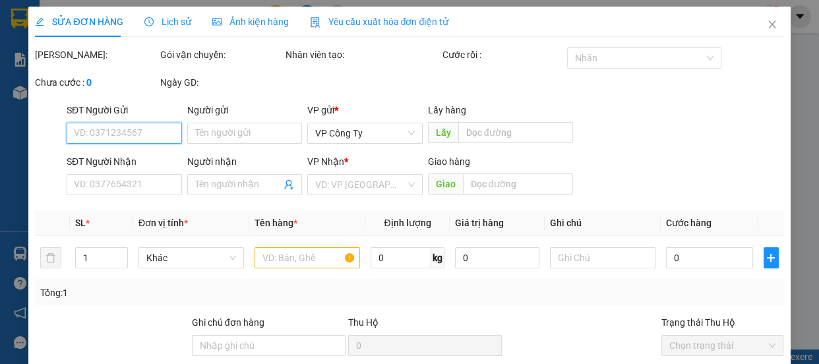
type input "dương"
type input "0392625884"
type input "phương"
type input "160.000"
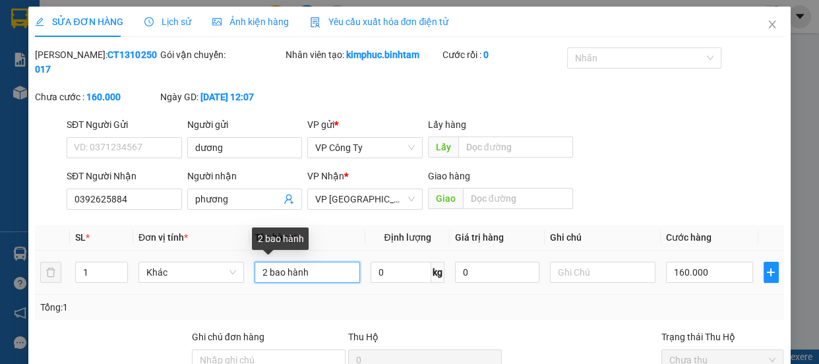
click at [319, 269] on input "2 bao hành" at bounding box center [308, 272] width 106 height 21
type input "2 bao hành.thu họ 1.700.00"
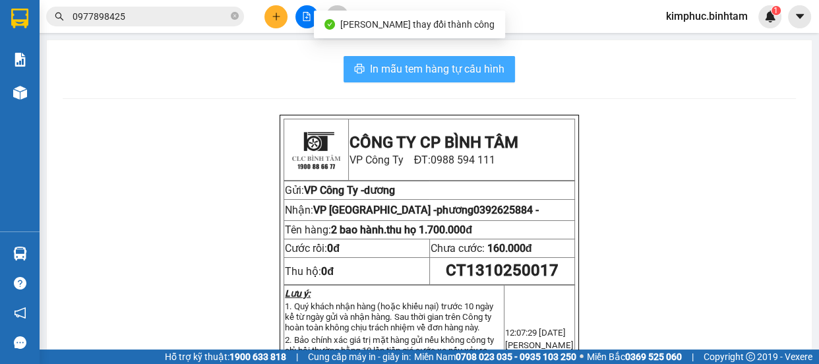
click at [459, 71] on span "In mẫu tem hàng tự cấu hình" at bounding box center [437, 69] width 135 height 16
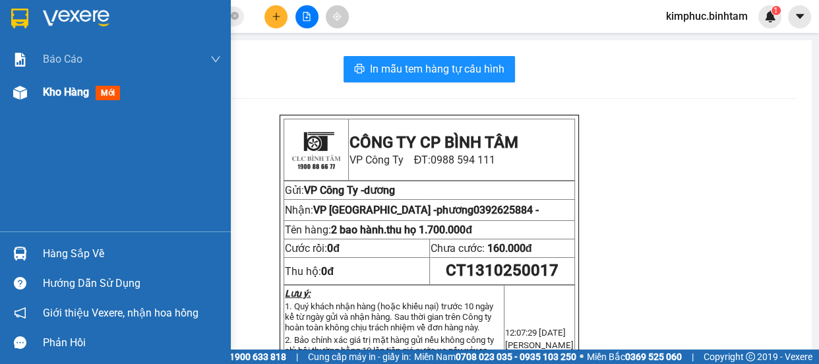
click at [80, 88] on span "Kho hàng" at bounding box center [66, 92] width 46 height 13
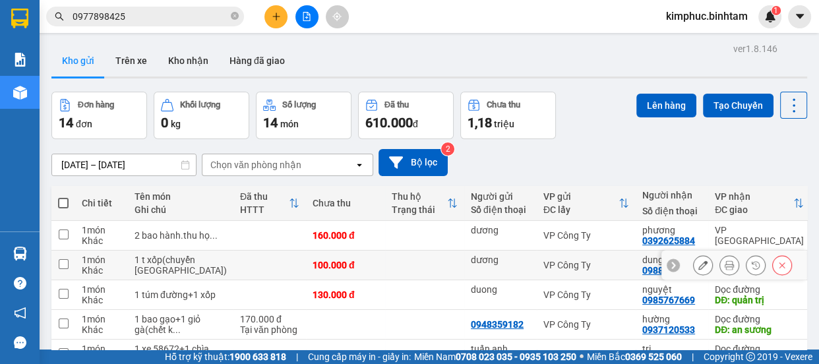
click at [62, 259] on input "checkbox" at bounding box center [64, 264] width 10 height 10
click at [63, 259] on input "checkbox" at bounding box center [64, 264] width 10 height 10
checkbox input "true"
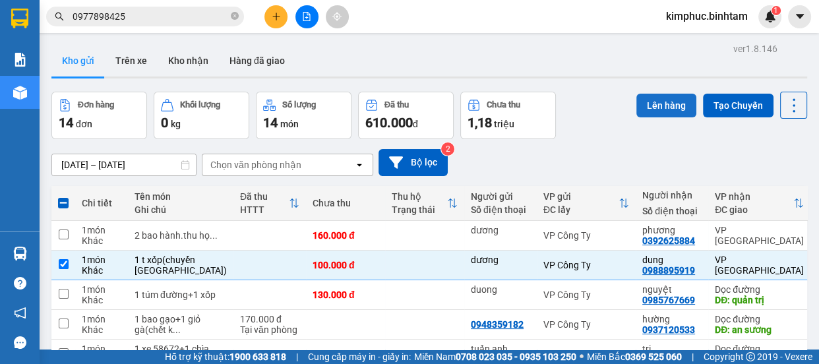
click at [656, 102] on button "Lên hàng" at bounding box center [666, 106] width 60 height 24
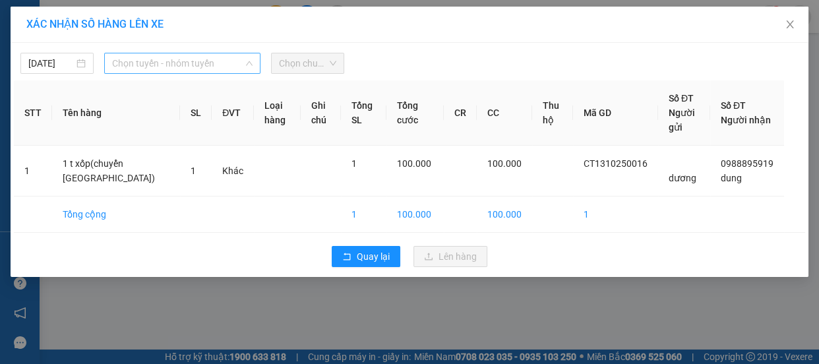
click at [195, 63] on span "Chọn tuyến - nhóm tuyến" at bounding box center [182, 63] width 140 height 20
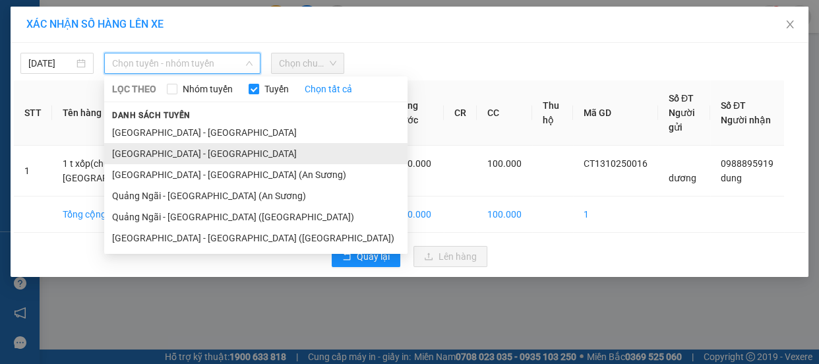
click at [175, 148] on li "Quảng Ngãi - Hà Nội" at bounding box center [255, 153] width 303 height 21
click at [180, 148] on td "1" at bounding box center [196, 171] width 32 height 51
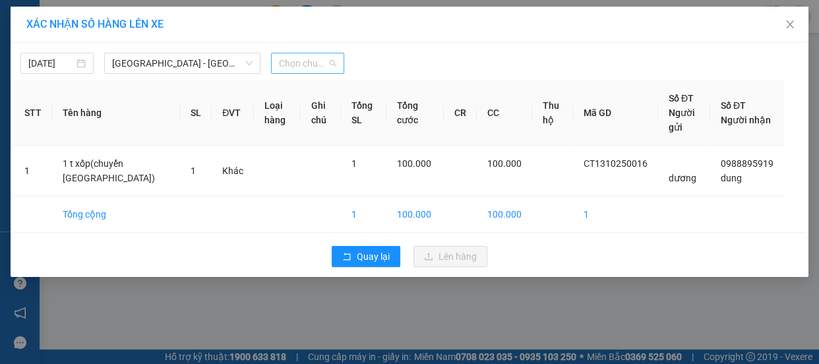
click at [292, 66] on span "Chọn chuyến" at bounding box center [307, 63] width 57 height 20
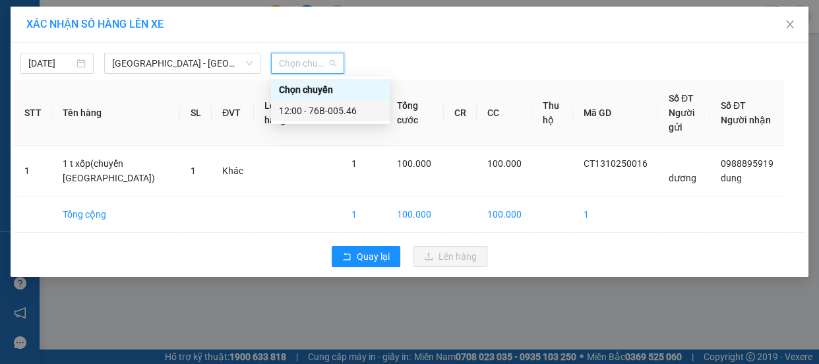
click at [308, 111] on div "12:00 - 76B-005.46" at bounding box center [330, 111] width 103 height 15
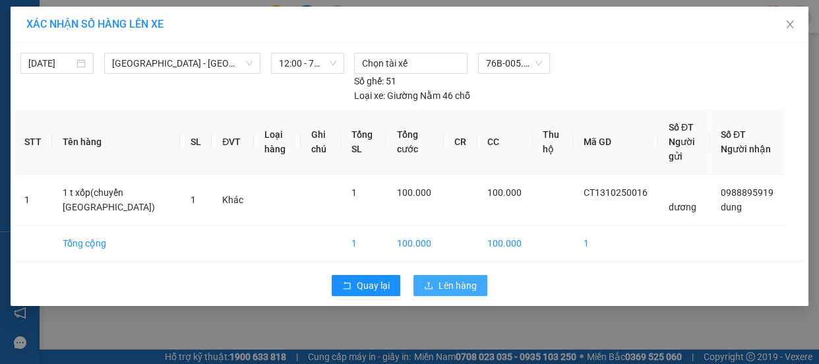
click at [445, 285] on span "Lên hàng" at bounding box center [458, 285] width 38 height 15
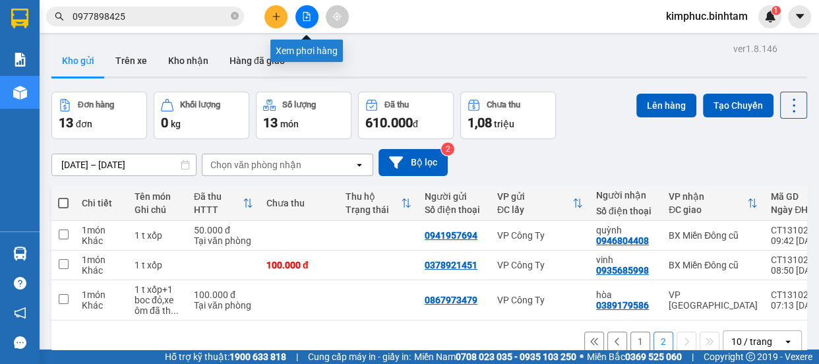
click at [304, 26] on button at bounding box center [306, 16] width 23 height 23
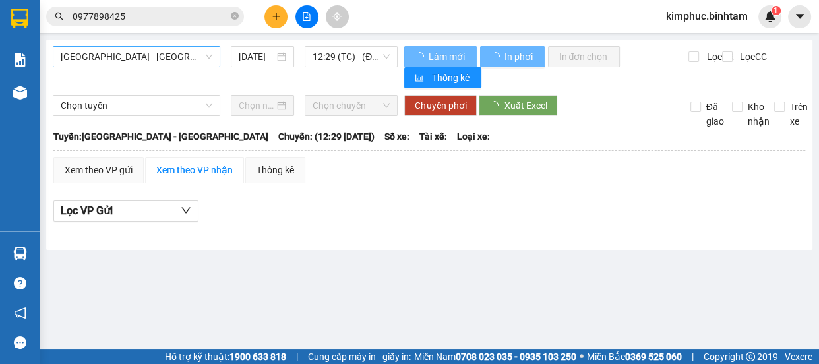
click at [163, 62] on span "Hà Nội - Quảng Ngãi" at bounding box center [137, 57] width 152 height 20
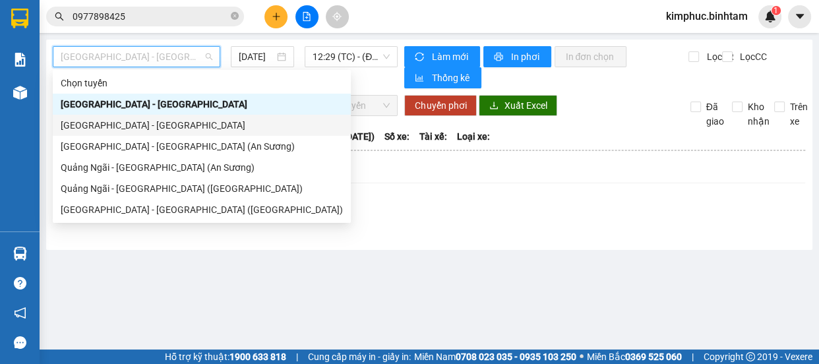
click at [130, 129] on div "Quảng Ngãi - Hà Nội" at bounding box center [202, 125] width 282 height 15
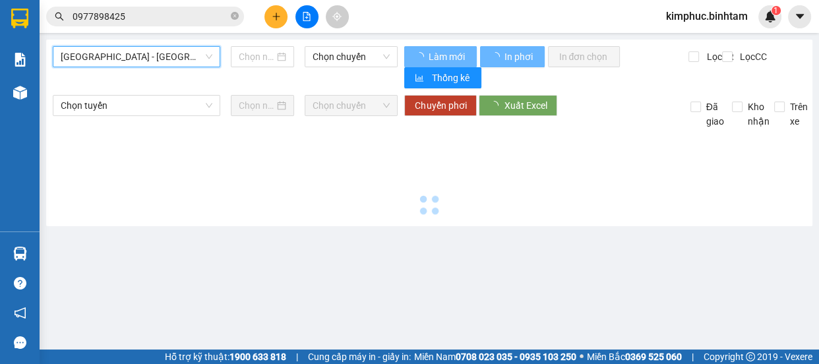
type input "13/10/2025"
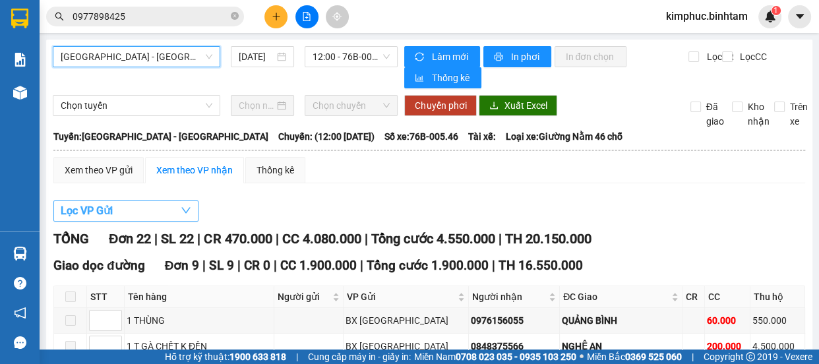
click at [79, 206] on span "Lọc VP Gửi" at bounding box center [87, 210] width 52 height 16
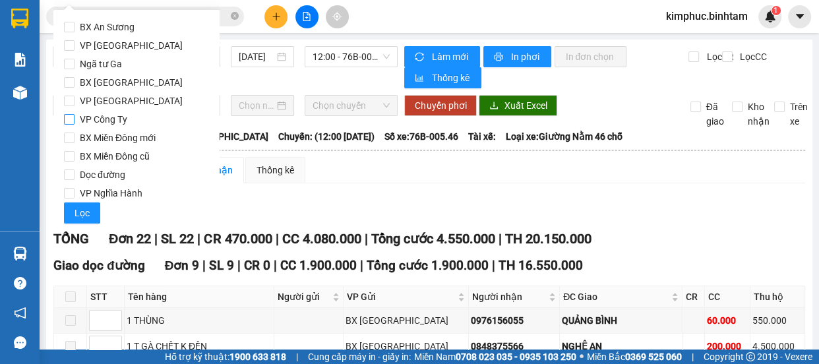
click at [73, 125] on input "VP Công Ty" at bounding box center [69, 119] width 11 height 11
click at [85, 212] on span "Lọc" at bounding box center [82, 213] width 15 height 15
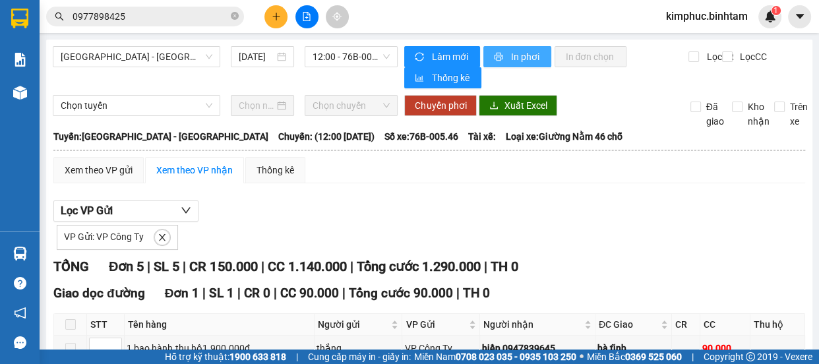
click at [510, 55] on span "In phơi" at bounding box center [525, 56] width 30 height 15
